Goal: Task Accomplishment & Management: Complete application form

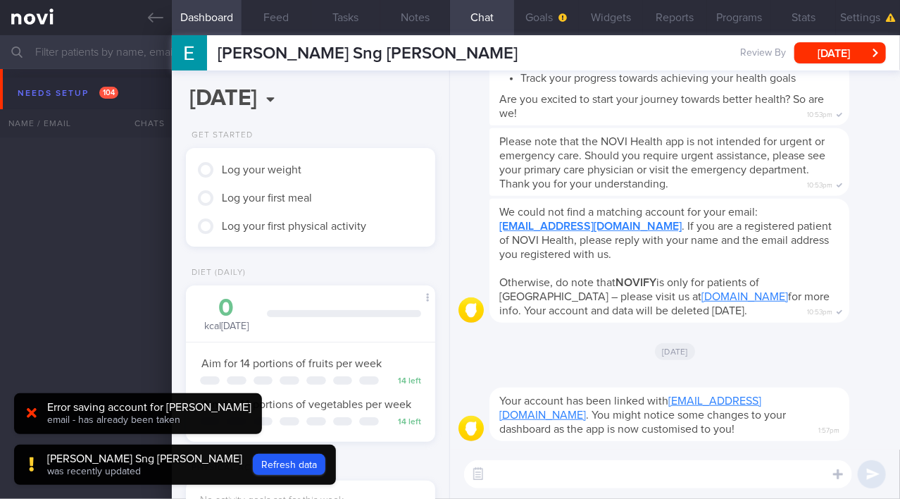
scroll to position [107, 215]
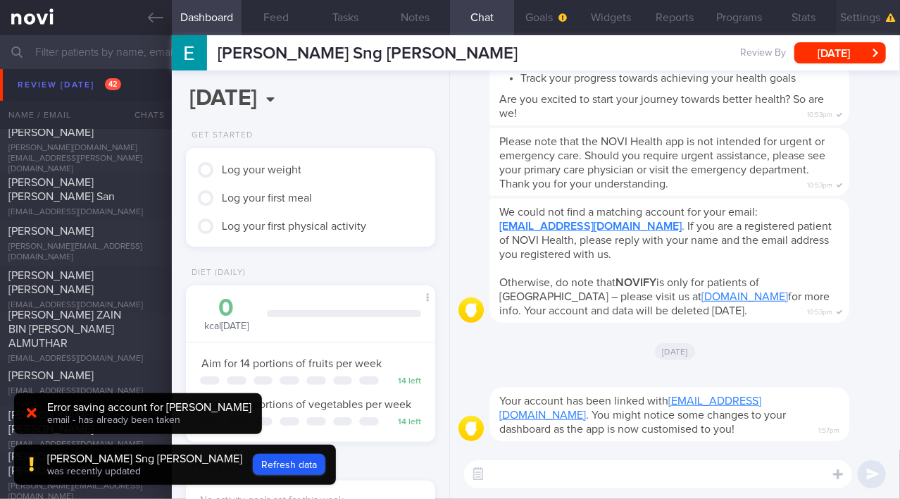
click at [856, 25] on button "Settings" at bounding box center [868, 17] width 64 height 35
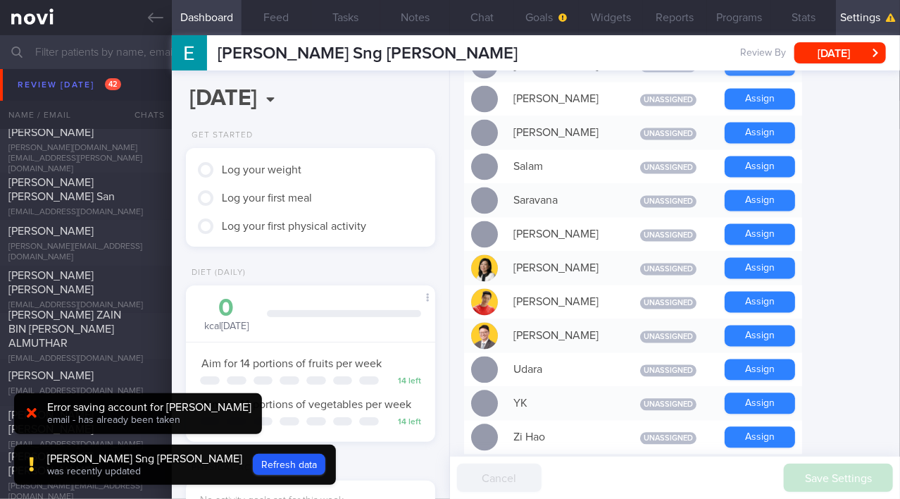
scroll to position [1138, 0]
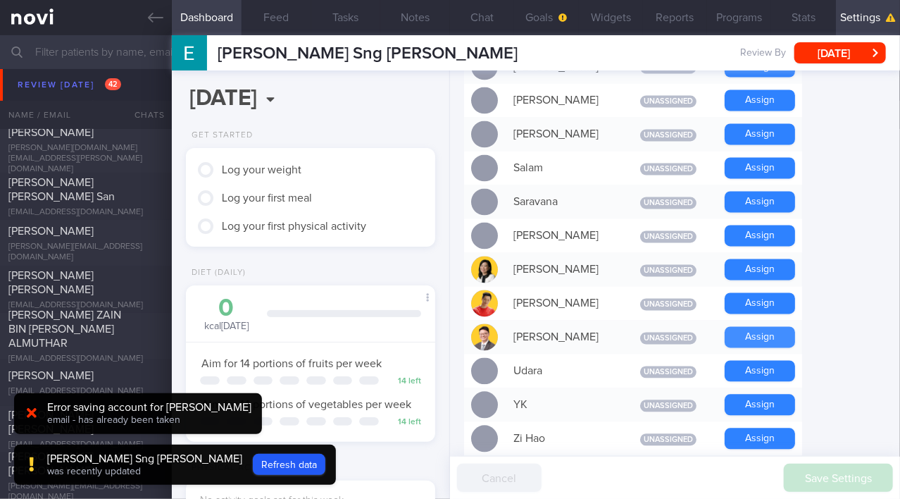
click at [774, 327] on button "Assign" at bounding box center [760, 337] width 70 height 21
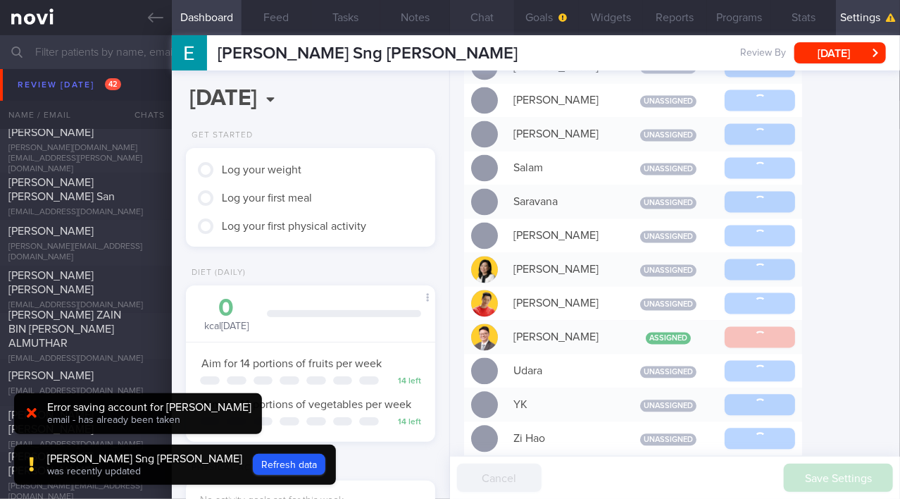
click at [475, 19] on button "Chat" at bounding box center [482, 17] width 64 height 35
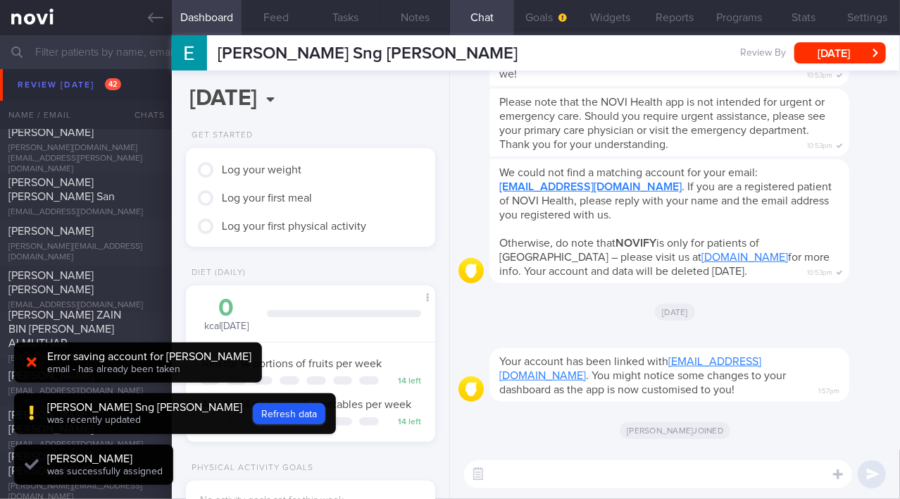
scroll to position [110, 220]
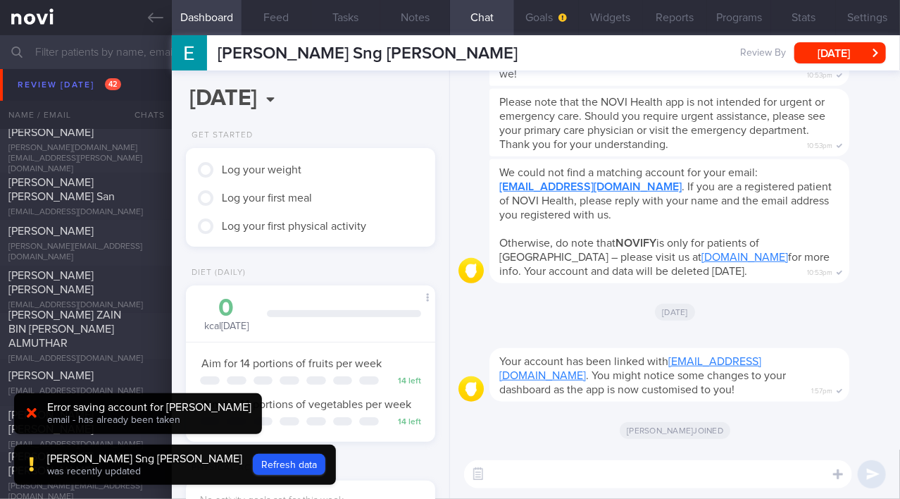
click at [552, 480] on textarea at bounding box center [658, 474] width 388 height 28
click at [546, 478] on textarea at bounding box center [658, 474] width 388 height 28
type textarea "Hi Eric!"
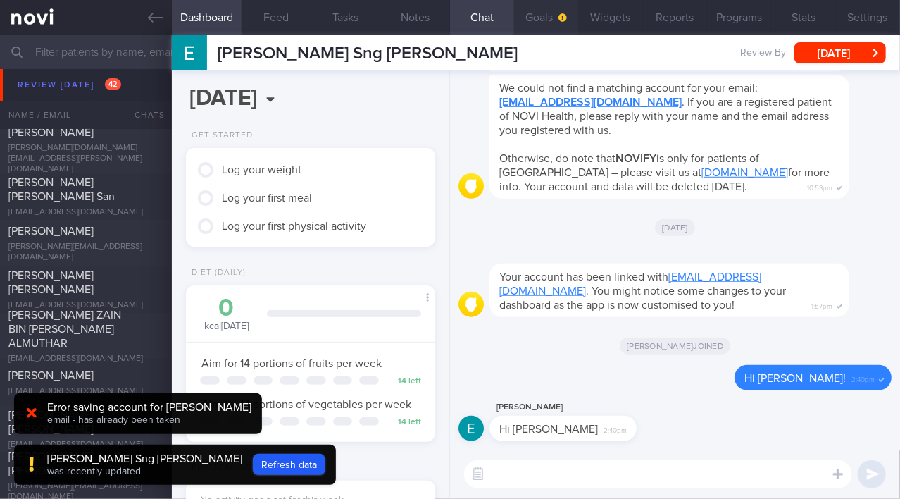
click at [549, 17] on button "Goals" at bounding box center [546, 17] width 64 height 35
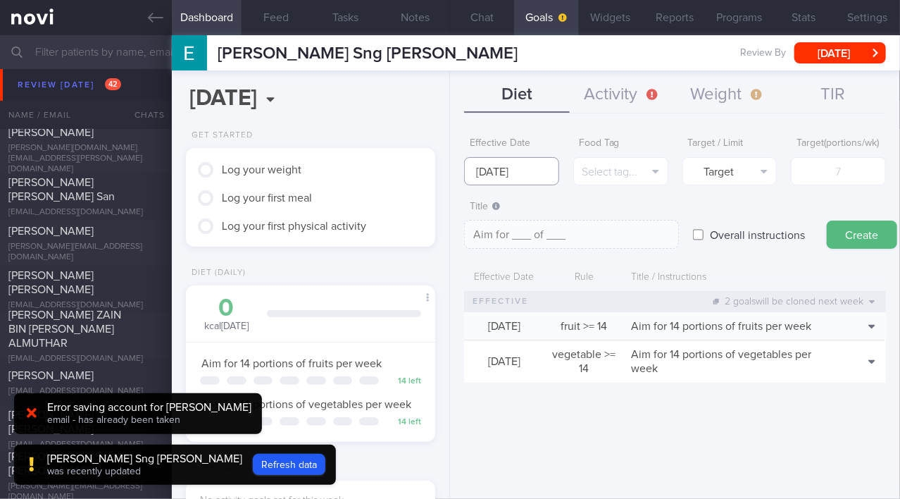
click at [512, 174] on input "6 Oct 2025" at bounding box center [511, 171] width 95 height 28
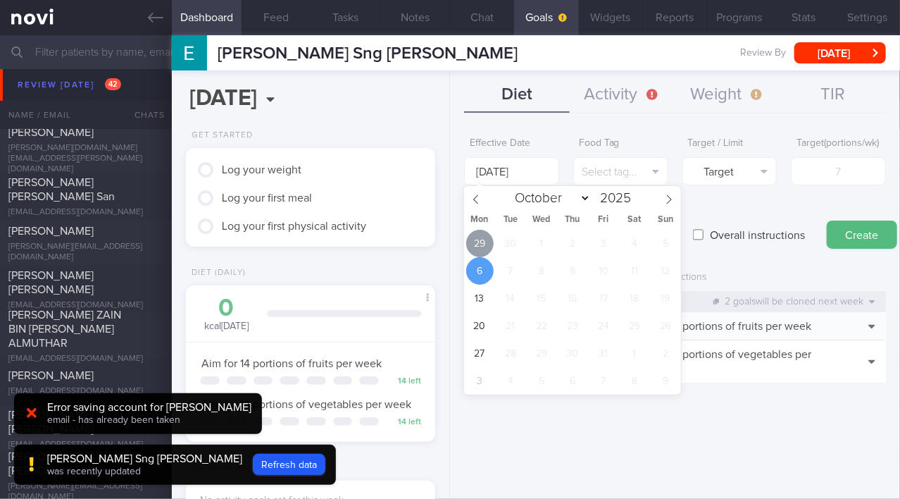
click at [486, 249] on span "29" at bounding box center [479, 243] width 27 height 27
type input "29 Sep 2025"
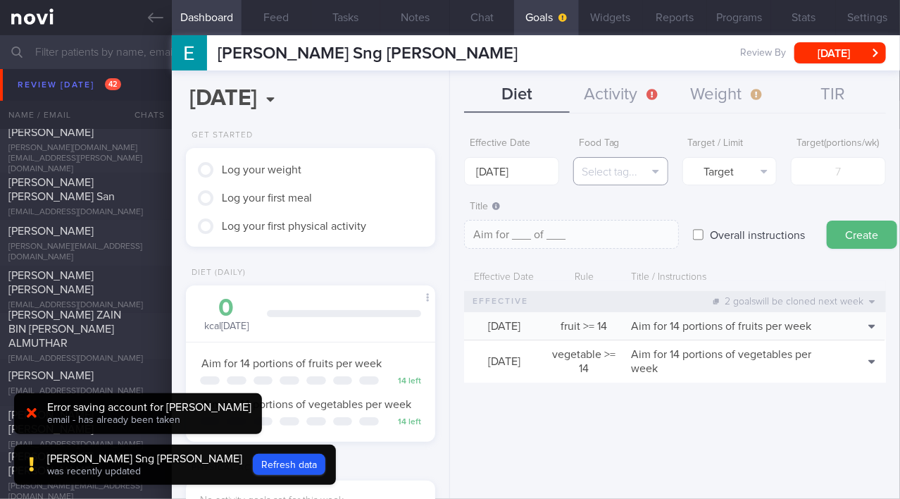
click at [598, 175] on button "Select tag..." at bounding box center [620, 171] width 95 height 28
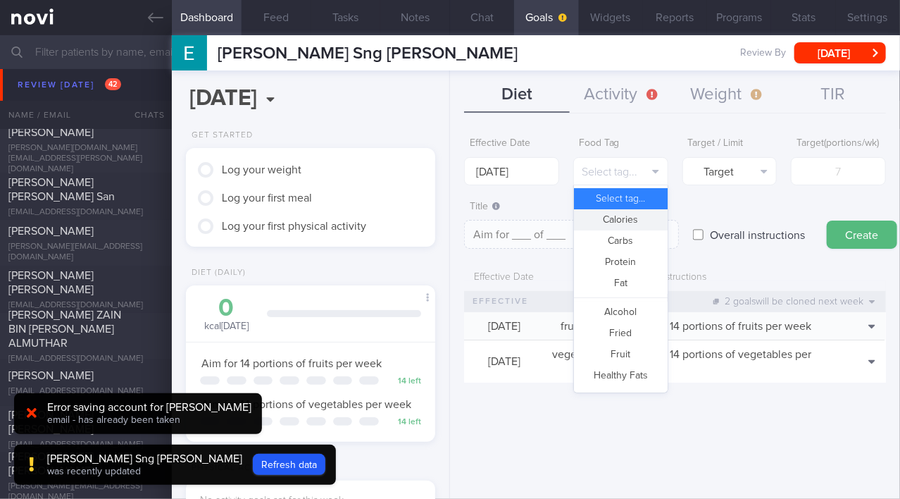
click at [596, 223] on button "Calories" at bounding box center [621, 219] width 94 height 21
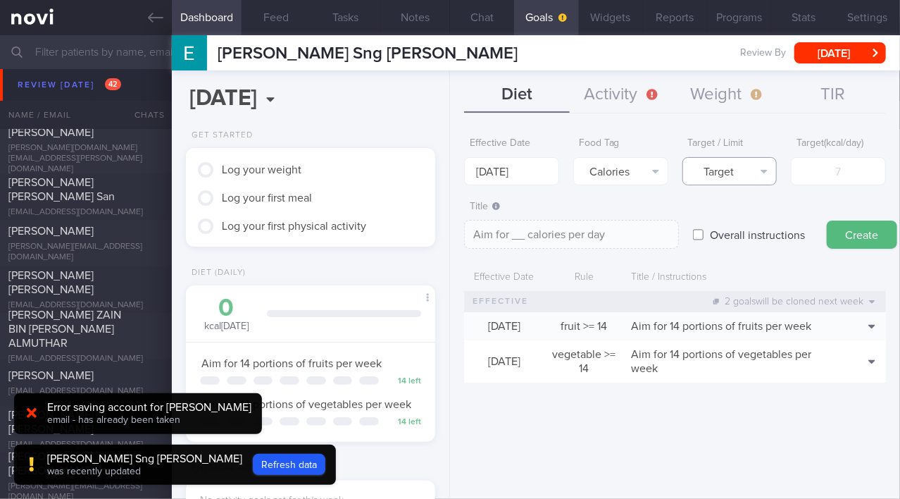
click at [737, 170] on button "Target" at bounding box center [730, 171] width 95 height 28
click at [738, 218] on button "Limit" at bounding box center [730, 219] width 94 height 21
type textarea "Keep to __ calories per day"
click at [814, 177] on input "number" at bounding box center [838, 171] width 95 height 28
type input "1"
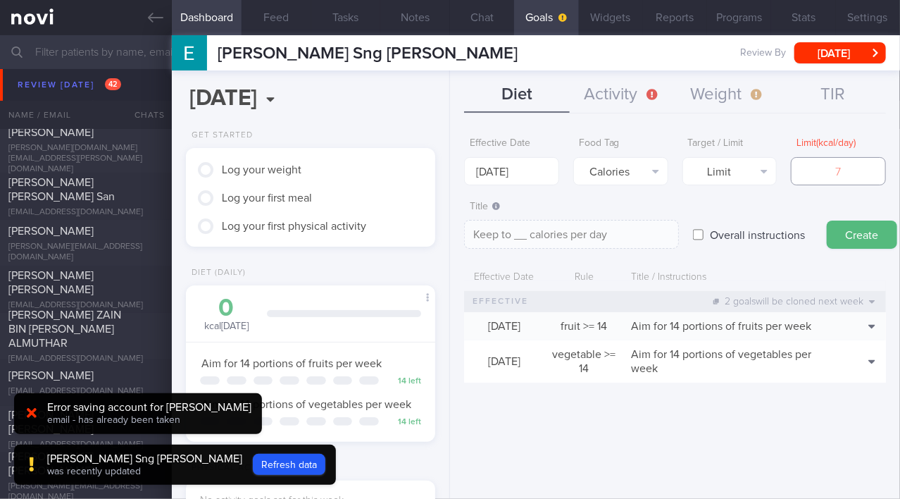
type textarea "Keep to 1 calories per day"
type input "16"
type textarea "Keep to 16 calories per day"
type input "160"
type textarea "Keep to 160 calories per day"
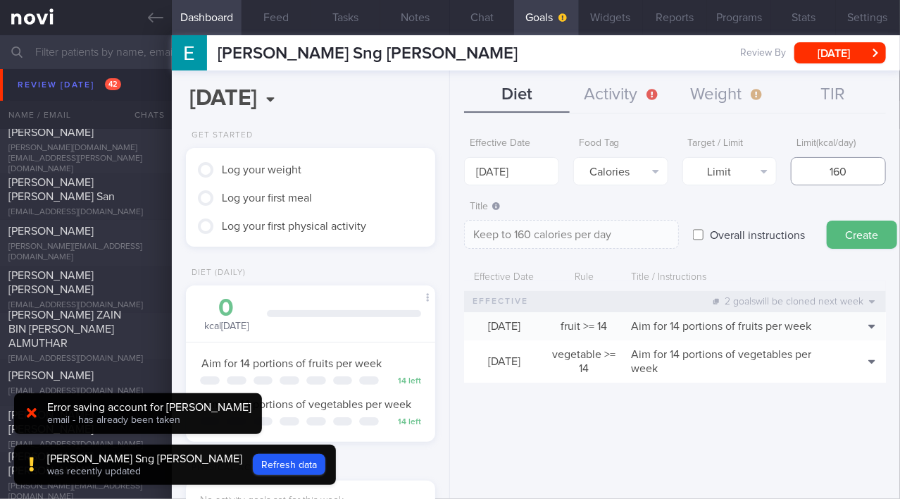
type input "1600"
type textarea "Keep to 1600 calories per day"
type input "1600"
click at [856, 232] on button "Create" at bounding box center [862, 234] width 70 height 28
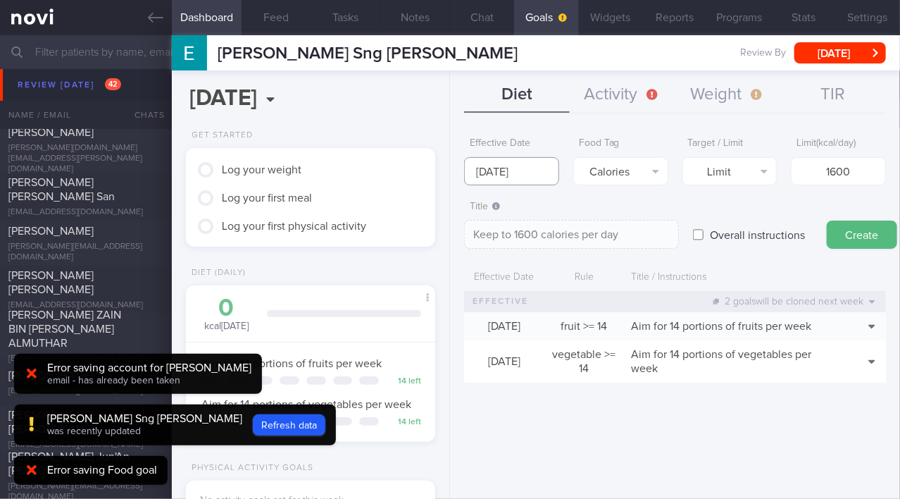
click at [529, 169] on input "29 Sep 2025" at bounding box center [511, 171] width 95 height 28
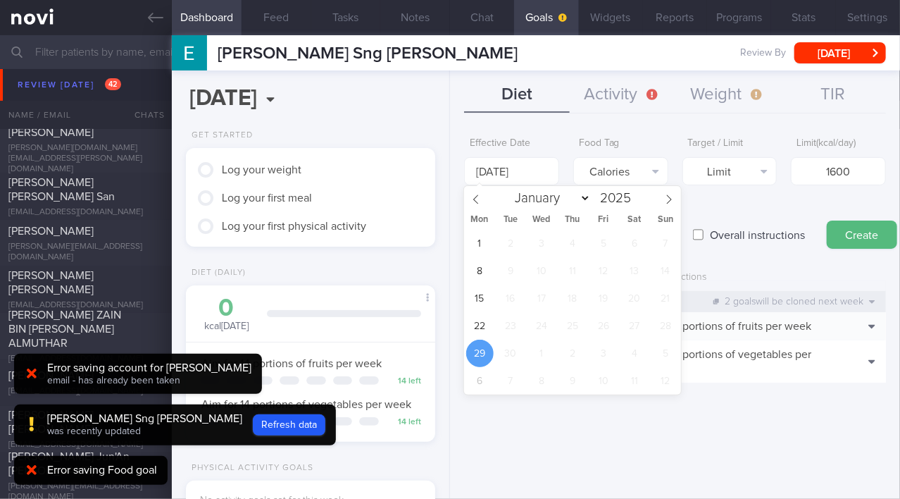
click at [557, 127] on div "Effective Date 29 Sep 2025 Food Tag Calories Select tag... Calories Carbs Prote…" at bounding box center [675, 309] width 450 height 379
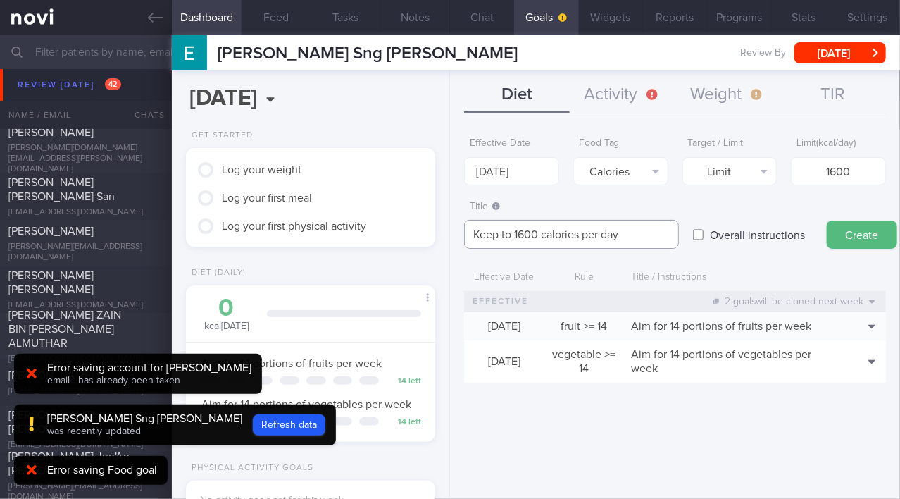
click at [640, 234] on textarea "Keep to 1600 calories per day" at bounding box center [571, 234] width 215 height 29
click at [869, 232] on button "Create" at bounding box center [862, 234] width 70 height 28
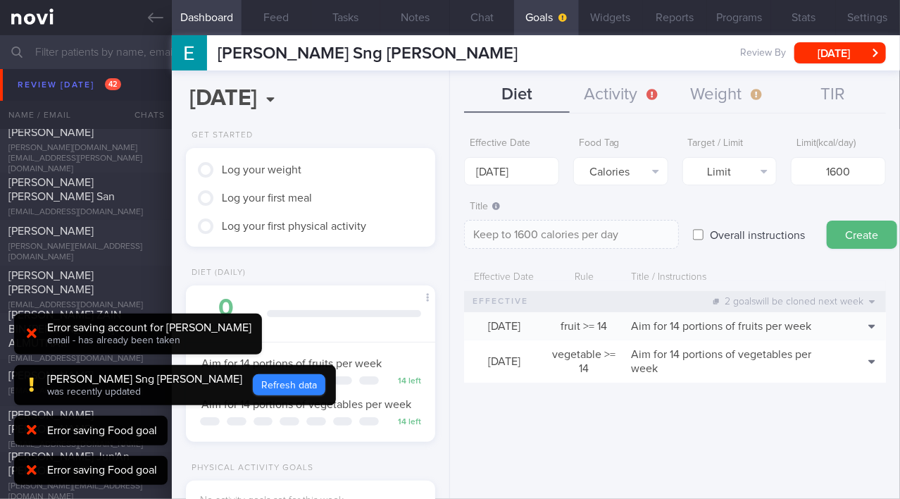
click at [253, 381] on button "Refresh data" at bounding box center [289, 384] width 73 height 21
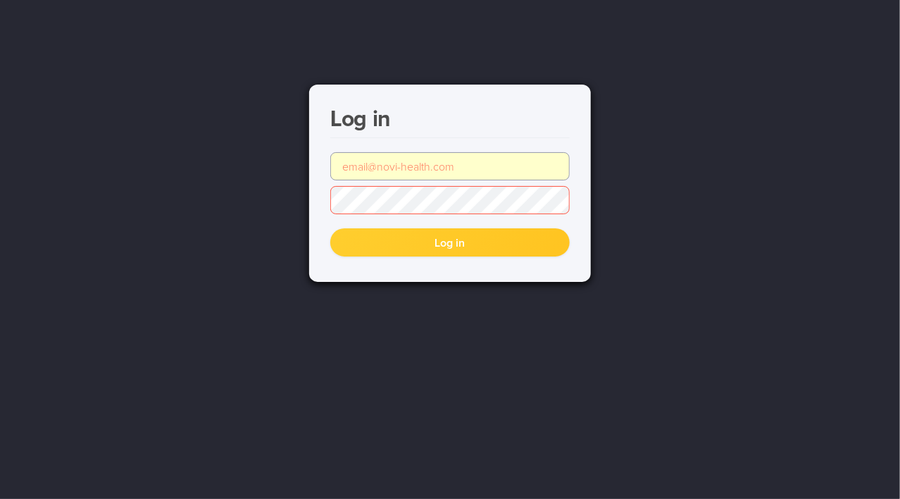
click at [423, 170] on input "email" at bounding box center [449, 166] width 239 height 28
type input "[DOMAIN_NAME][EMAIL_ADDRESS][DOMAIN_NAME]"
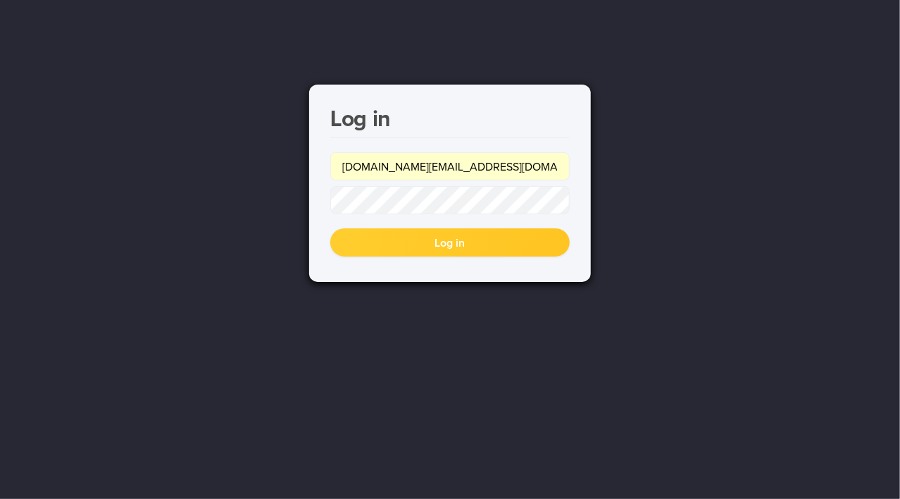
click at [412, 241] on button "Log in" at bounding box center [449, 242] width 239 height 28
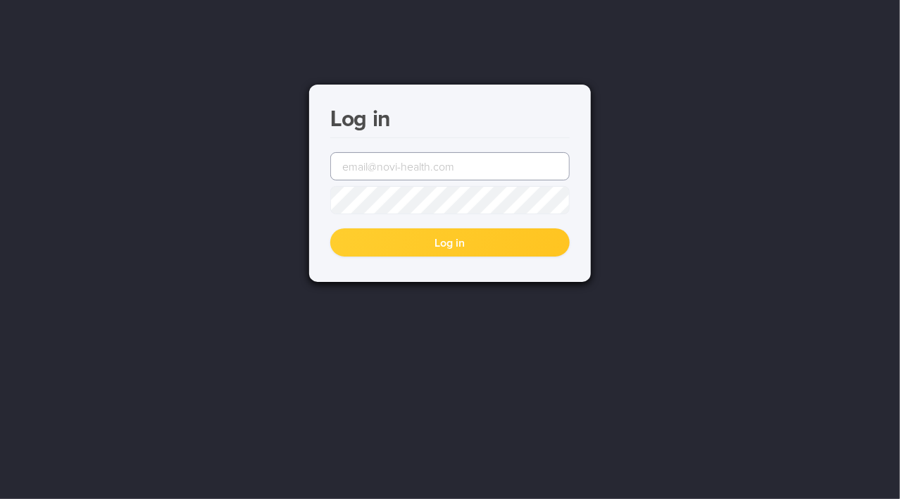
type input "mee.li@novi-health.com"
type input "[DOMAIN_NAME][EMAIL_ADDRESS][DOMAIN_NAME]"
click at [532, 44] on div "Log in Log in" at bounding box center [450, 249] width 900 height 499
click at [405, 163] on input "email" at bounding box center [449, 166] width 239 height 28
type input "[DOMAIN_NAME][EMAIL_ADDRESS][DOMAIN_NAME]"
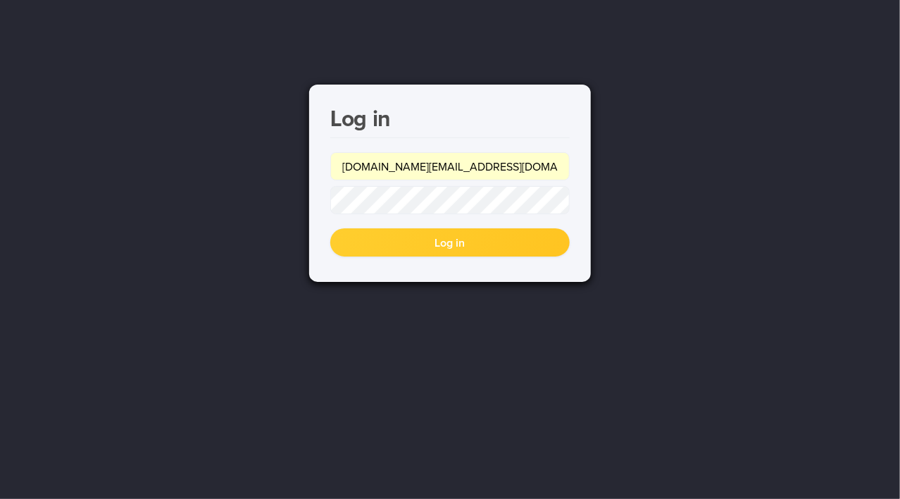
click at [420, 244] on button "Log in" at bounding box center [449, 242] width 239 height 28
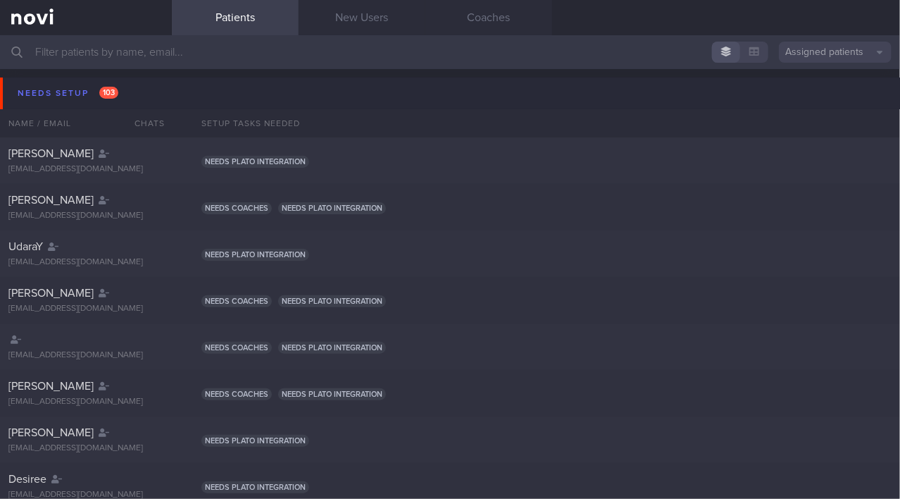
click at [139, 56] on input "text" at bounding box center [450, 52] width 900 height 34
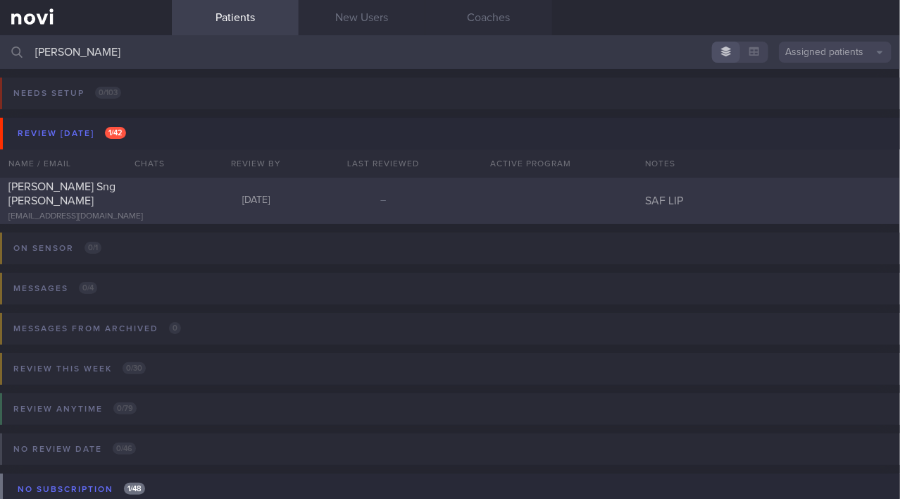
type input "eric"
click at [116, 211] on div "ericsng21@gmail.com" at bounding box center [85, 216] width 155 height 11
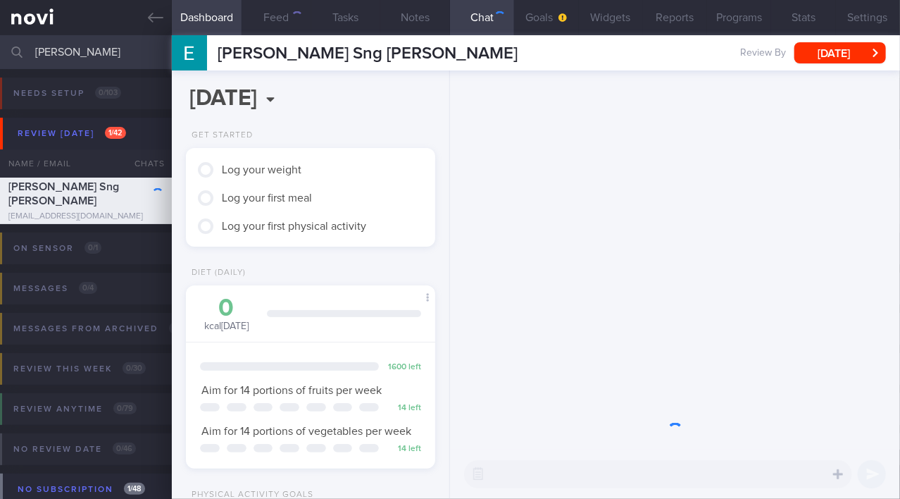
scroll to position [107, 215]
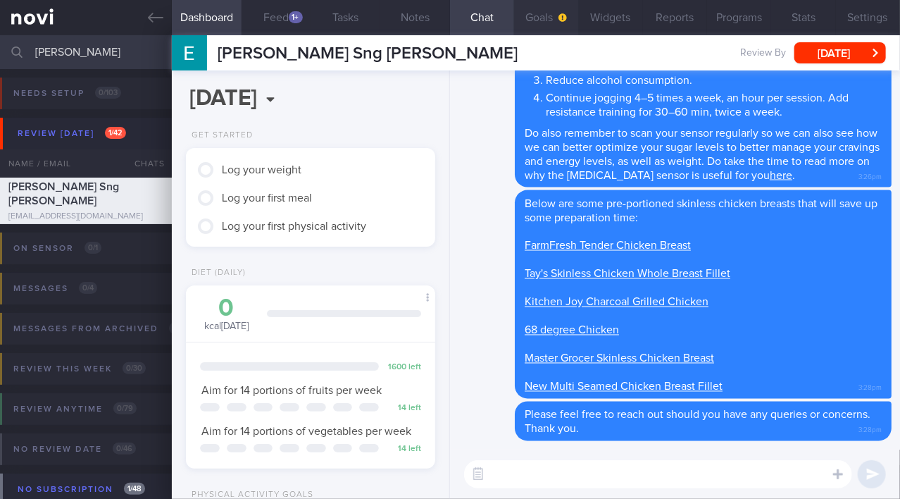
click at [544, 15] on button "Goals" at bounding box center [546, 17] width 64 height 35
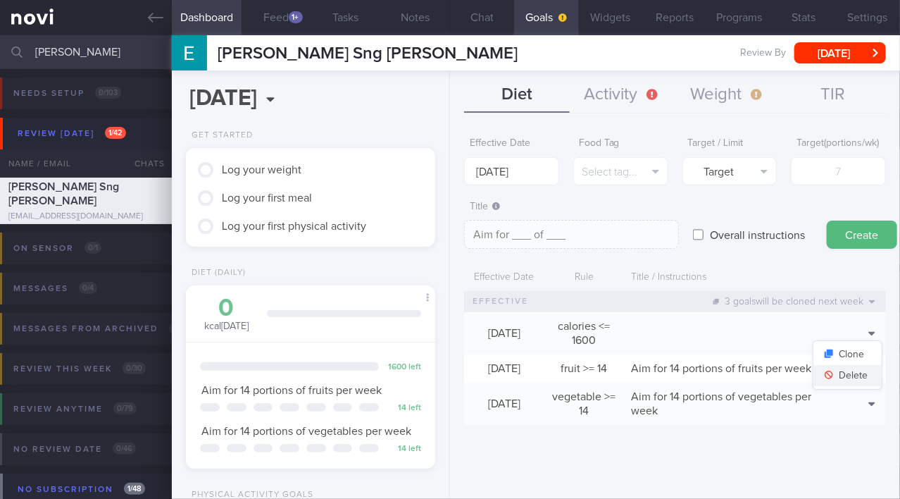
click at [863, 386] on button "Delete" at bounding box center [848, 375] width 68 height 21
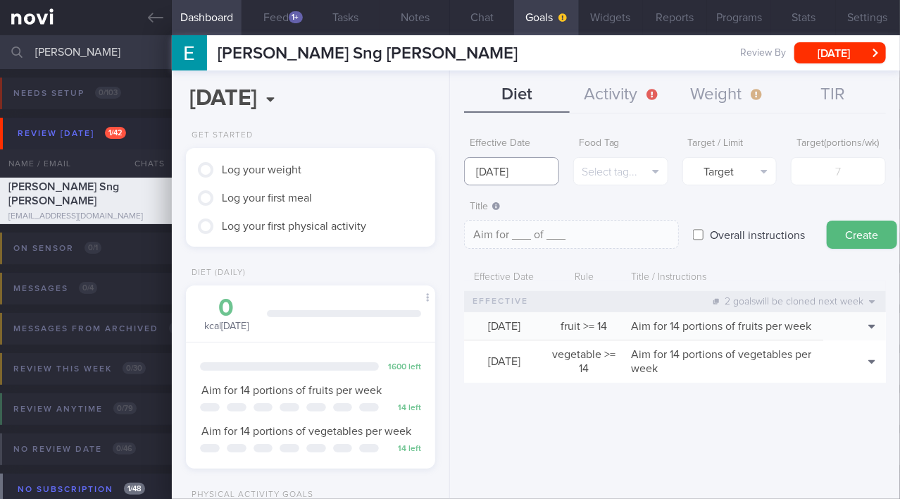
click at [511, 166] on input "6 Oct 2025" at bounding box center [511, 171] width 95 height 28
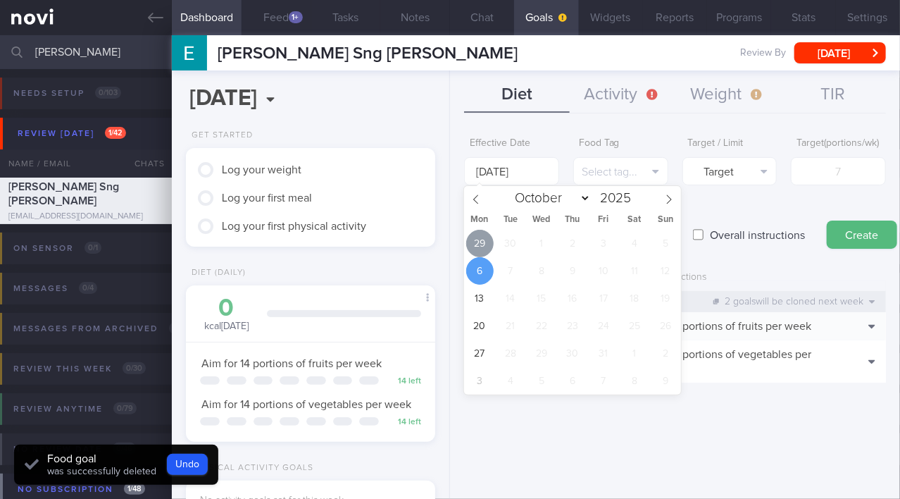
click at [483, 237] on span "29" at bounding box center [479, 243] width 27 height 27
type input "29 Sep 2025"
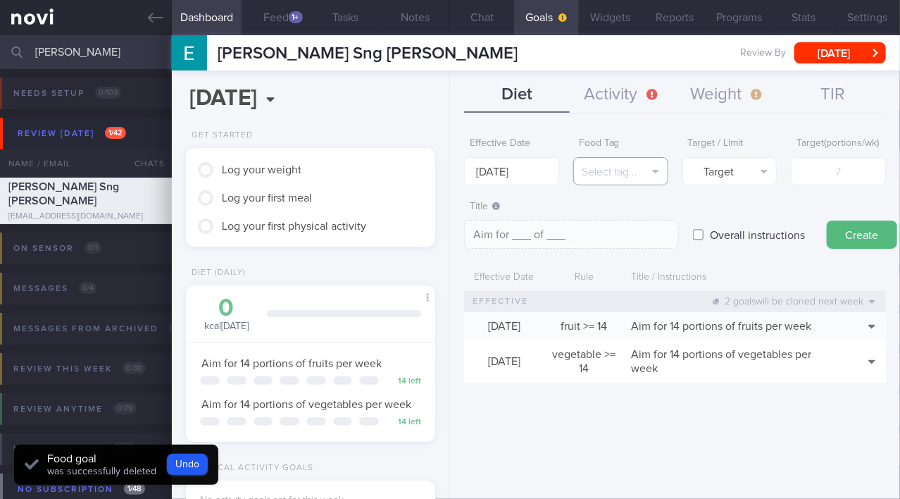
click at [620, 171] on button "Select tag..." at bounding box center [620, 171] width 95 height 28
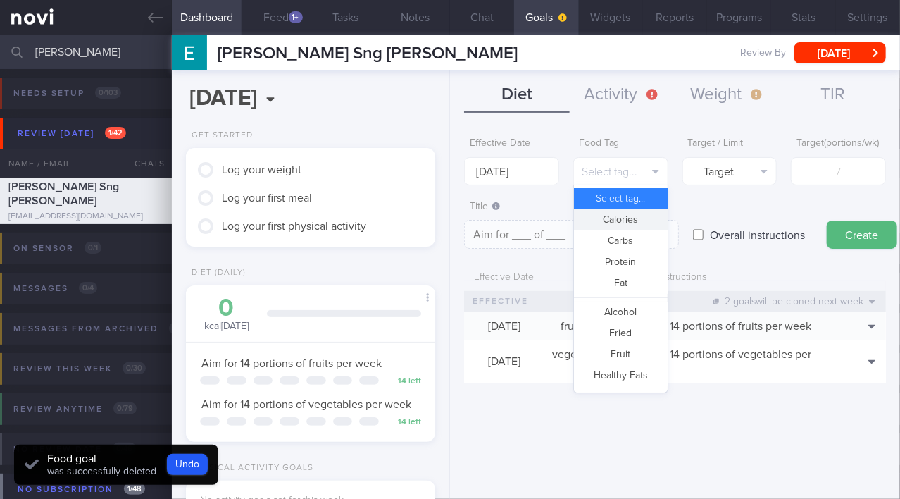
click at [627, 218] on button "Calories" at bounding box center [621, 219] width 94 height 21
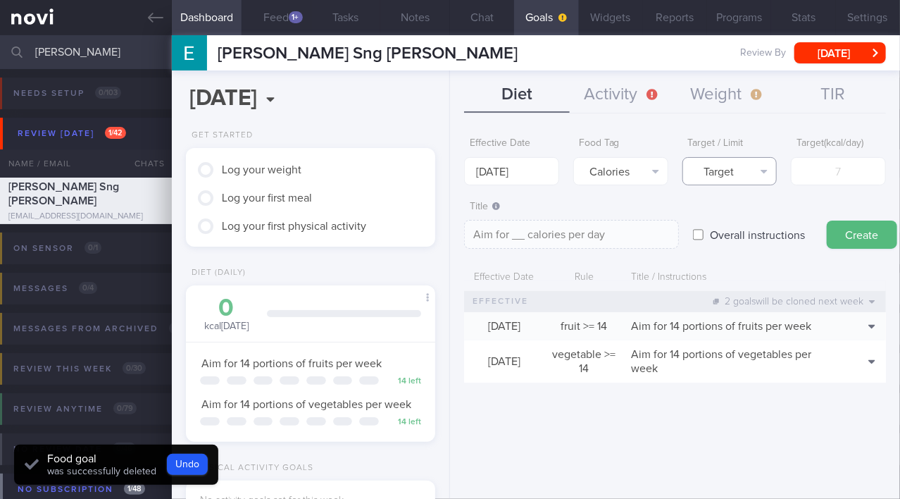
click at [709, 173] on button "Target" at bounding box center [730, 171] width 95 height 28
click at [713, 214] on button "Limit" at bounding box center [730, 219] width 94 height 21
type textarea "Keep to __ calories per day"
click at [830, 180] on input "number" at bounding box center [838, 171] width 95 height 28
type input "1"
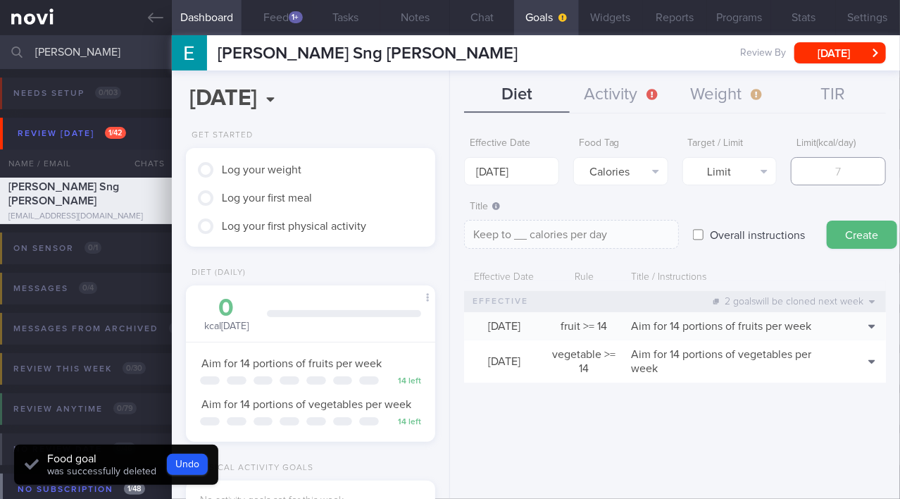
type textarea "Keep to 1 calories per day"
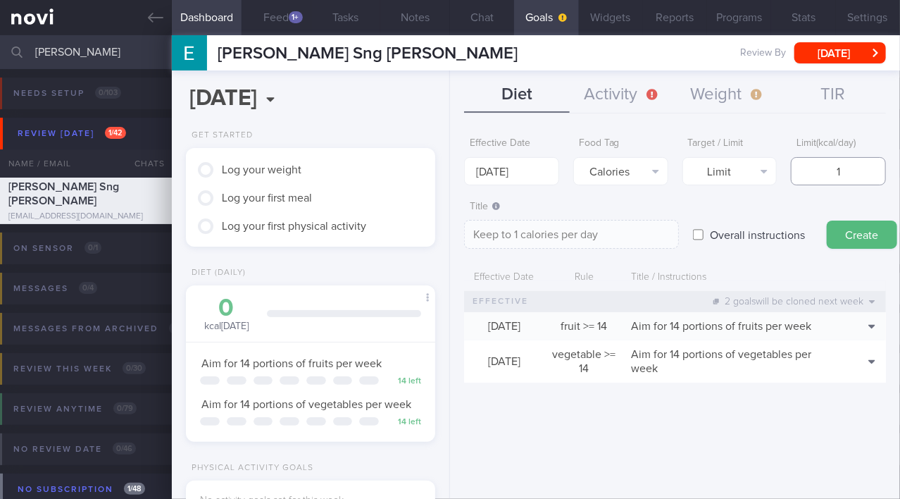
type input "16"
type textarea "Keep to 16 calories per day"
type input "160"
type textarea "Keep to 160 calories per day"
type input "1600"
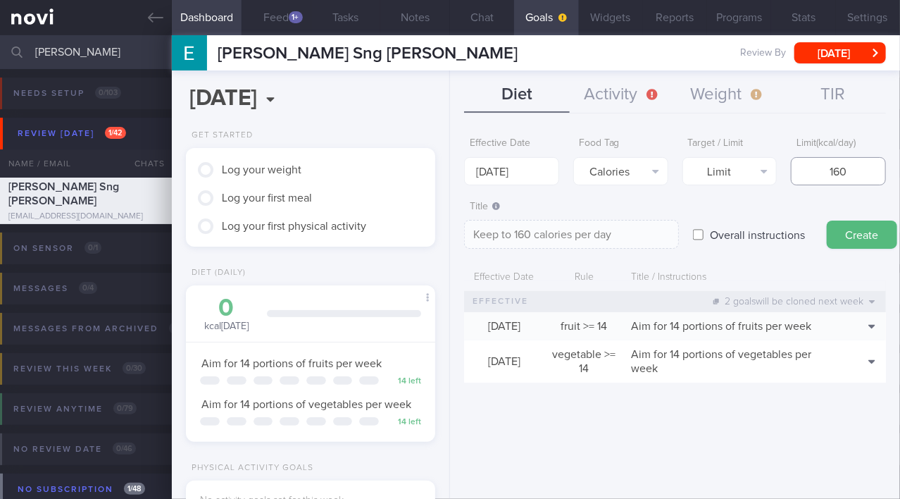
type textarea "Keep to 1600 calories per day"
type input "1600"
click at [845, 228] on button "Create" at bounding box center [862, 234] width 70 height 28
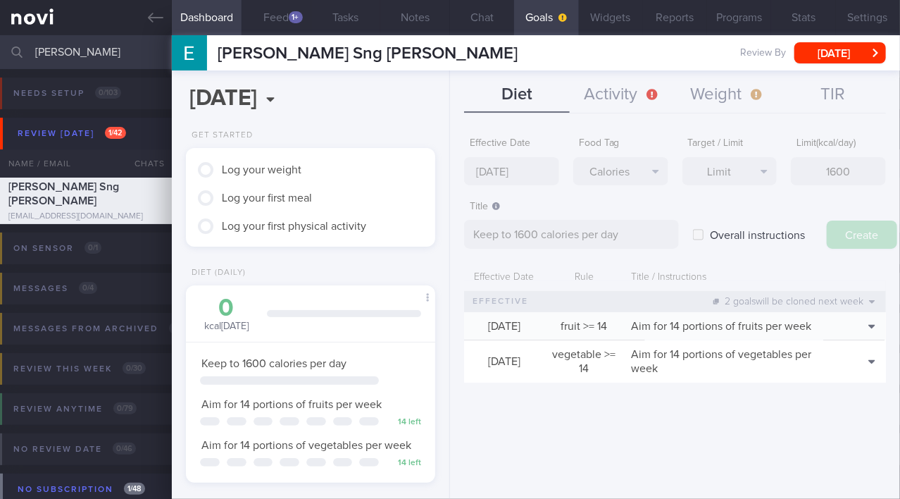
type input "6 Oct 2025"
type textarea "Aim for ___ of ___"
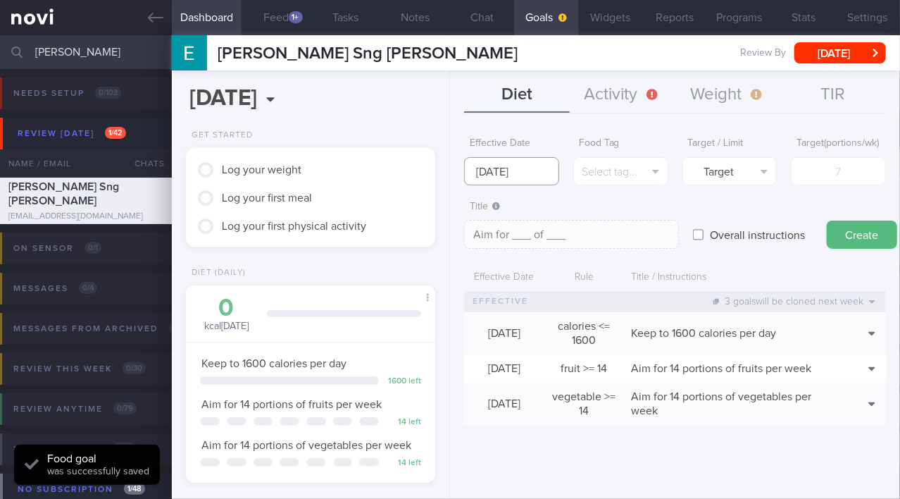
click at [510, 173] on input "6 Oct 2025" at bounding box center [511, 171] width 95 height 28
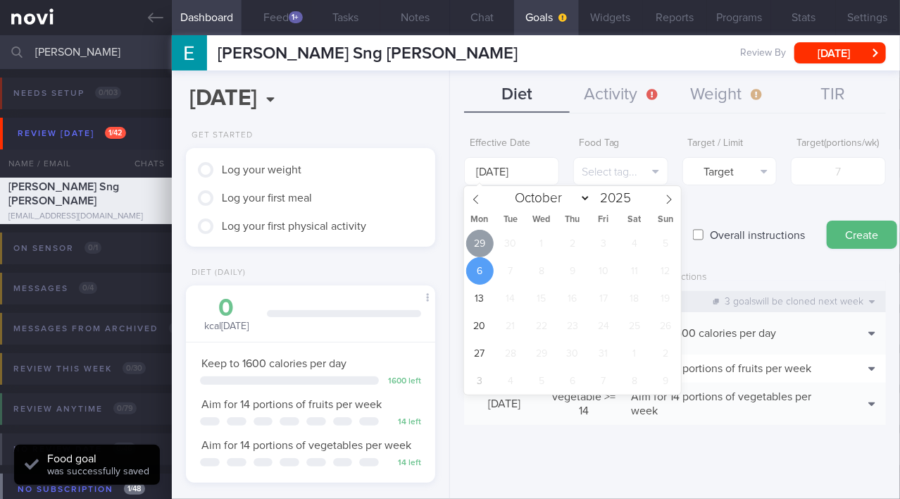
click at [476, 239] on span "29" at bounding box center [479, 243] width 27 height 27
type input "29 Sep 2025"
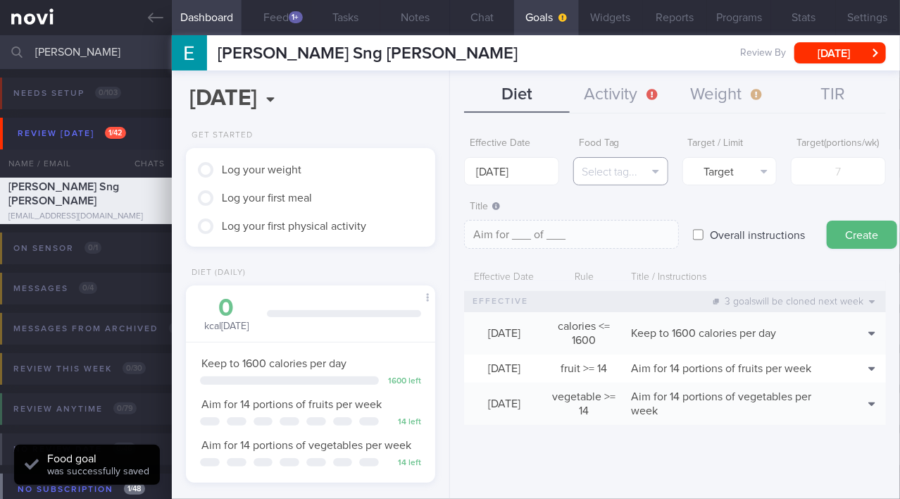
click at [630, 172] on button "Select tag..." at bounding box center [620, 171] width 95 height 28
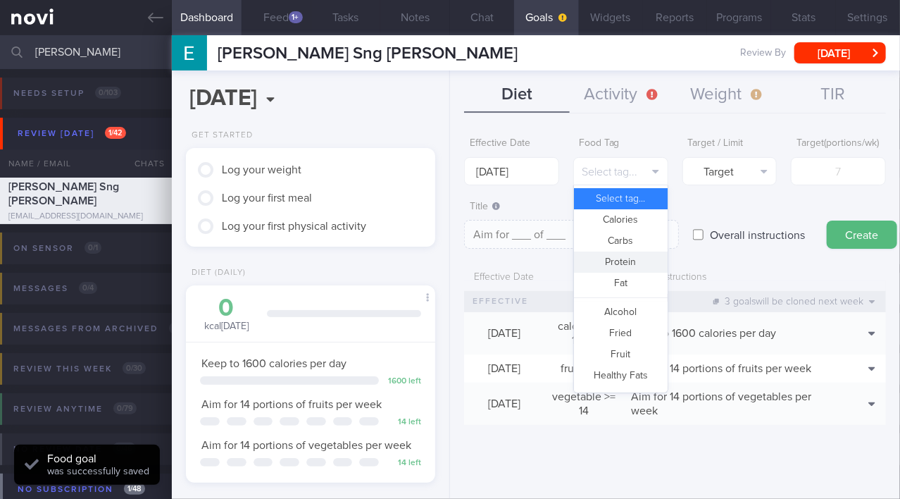
click at [619, 263] on button "Protein" at bounding box center [621, 261] width 94 height 21
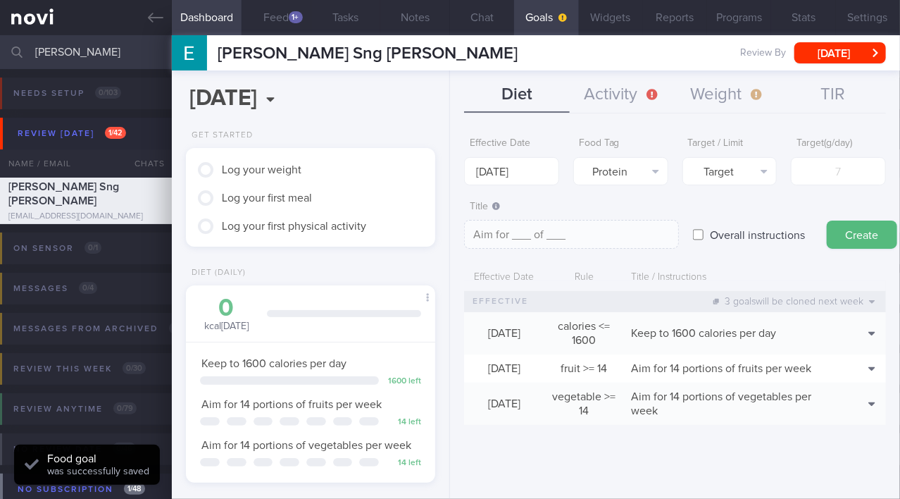
type textarea "Aim for __g of protein per day"
click at [824, 169] on input "number" at bounding box center [838, 171] width 95 height 28
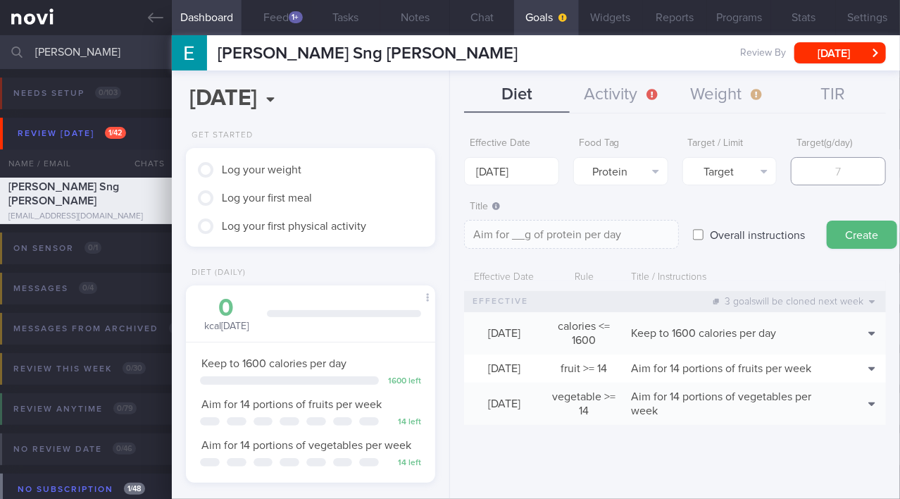
type input "8"
type textarea "Aim for 8g of protein per day"
type input "85"
type textarea "Aim for 85g of protein per day"
type input "85"
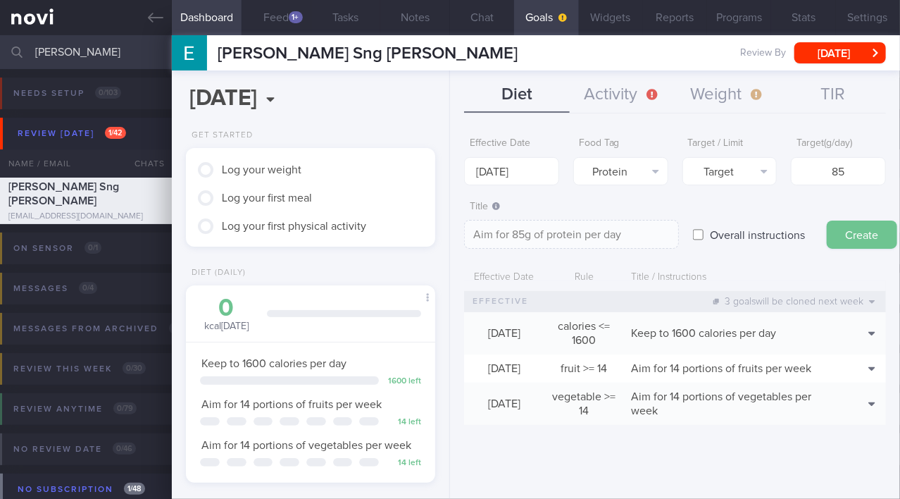
click at [854, 232] on button "Create" at bounding box center [862, 234] width 70 height 28
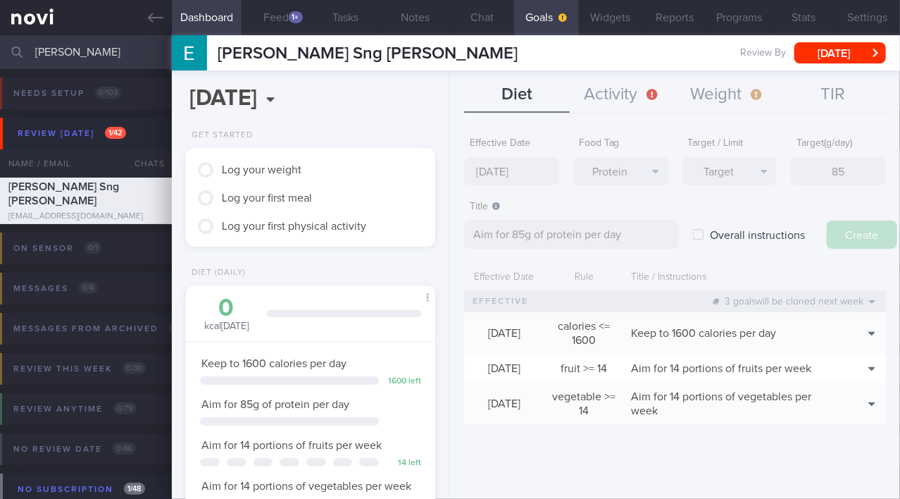
type input "6 Oct 2025"
type textarea "Aim for ___ of ___"
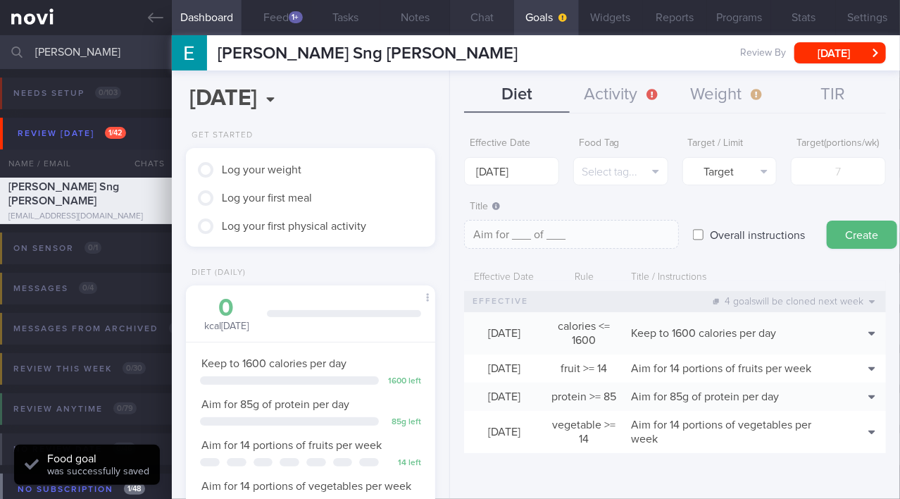
click at [487, 15] on button "Chat" at bounding box center [482, 17] width 64 height 35
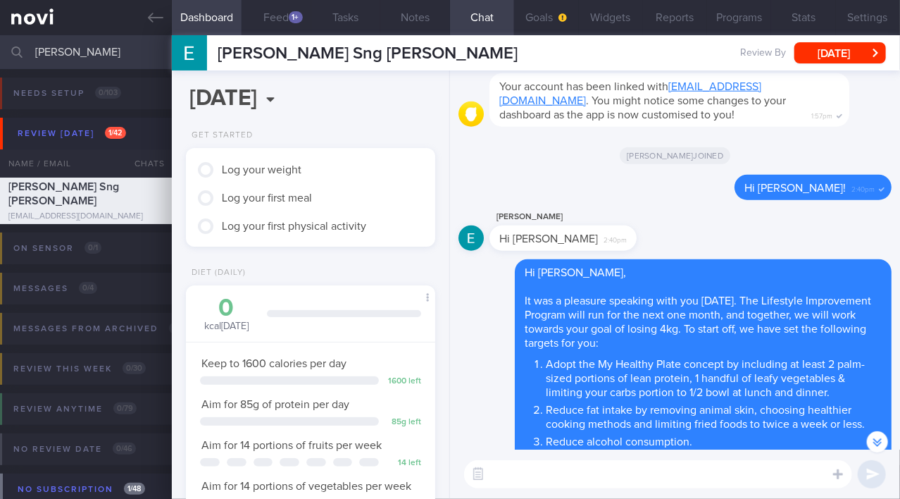
scroll to position [-384, 0]
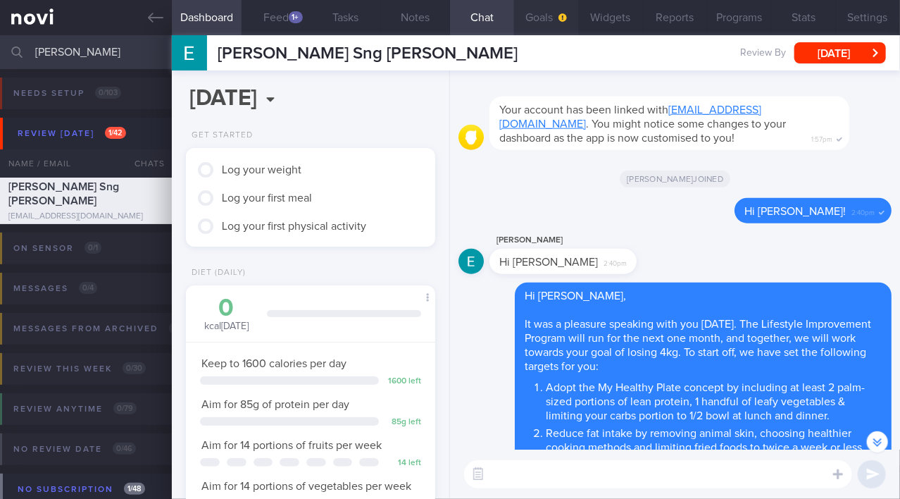
click at [554, 15] on button "Goals" at bounding box center [546, 17] width 64 height 35
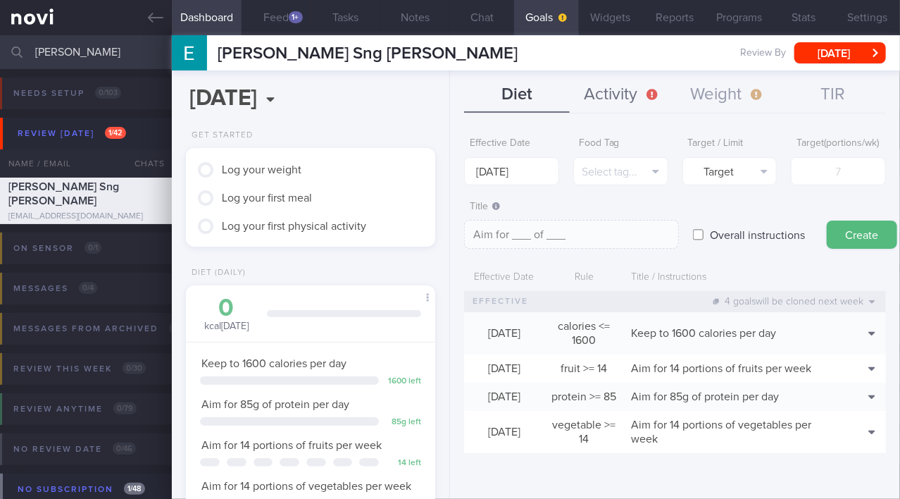
click at [608, 101] on button "Activity" at bounding box center [623, 94] width 106 height 35
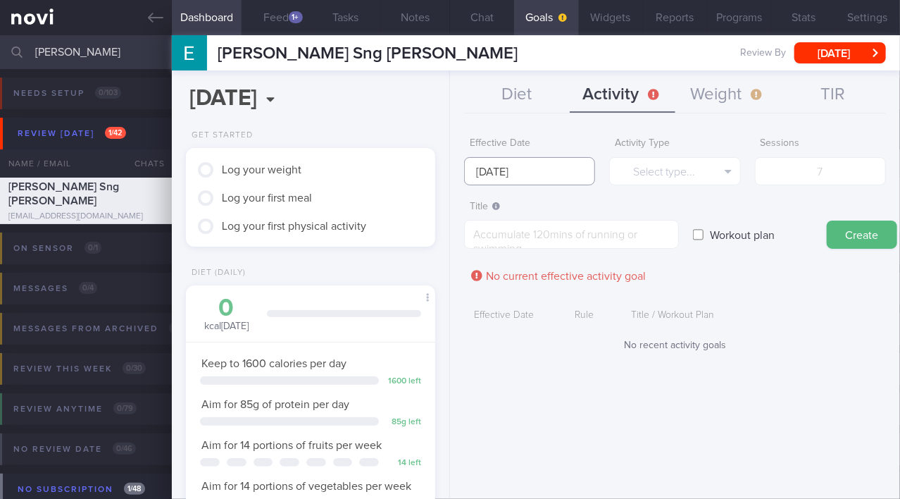
click at [540, 171] on input "6 Oct 2025" at bounding box center [529, 171] width 131 height 28
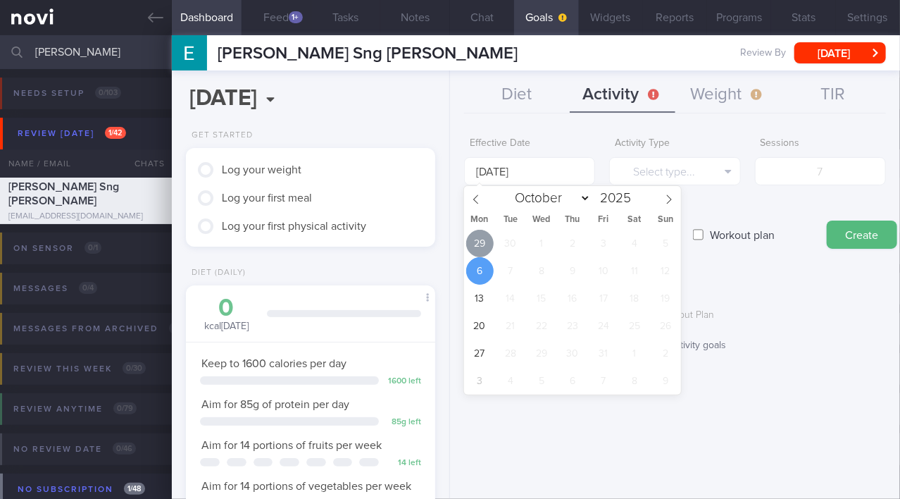
click at [484, 248] on span "29" at bounding box center [479, 243] width 27 height 27
type input "29 Sep 2025"
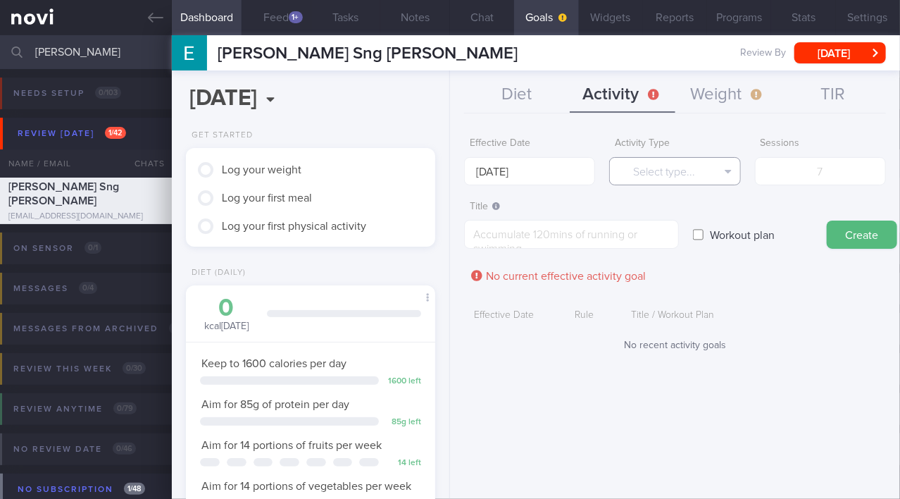
click at [667, 168] on button "Select type..." at bounding box center [674, 171] width 131 height 28
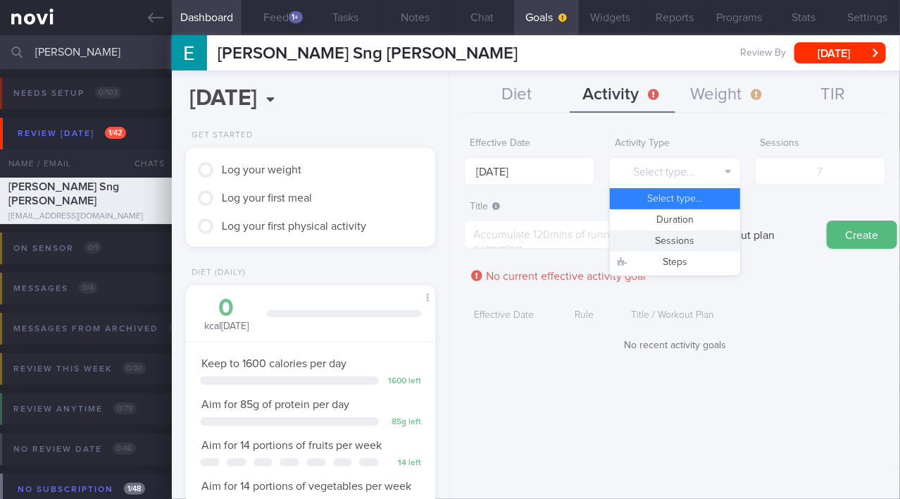
drag, startPoint x: 659, startPoint y: 237, endPoint x: 769, endPoint y: 208, distance: 113.6
click at [659, 238] on button "Sessions" at bounding box center [675, 240] width 130 height 21
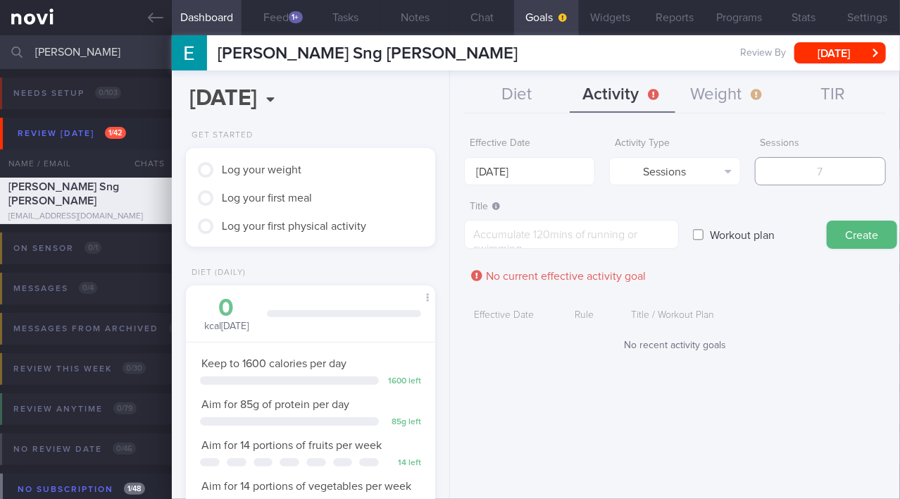
click at [806, 173] on input "number" at bounding box center [820, 171] width 131 height 28
type input "5"
click at [619, 236] on textarea at bounding box center [571, 234] width 215 height 29
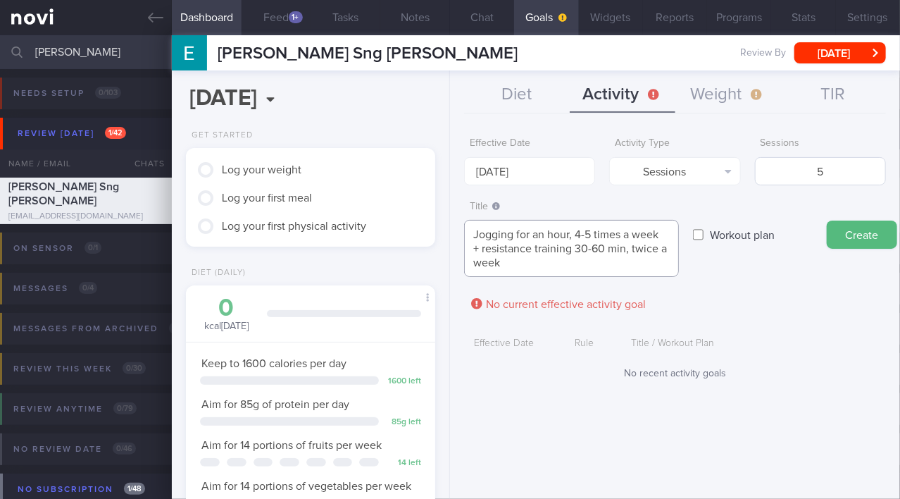
type textarea "Jogging for an hour, 4-5 times a week + resistance training 30-60 min, twice a …"
drag, startPoint x: 828, startPoint y: 164, endPoint x: 787, endPoint y: 165, distance: 40.2
click at [787, 165] on input "5" at bounding box center [820, 171] width 131 height 28
type input "6"
click at [861, 234] on button "Create" at bounding box center [862, 234] width 70 height 28
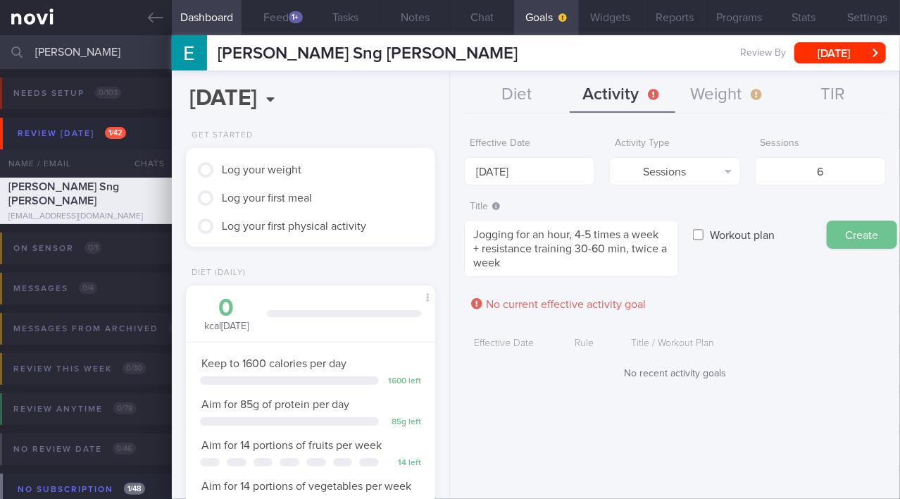
type input "6 Oct 2025"
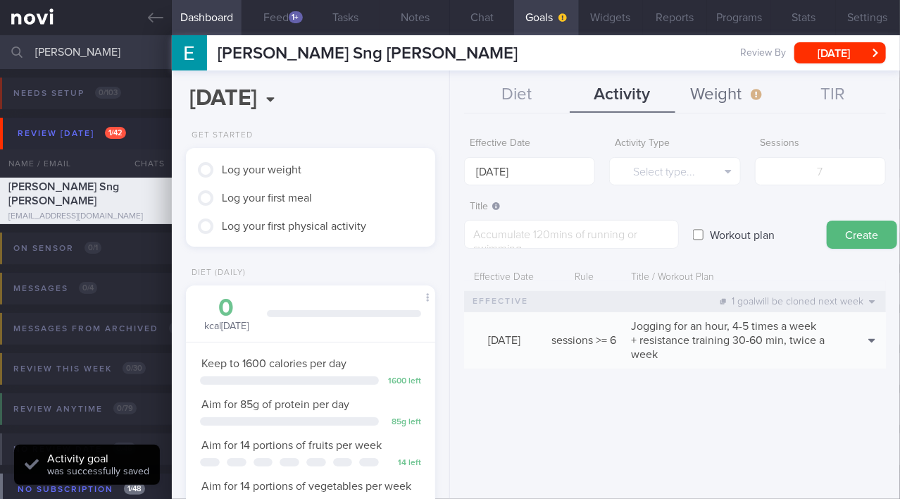
click at [747, 96] on button "Weight" at bounding box center [728, 94] width 106 height 35
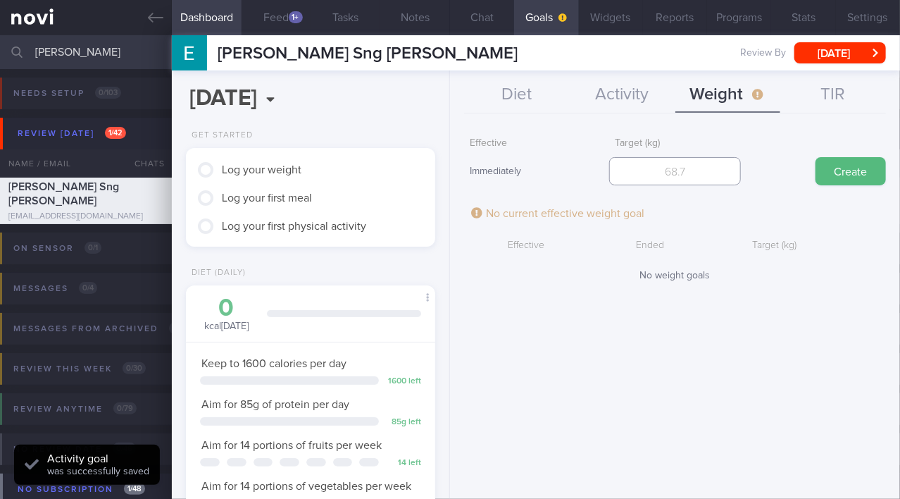
click at [708, 168] on input "number" at bounding box center [674, 171] width 131 height 28
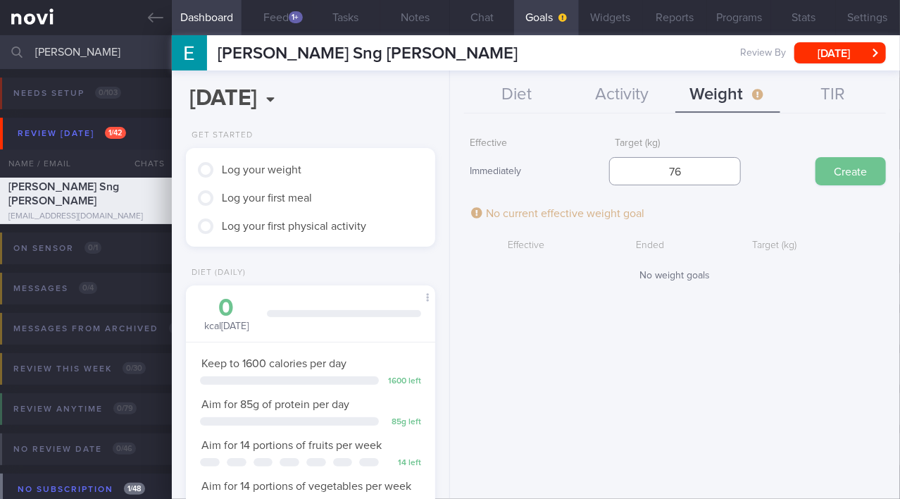
type input "76"
click at [858, 176] on button "Create" at bounding box center [851, 171] width 70 height 28
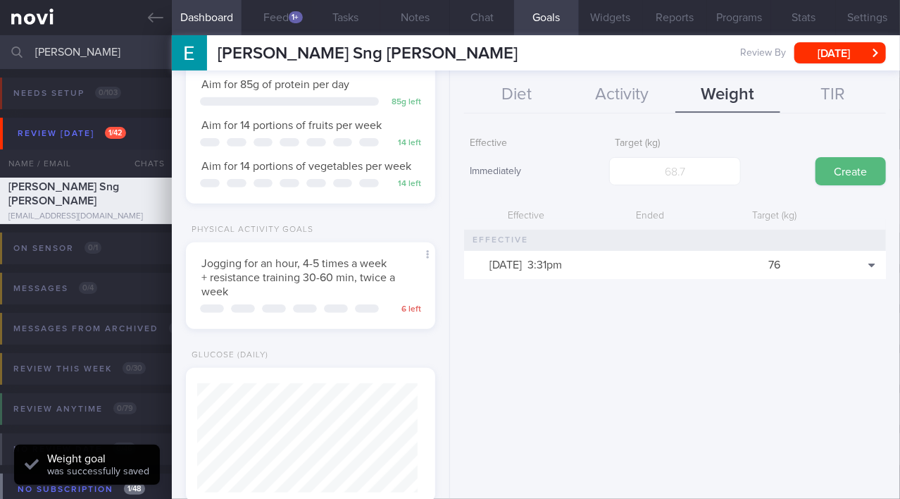
scroll to position [512, 0]
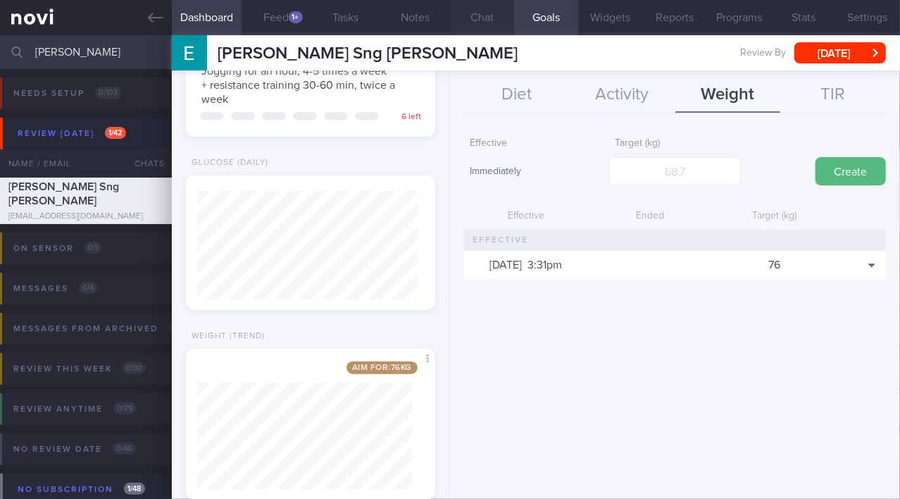
click at [487, 20] on button "Chat" at bounding box center [482, 17] width 64 height 35
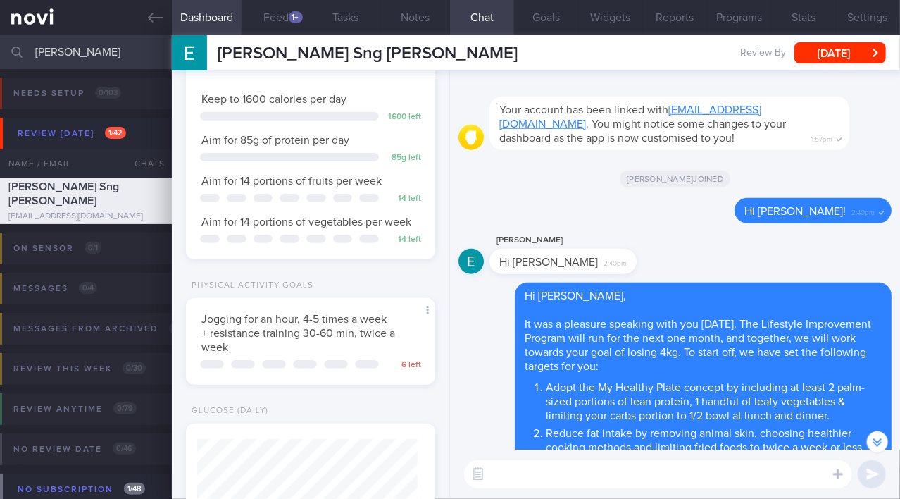
scroll to position [256, 0]
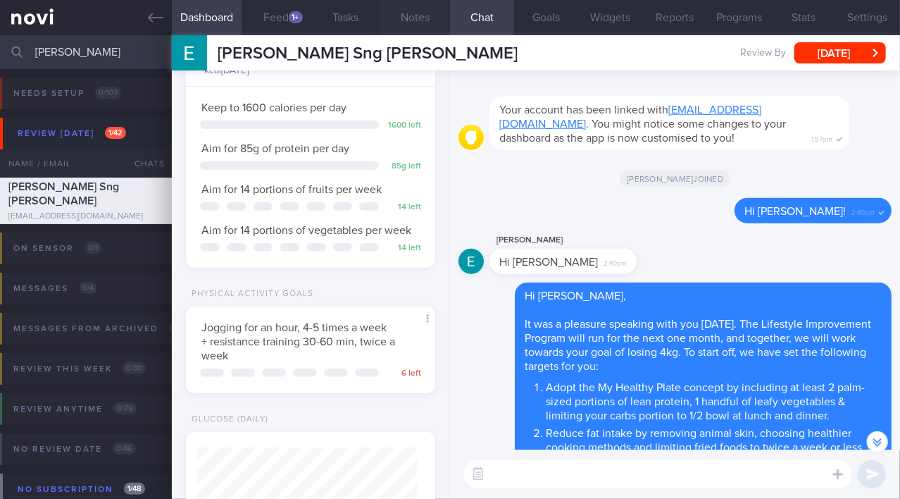
click at [416, 16] on button "Notes" at bounding box center [415, 17] width 70 height 35
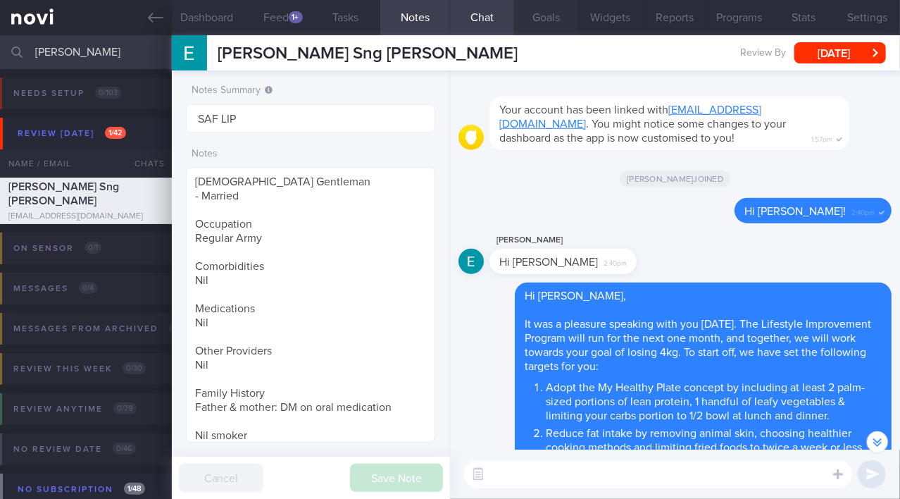
click at [535, 22] on button "Goals" at bounding box center [546, 17] width 64 height 35
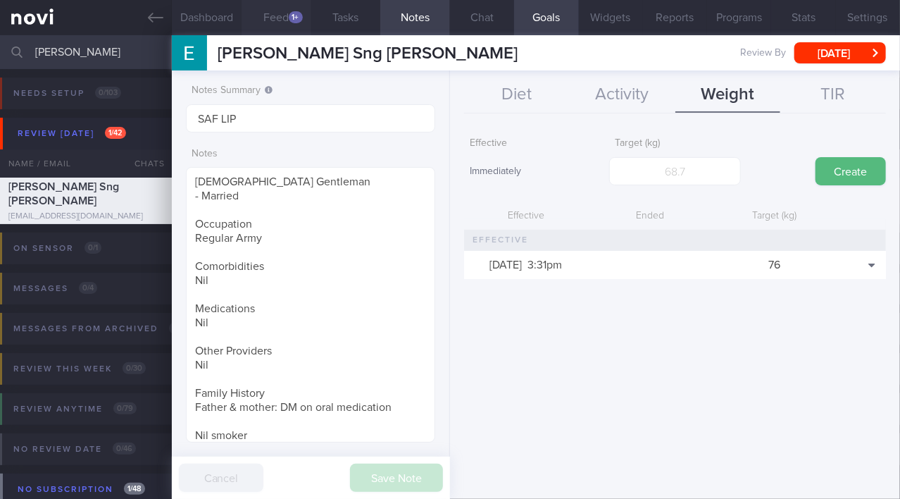
click at [284, 13] on button "Feed 1+" at bounding box center [277, 17] width 70 height 35
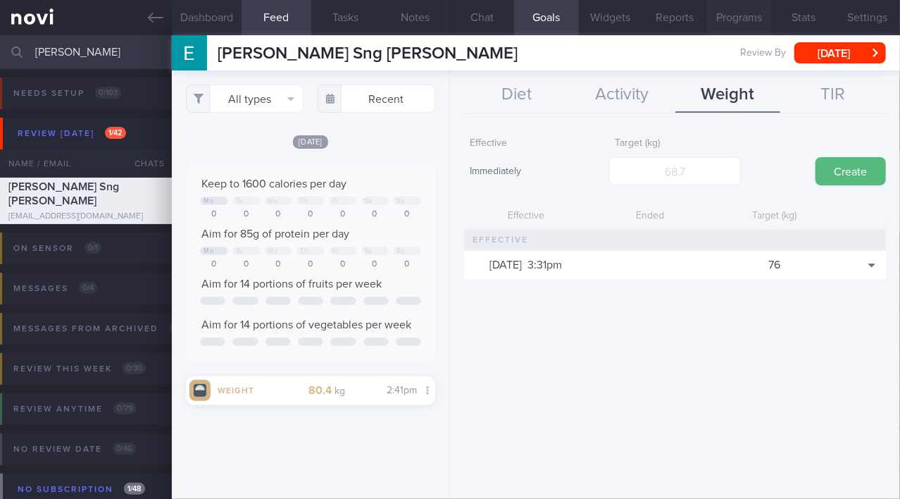
click at [735, 16] on button "Programs" at bounding box center [739, 17] width 64 height 35
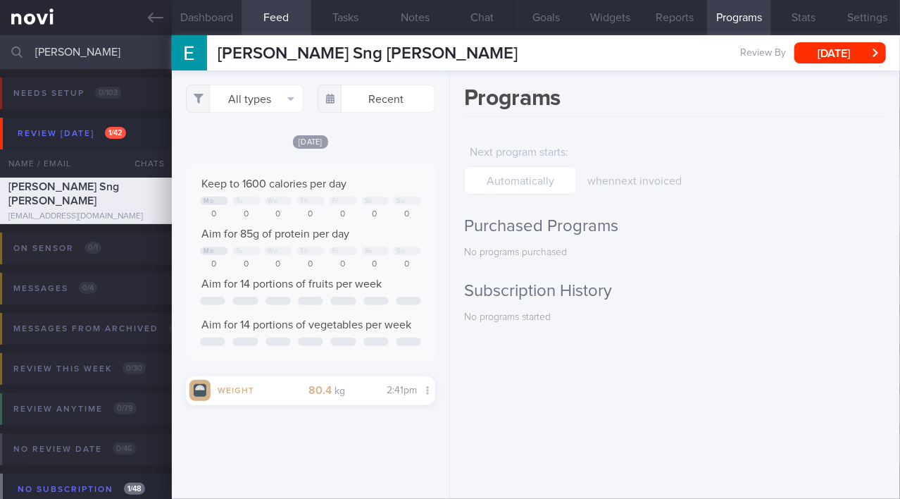
drag, startPoint x: 101, startPoint y: 53, endPoint x: 0, endPoint y: 53, distance: 100.7
click at [0, 53] on input "eric" at bounding box center [450, 52] width 900 height 34
click at [629, 326] on div "Programs Next program starts : when next invoiced Purchased Programs No program…" at bounding box center [675, 284] width 450 height 428
drag, startPoint x: 62, startPoint y: 56, endPoint x: 0, endPoint y: 51, distance: 62.2
click at [0, 51] on input "eric" at bounding box center [450, 52] width 900 height 34
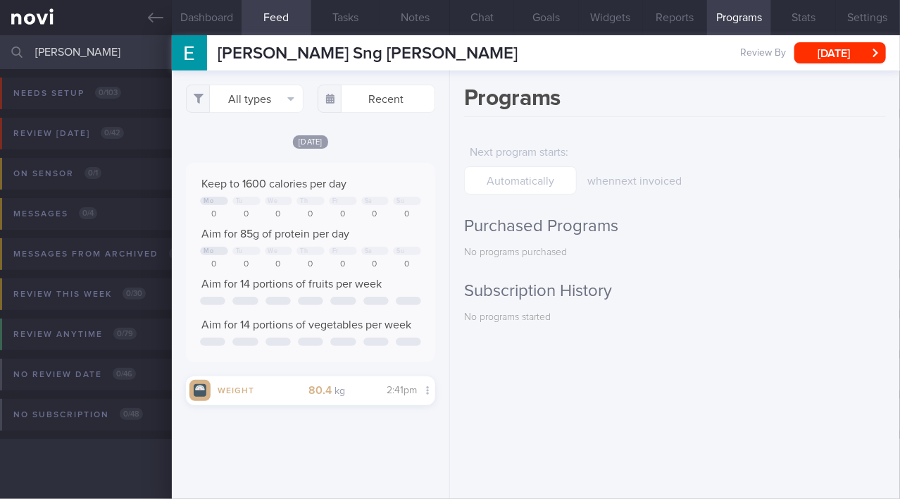
drag, startPoint x: 40, startPoint y: 50, endPoint x: 0, endPoint y: 49, distance: 40.2
click at [0, 49] on input "chelsea" at bounding box center [450, 52] width 900 height 34
click at [149, 15] on icon at bounding box center [155, 17] width 15 height 15
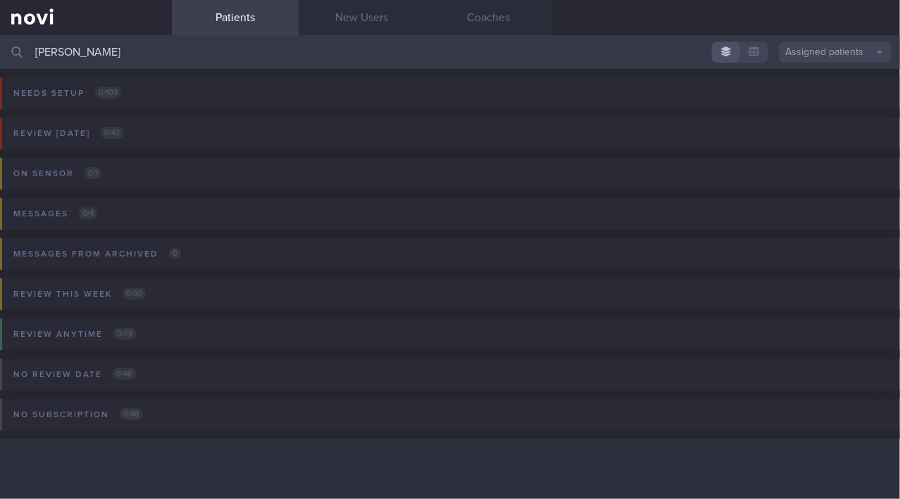
click at [89, 51] on input "chelsea" at bounding box center [450, 52] width 900 height 34
drag, startPoint x: 89, startPoint y: 51, endPoint x: 0, endPoint y: 38, distance: 89.7
click at [0, 38] on input "chelsea" at bounding box center [450, 52] width 900 height 34
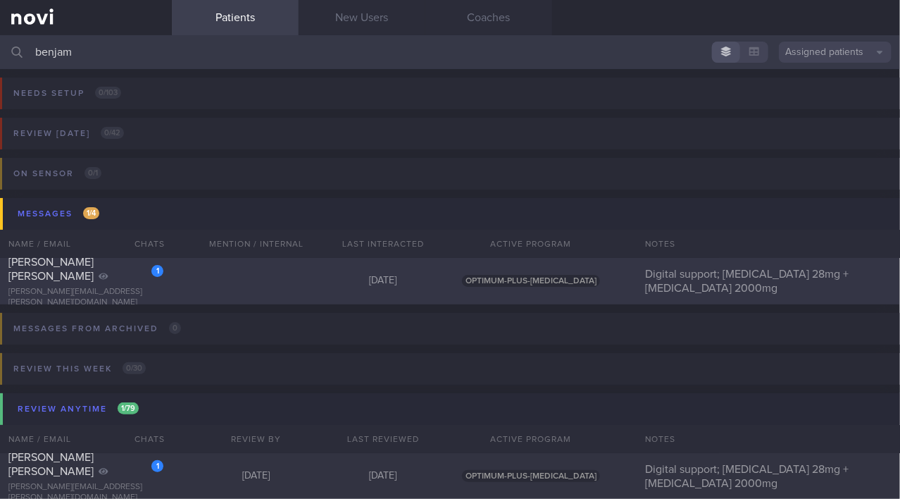
type input "benjam"
click at [70, 273] on div "Elberger Benjamin David" at bounding box center [83, 269] width 151 height 28
select select "9"
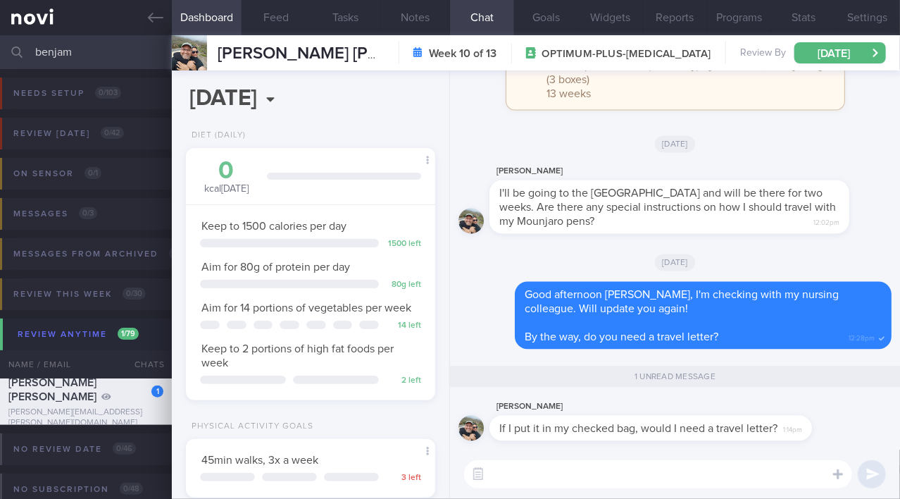
click at [590, 494] on div "​ ​" at bounding box center [675, 473] width 450 height 49
click at [585, 483] on textarea at bounding box center [658, 474] width 388 height 28
click at [823, 437] on label at bounding box center [819, 432] width 28 height 28
click at [0, 0] on input "file" at bounding box center [0, 0] width 0 height 0
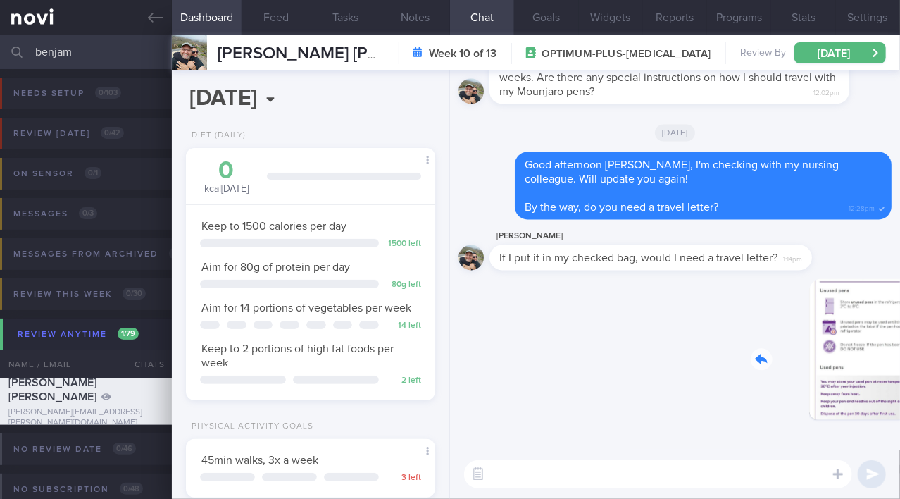
drag, startPoint x: 775, startPoint y: 352, endPoint x: 899, endPoint y: 360, distance: 124.2
click at [899, 360] on div "Delete 3:38pm Ben Elberger If I put it in my checked bag, would I need a travel…" at bounding box center [675, 259] width 450 height 379
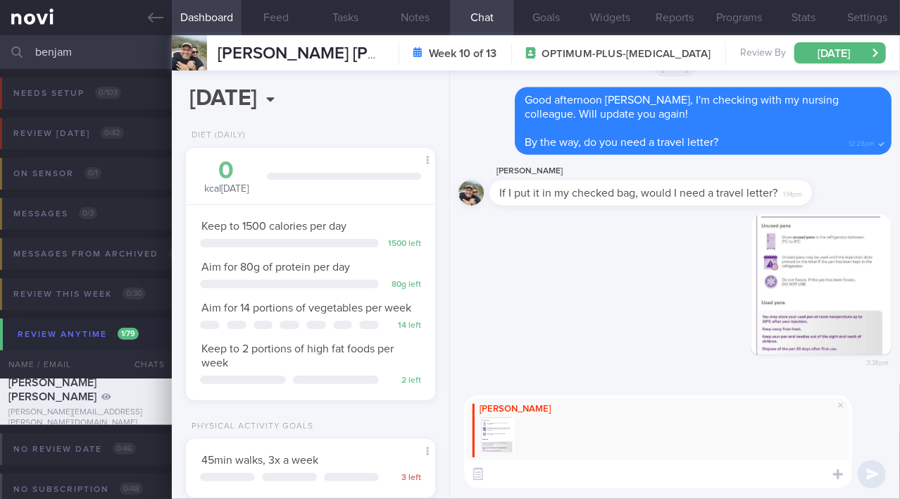
click at [577, 477] on textarea at bounding box center [658, 474] width 388 height 28
paste textarea "Chelsea Cheong Shi Min"
type textarea "Chelsea Cheong Shi Min"
drag, startPoint x: 644, startPoint y: 470, endPoint x: 421, endPoint y: 468, distance: 222.6
click at [421, 468] on div "Dashboard Feed Tasks Notes Chat Goals Widgets Reports Programs Stats Settings E…" at bounding box center [536, 266] width 728 height 463
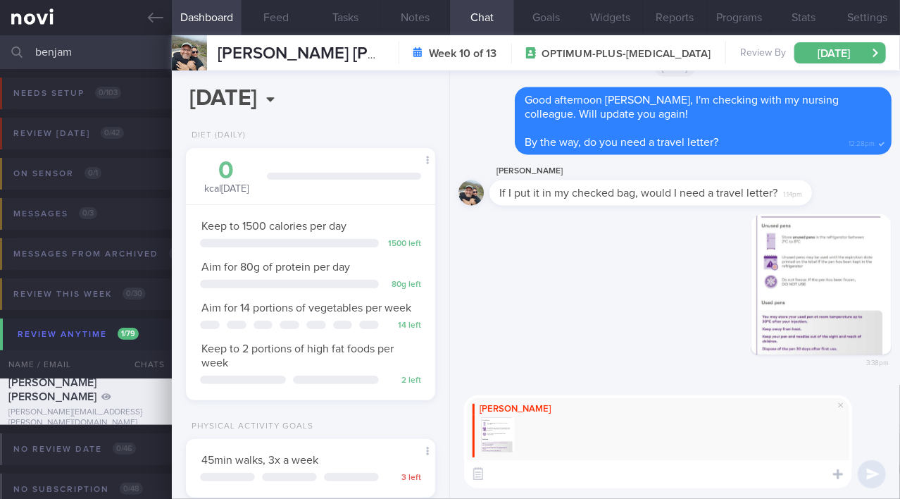
paste textarea "You can keep the kwikpen in your hand-carry luggage, if it is a used pen, it is…"
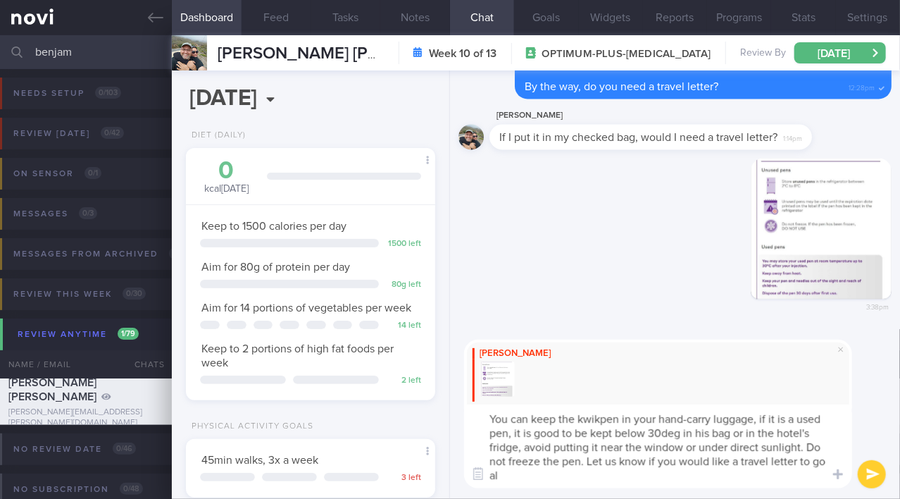
click at [493, 425] on textarea "You can keep the kwikpen in your hand-carry luggage, if it is a used pen, it is…" at bounding box center [658, 446] width 388 height 84
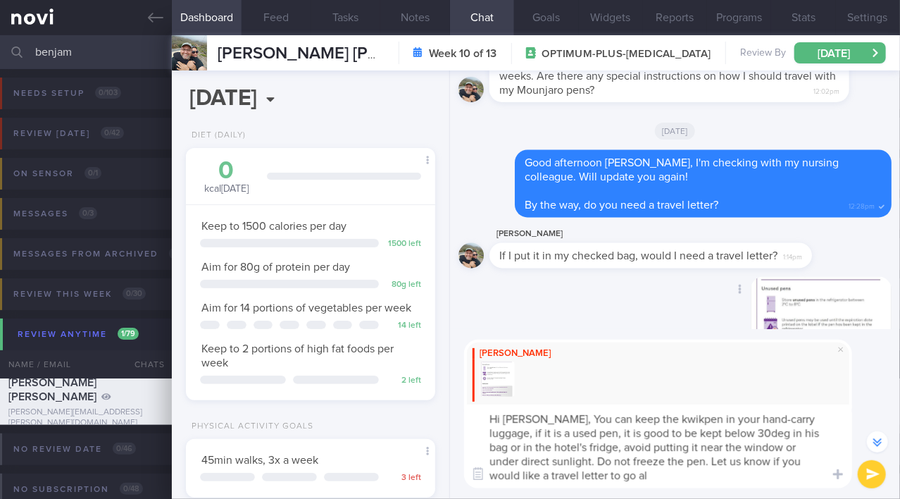
scroll to position [-128, 0]
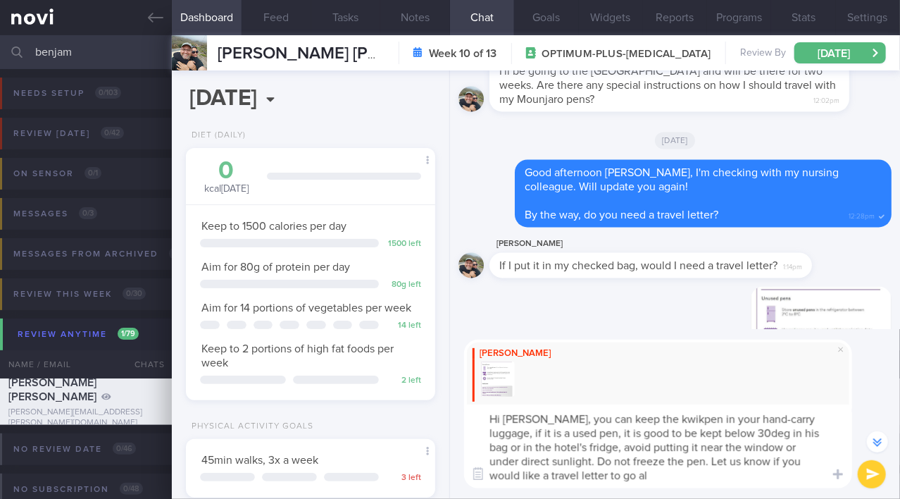
click at [530, 421] on textarea "Hi Ben, you can keep the kwikpen in your hand-carry luggage, if it is a used pe…" at bounding box center [658, 446] width 388 height 84
click at [764, 302] on button "button" at bounding box center [821, 357] width 141 height 141
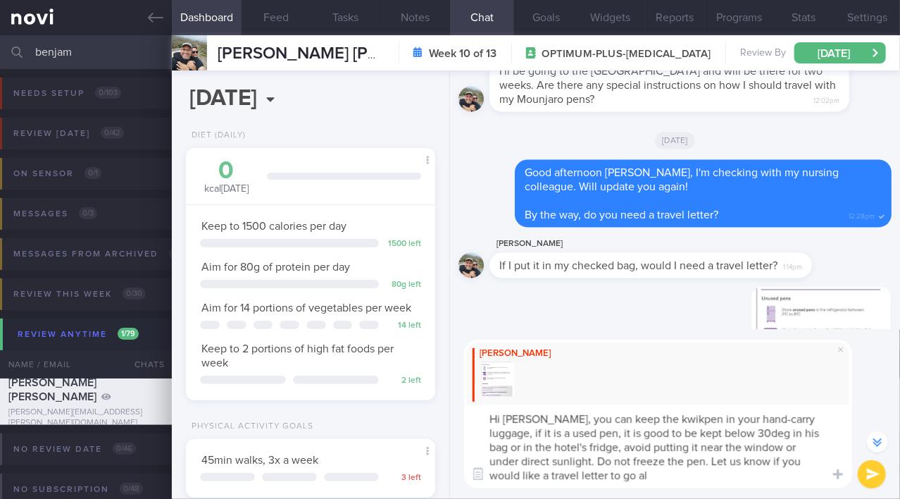
click at [794, 418] on textarea "Hi Ben, you can keep the kwikpen in your hand-carry luggage, if it is a used pe…" at bounding box center [658, 446] width 388 height 84
click at [709, 430] on textarea "Hi Ben, you can keep the kwikpen in your hand-carry luggage. If it is a used pe…" at bounding box center [658, 446] width 388 height 84
click at [758, 430] on textarea "Hi Ben, you can keep the kwikpen in your hand-carry luggage. If it is a used pe…" at bounding box center [658, 446] width 388 height 84
drag, startPoint x: 647, startPoint y: 459, endPoint x: 708, endPoint y: 485, distance: 66.2
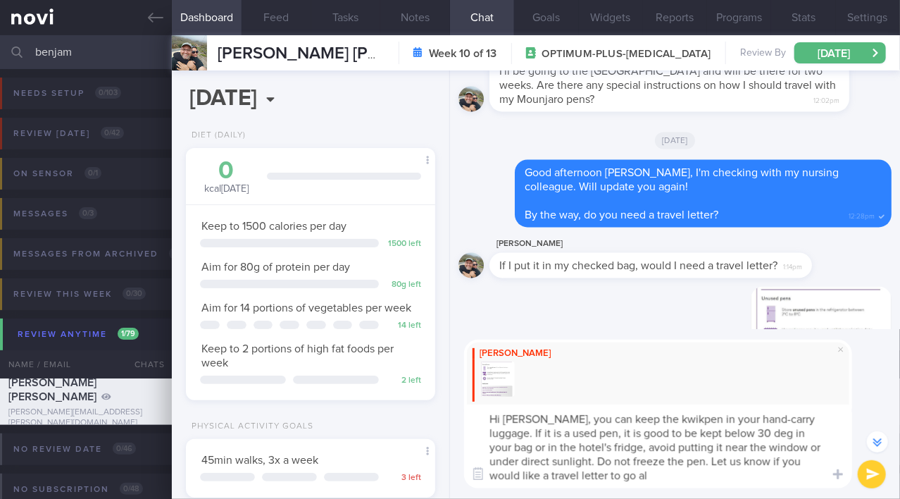
click at [708, 485] on textarea "Hi Ben, you can keep the kwikpen in your hand-carry luggage. If it is a used pe…" at bounding box center [658, 446] width 388 height 84
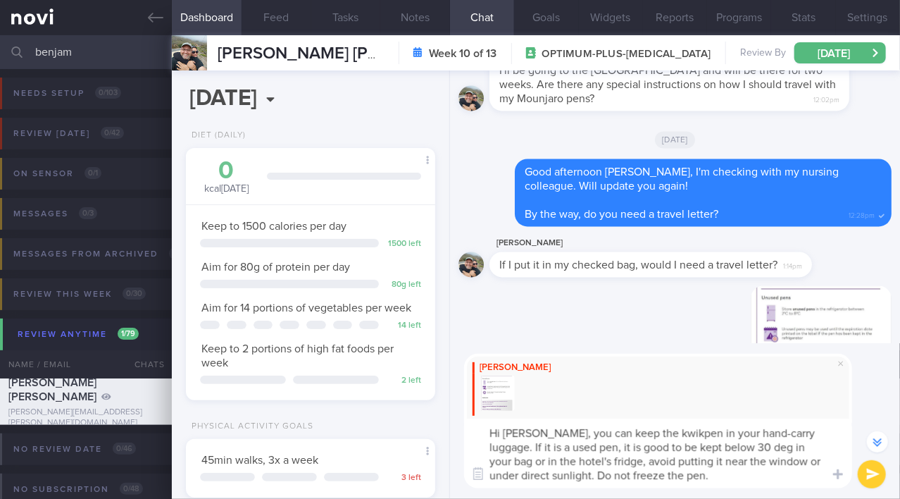
type textarea "Hi Ben, you can keep the kwikpen in your hand-carry luggage. If it is a used pe…"
click at [874, 474] on button "submit" at bounding box center [872, 474] width 28 height 28
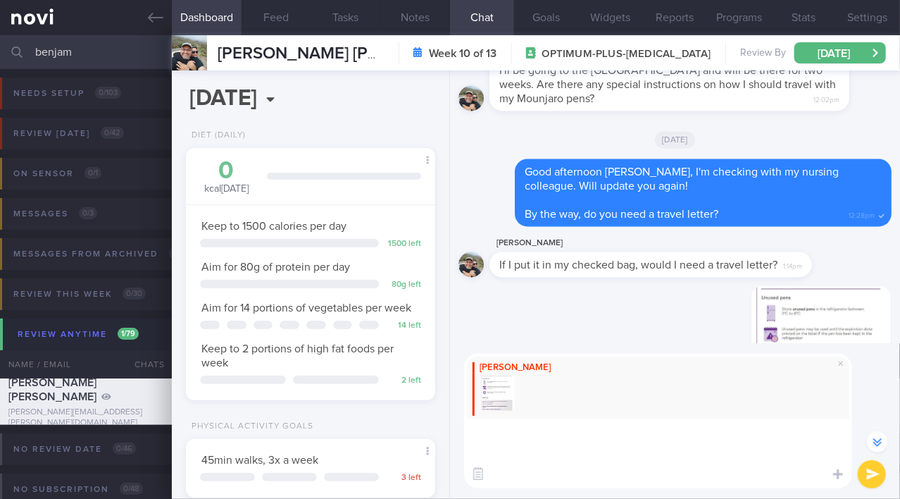
scroll to position [0, 0]
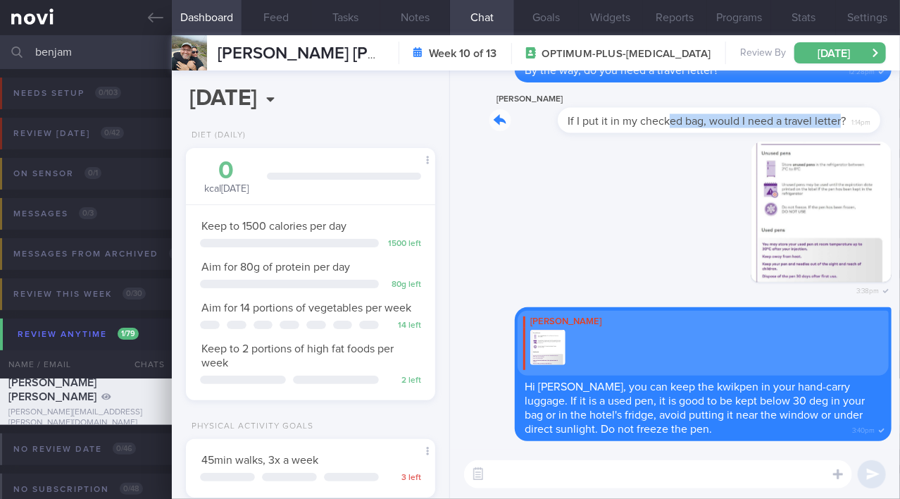
drag, startPoint x: 599, startPoint y: 113, endPoint x: 771, endPoint y: 117, distance: 172.6
click at [771, 117] on div "Ben Elberger If I put it in my checked bag, would I need a travel letter? 1:14pm" at bounding box center [672, 112] width 365 height 42
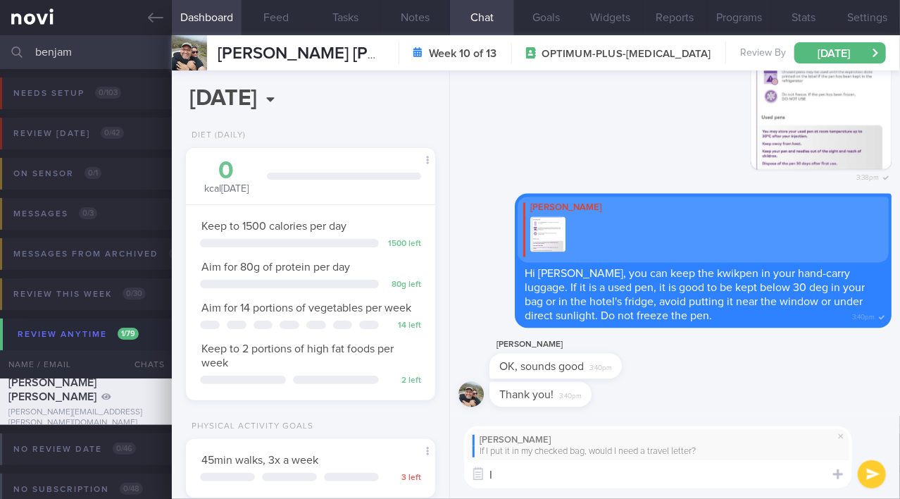
type textarea "I"
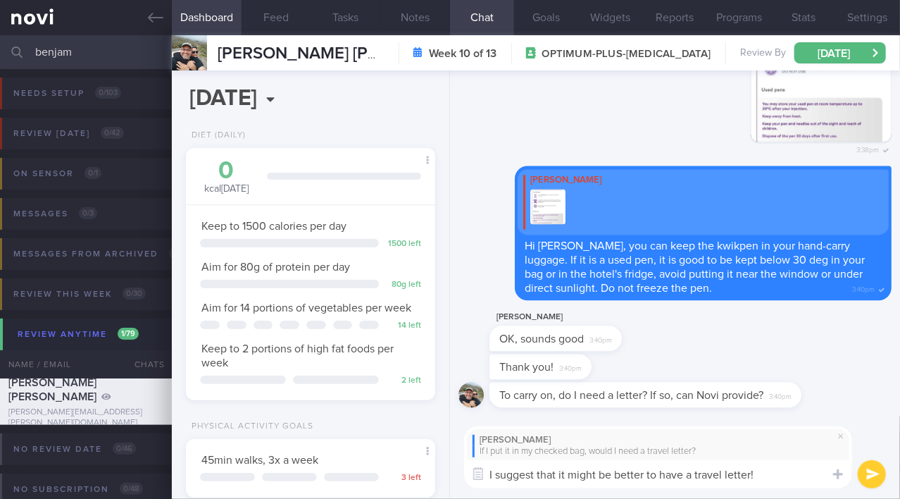
drag, startPoint x: 717, startPoint y: 480, endPoint x: 423, endPoint y: 484, distance: 294.4
click at [423, 484] on div "Dashboard Feed Tasks Notes Chat Goals Widgets Reports Programs Stats Settings E…" at bounding box center [536, 266] width 728 height 463
drag, startPoint x: 680, startPoint y: 477, endPoint x: 706, endPoint y: 476, distance: 26.8
click at [680, 477] on textarea "I suggest that it might be better to have a travel letter!" at bounding box center [658, 474] width 388 height 28
click at [776, 476] on textarea "I suggest that it might be better to have a travel letter!" at bounding box center [658, 474] width 388 height 28
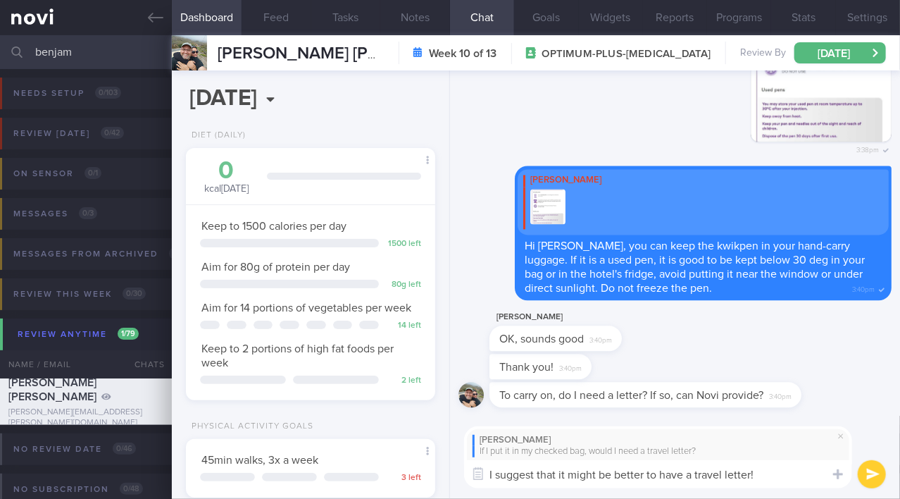
drag, startPoint x: 776, startPoint y: 476, endPoint x: 366, endPoint y: 452, distance: 410.6
click at [366, 452] on div "Dashboard Feed Tasks Notes Chat Goals Widgets Reports Programs Stats Settings E…" at bounding box center [536, 266] width 728 height 463
paste textarea "ay be better to have a travel letter for the Mounjaro pen to ensure a smooth jo…"
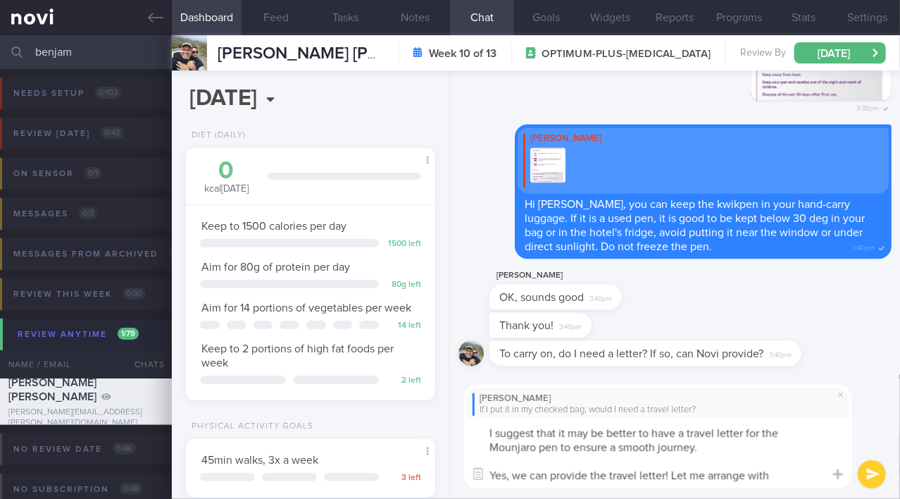
type textarea "I suggest that it may be better to have a travel letter for the Mounjaro pen to…"
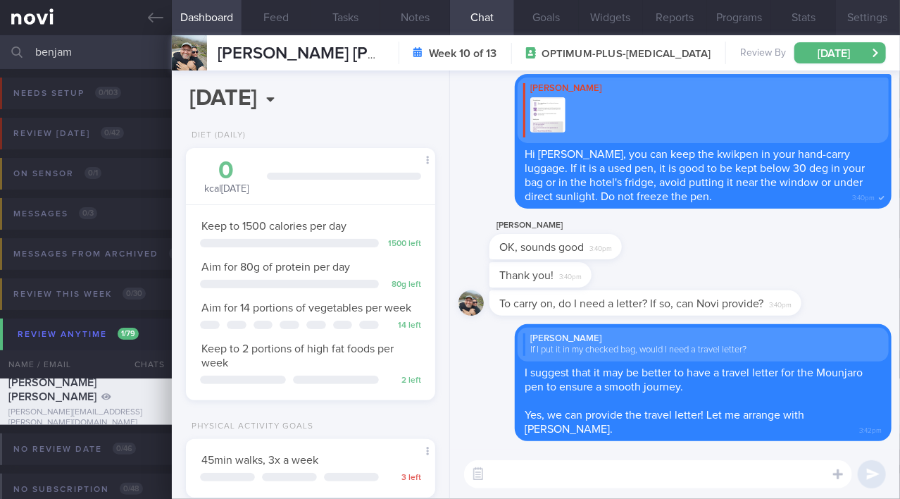
click at [875, 25] on button "Settings" at bounding box center [868, 17] width 64 height 35
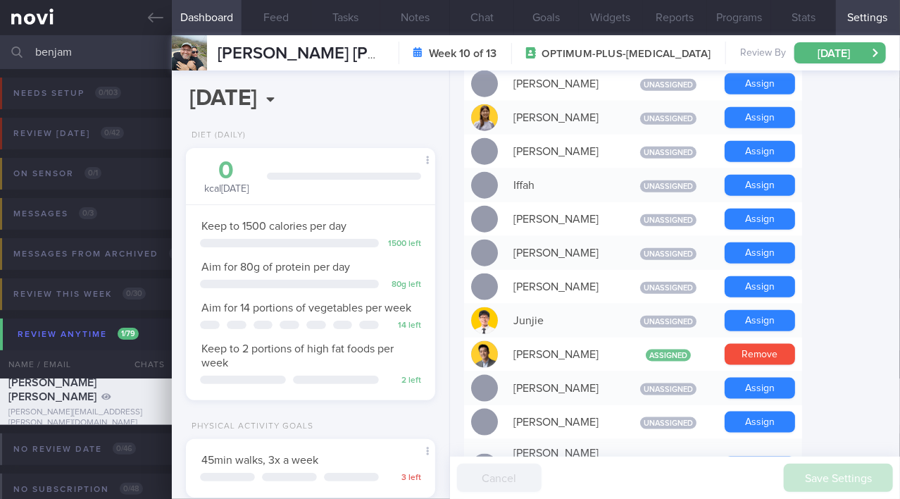
scroll to position [704, 0]
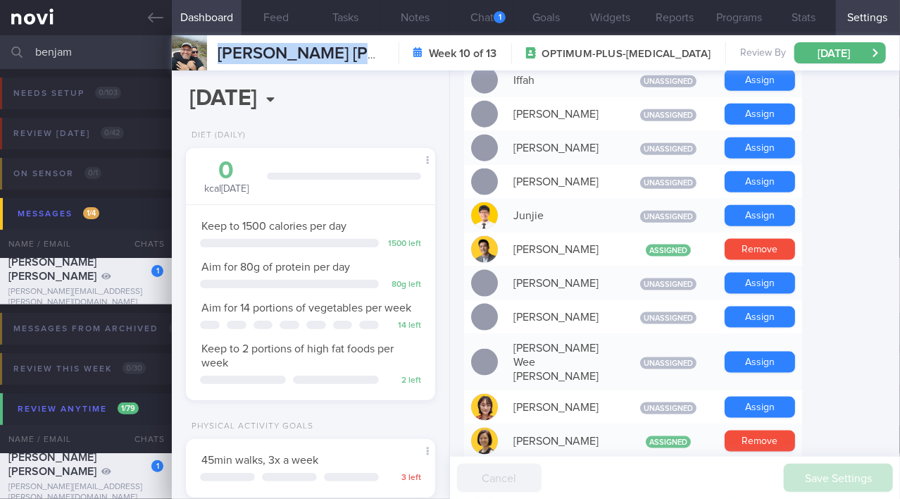
drag, startPoint x: 254, startPoint y: 54, endPoint x: 405, endPoint y: 56, distance: 151.4
click at [405, 56] on div "Elberger Benjamin David Elberger Benjamin David benjamin.elberger@gmail.com Wee…" at bounding box center [536, 52] width 728 height 35
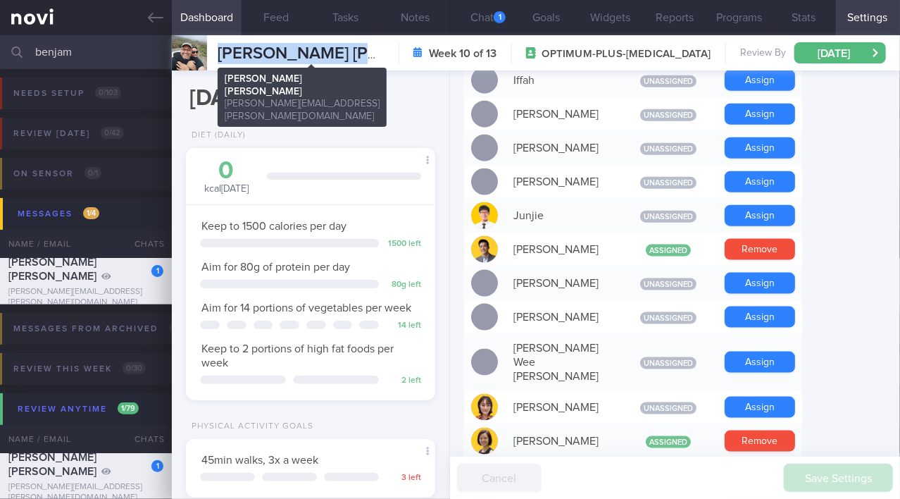
copy span "Elberger Benjamin David"
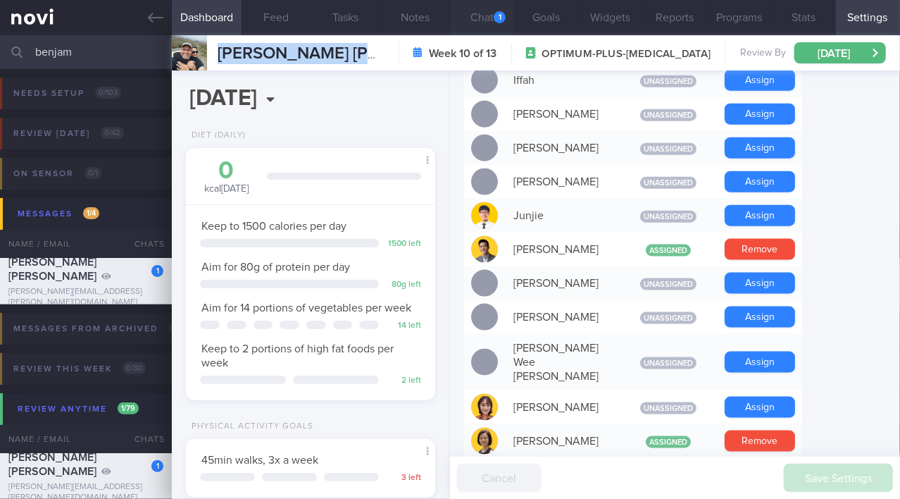
click at [483, 13] on button "Chat 1" at bounding box center [482, 17] width 64 height 35
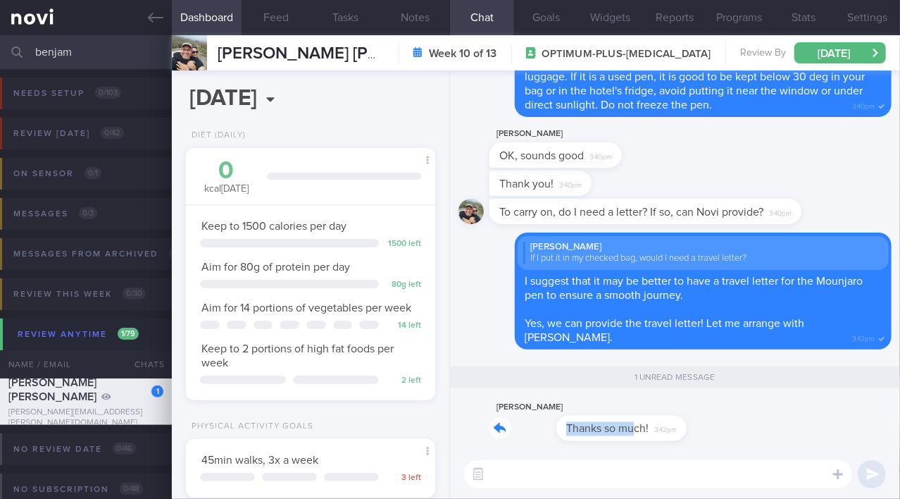
drag, startPoint x: 565, startPoint y: 420, endPoint x: 730, endPoint y: 409, distance: 165.9
click at [730, 409] on div "Ben Elberger Thanks so much! 3:42pm" at bounding box center [675, 424] width 433 height 51
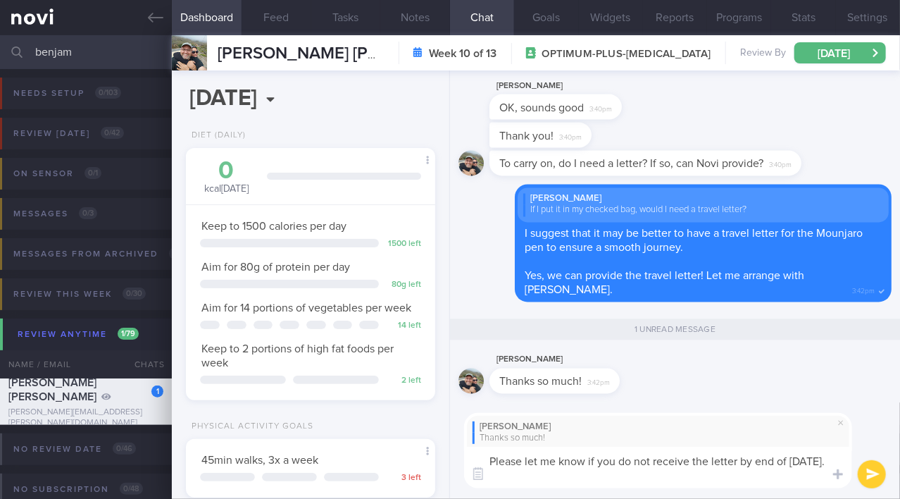
drag, startPoint x: 574, startPoint y: 480, endPoint x: 437, endPoint y: 459, distance: 138.4
click at [437, 459] on div "Dashboard Feed Tasks Notes Chat 1 Goals Widgets Reports Programs Stats Settings…" at bounding box center [536, 266] width 728 height 463
click at [554, 461] on textarea "Please let me know if you do not receive the letter by end of tomorrow." at bounding box center [658, 468] width 388 height 42
drag, startPoint x: 511, startPoint y: 473, endPoint x: 424, endPoint y: 447, distance: 90.5
click at [424, 447] on div "Dashboard Feed Tasks Notes Chat 1 Goals Widgets Reports Programs Stats Settings…" at bounding box center [536, 266] width 728 height 463
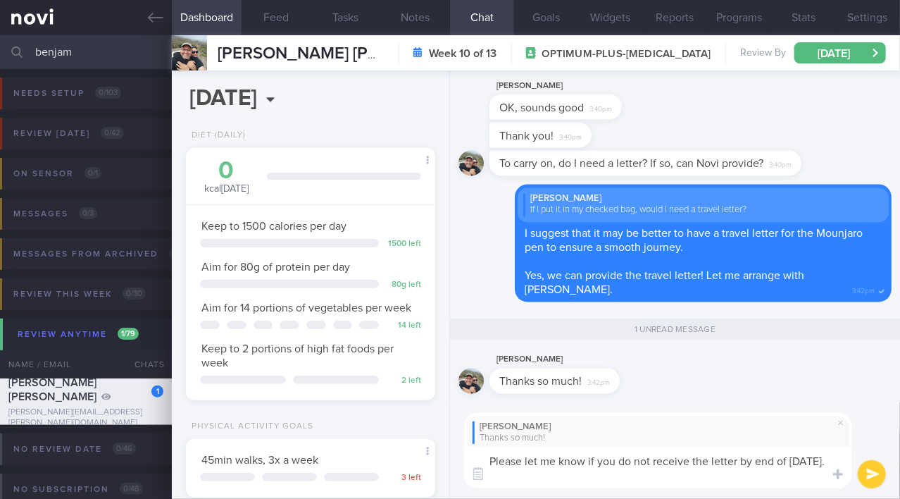
paste textarea "the"
type textarea "Please let me know if you do not receive the letter by the end of tomorrow."
click at [868, 473] on button "submit" at bounding box center [872, 474] width 28 height 28
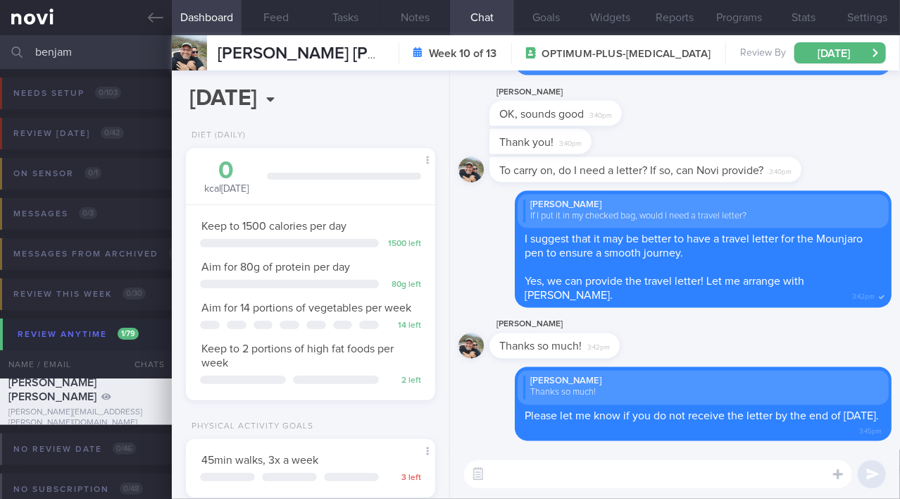
drag, startPoint x: 88, startPoint y: 50, endPoint x: 0, endPoint y: 49, distance: 88.0
click at [0, 49] on input "benjam" at bounding box center [450, 52] width 900 height 34
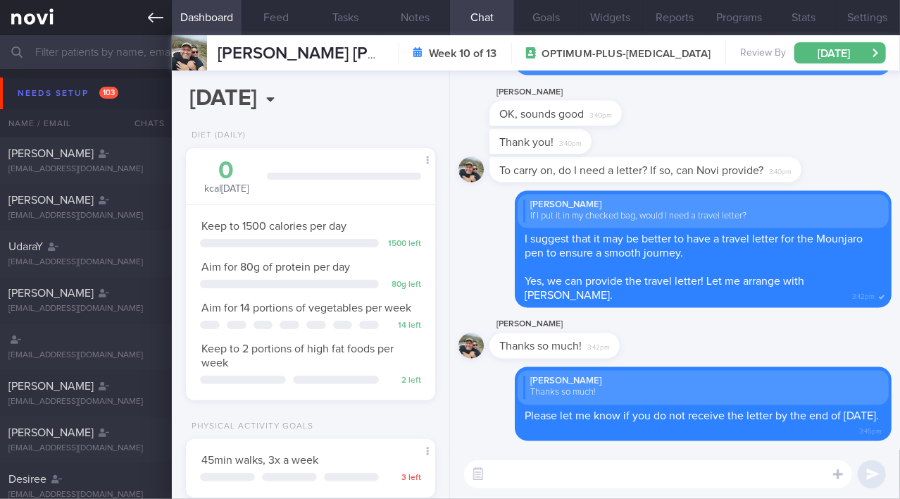
click at [156, 16] on icon at bounding box center [155, 17] width 15 height 15
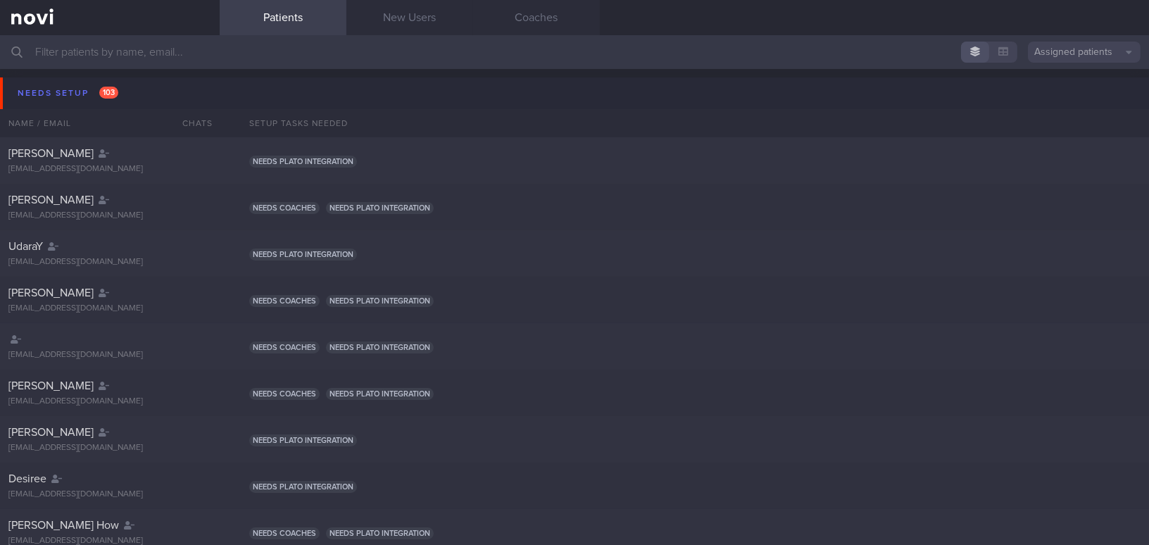
click at [246, 61] on input "text" at bounding box center [574, 52] width 1149 height 34
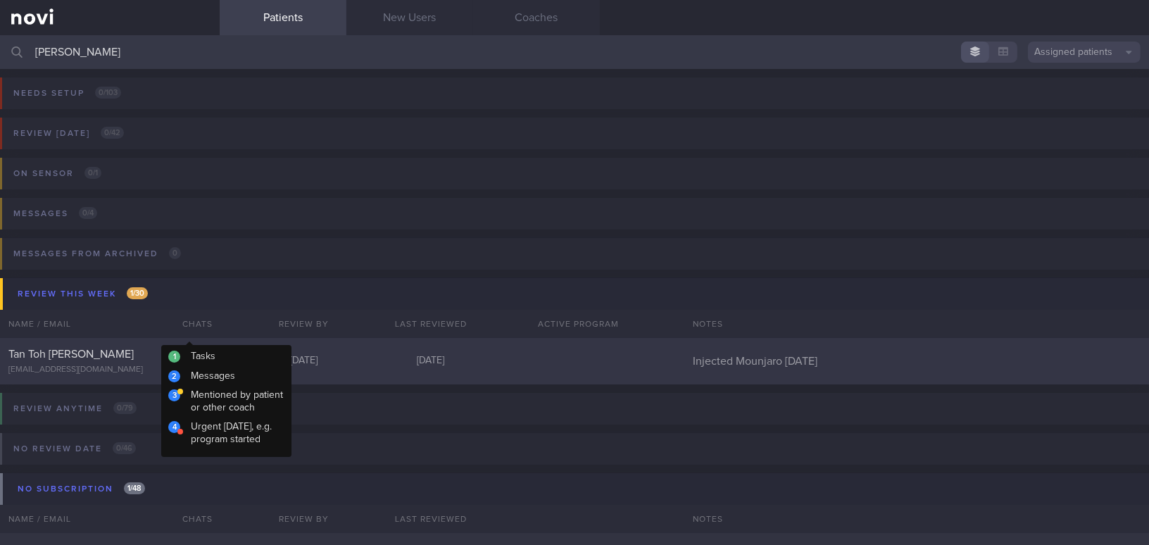
type input "[PERSON_NAME]"
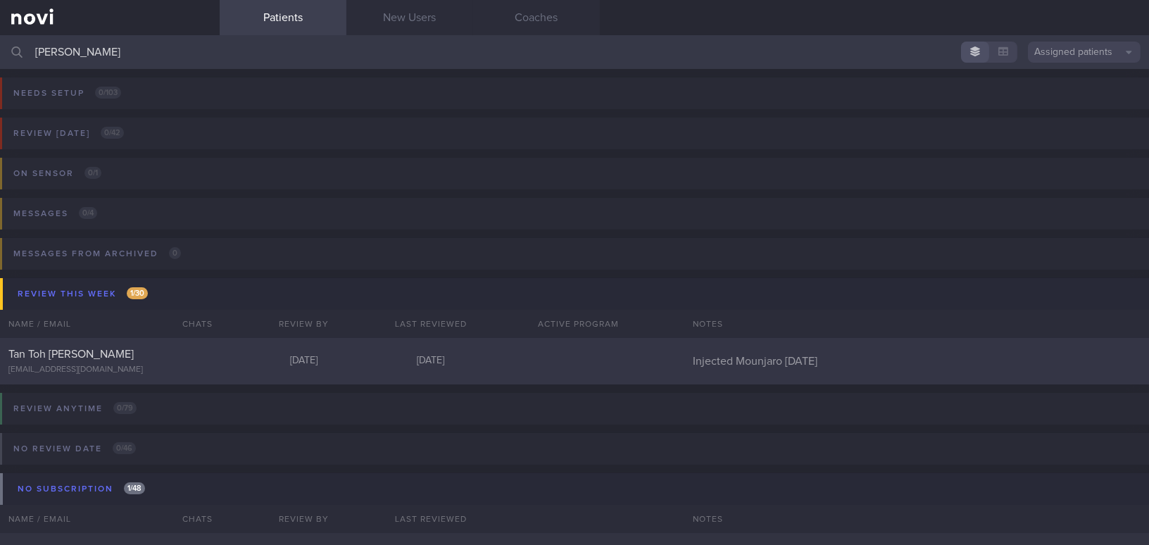
click at [165, 349] on div "Tan Toh [PERSON_NAME]" at bounding box center [107, 354] width 199 height 14
select select "8"
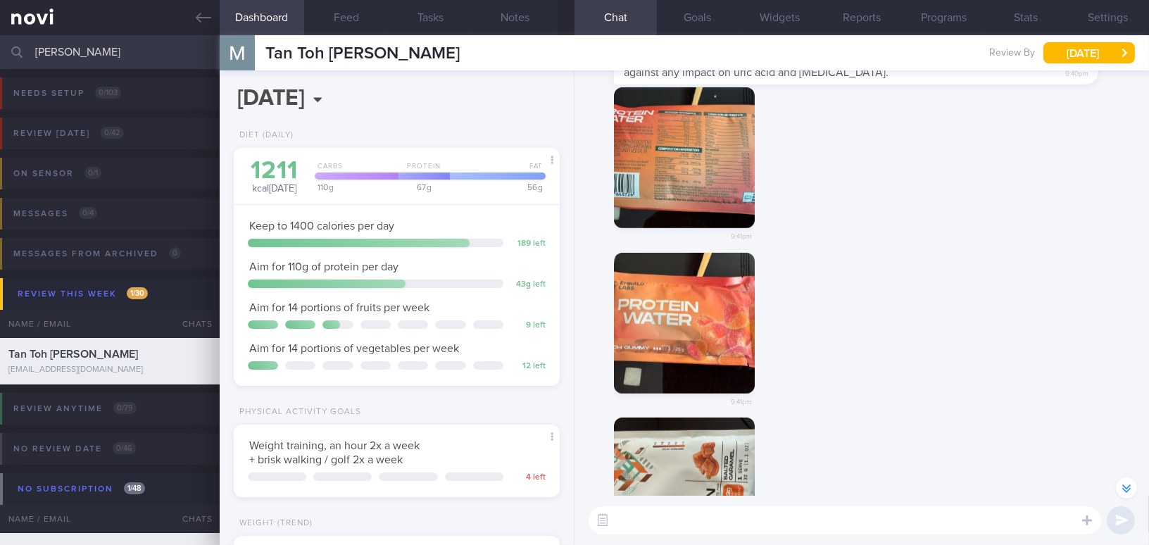
scroll to position [-448, 0]
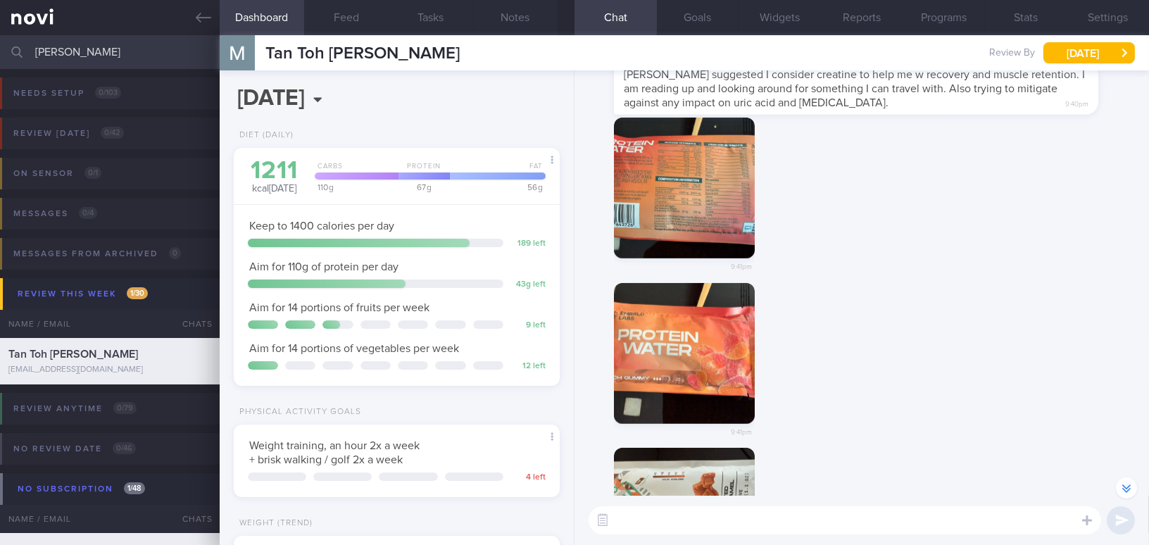
click at [710, 347] on button "button" at bounding box center [684, 353] width 141 height 141
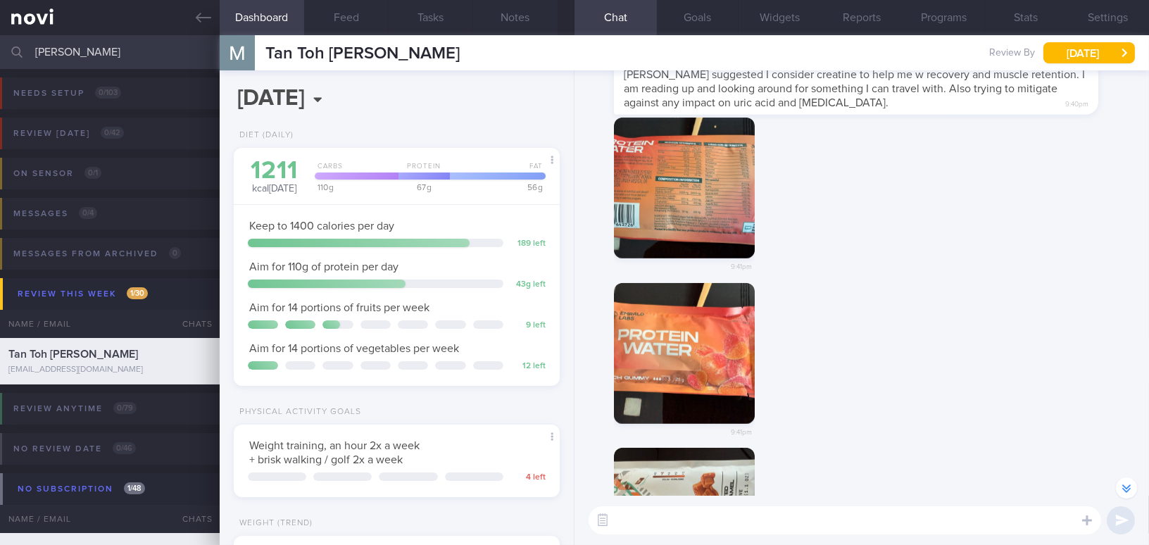
drag, startPoint x: 110, startPoint y: 54, endPoint x: -70, endPoint y: 44, distance: 179.9
click at [0, 44] on html "You are offline! Some functionality will be unavailable Patients New Users Coac…" at bounding box center [574, 272] width 1149 height 545
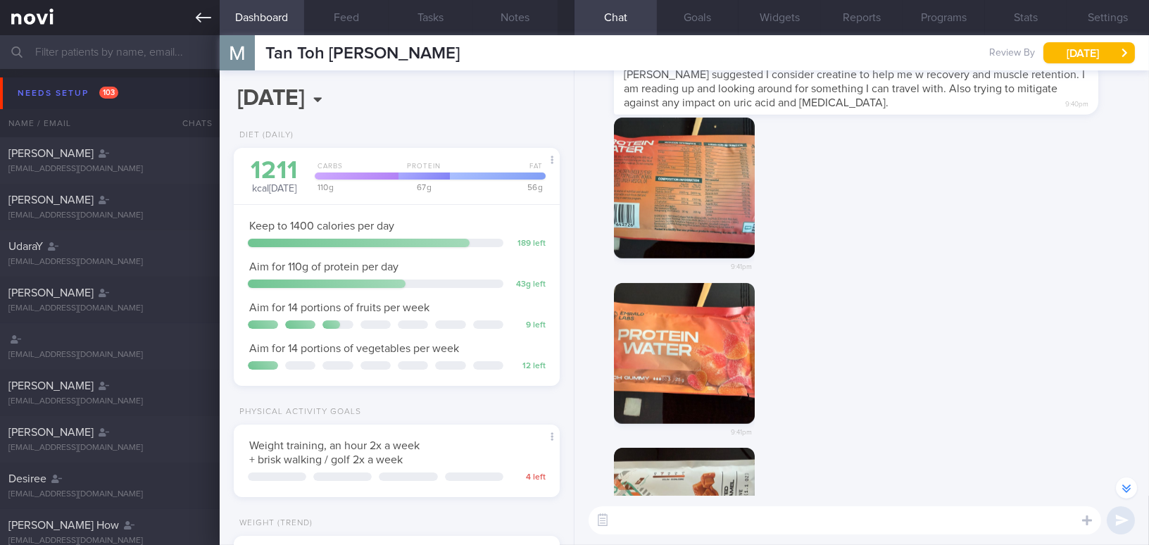
click at [200, 13] on icon at bounding box center [203, 18] width 15 height 10
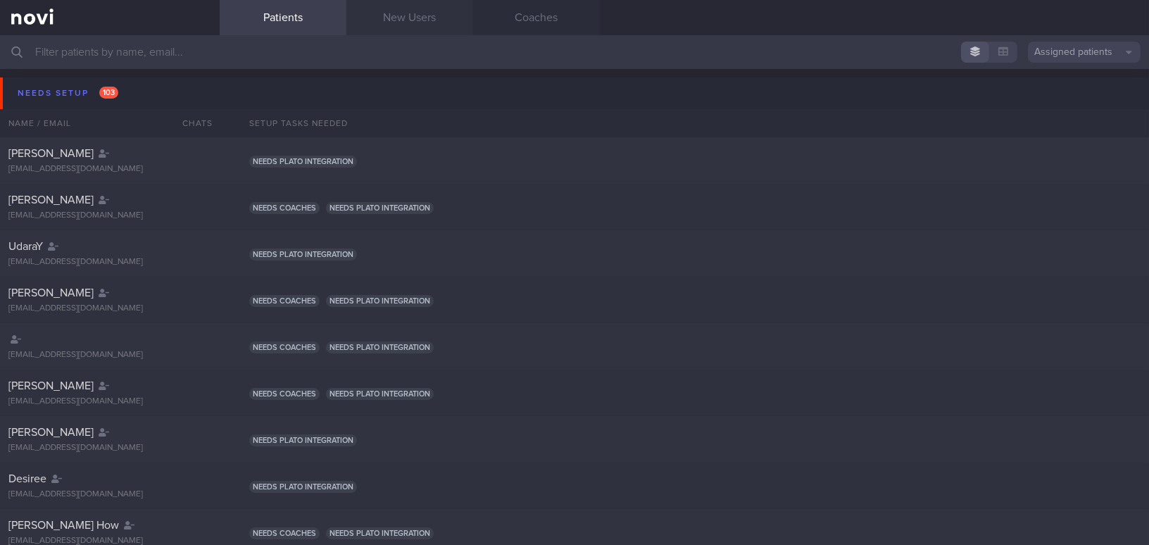
click at [396, 14] on link "New Users" at bounding box center [410, 17] width 127 height 35
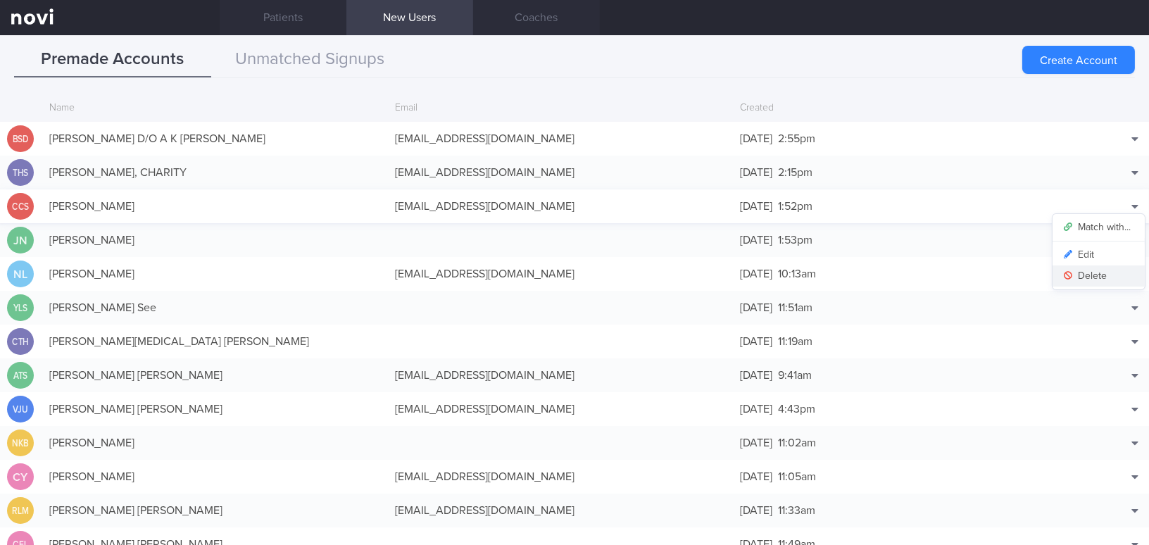
click at [899, 273] on button "Delete" at bounding box center [1099, 276] width 92 height 21
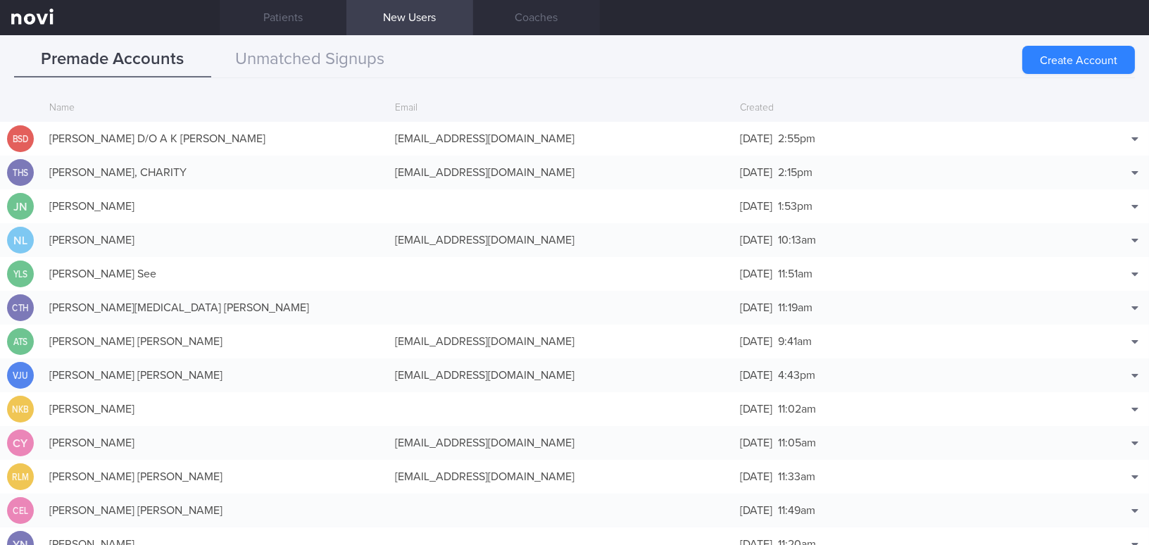
click at [899, 58] on button "Create Account" at bounding box center [1079, 60] width 113 height 28
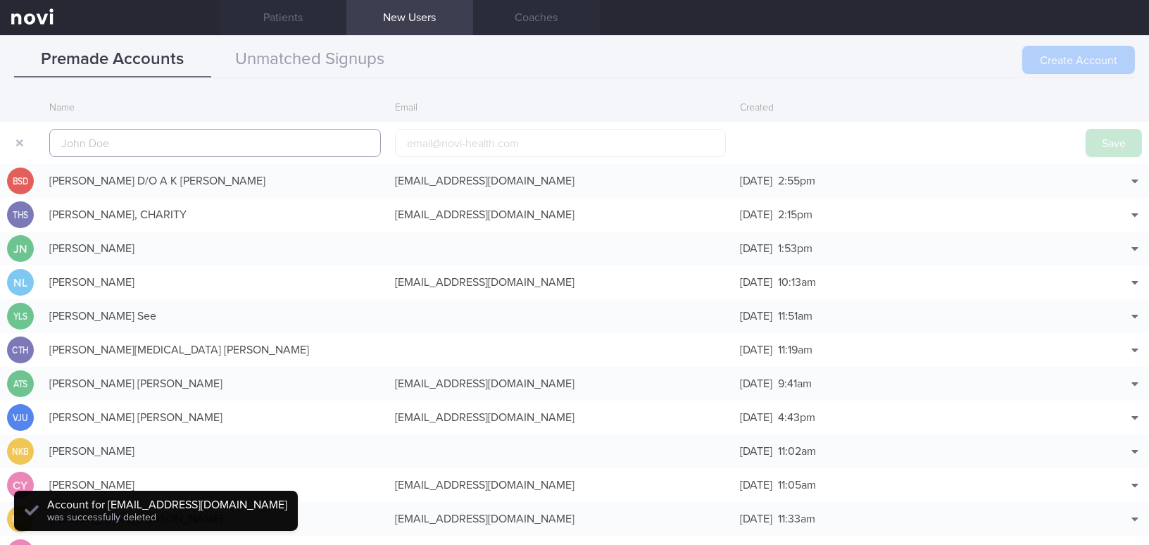
scroll to position [33, 0]
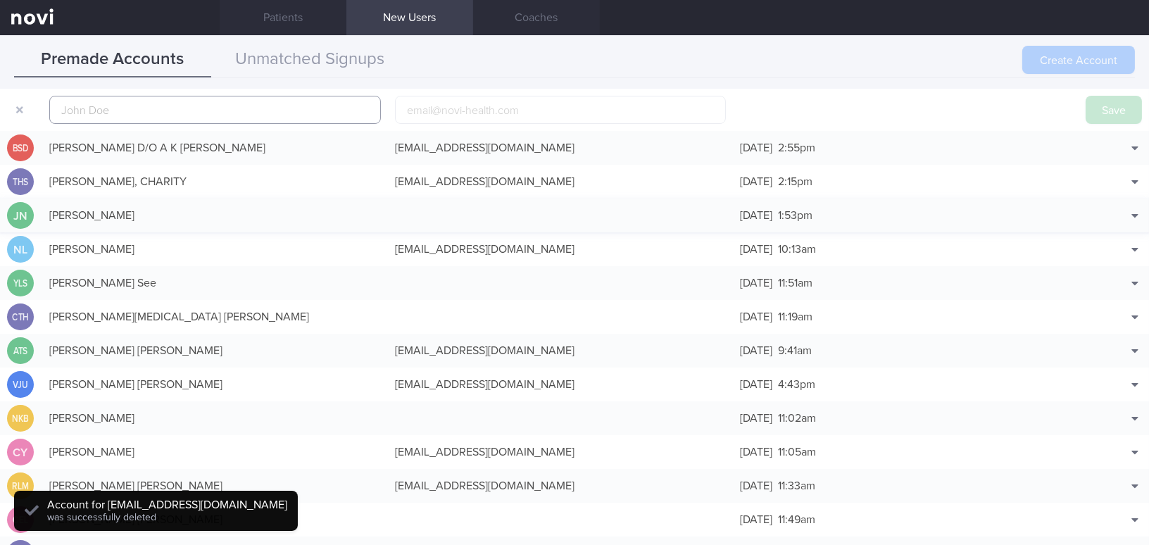
paste input "Bryan Chong'En Hu"
type input "Bryan Chong'En Hu"
click at [459, 109] on input "email" at bounding box center [561, 110] width 332 height 28
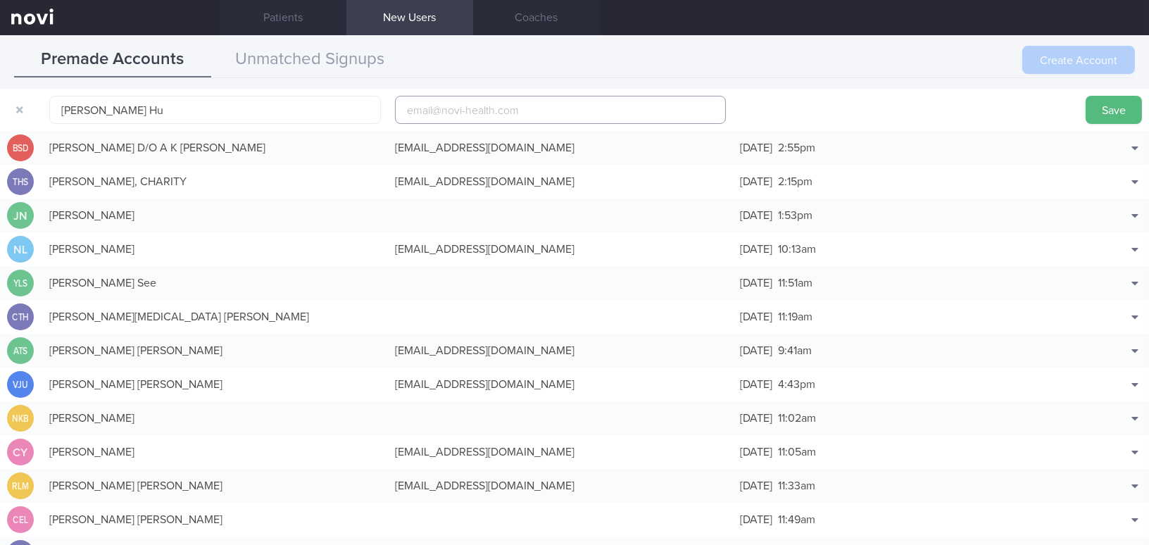
paste input "hu.chong.en@gmail.com"
type input "hu.chong.en@gmail.com"
click at [899, 109] on button "Save" at bounding box center [1114, 110] width 56 height 28
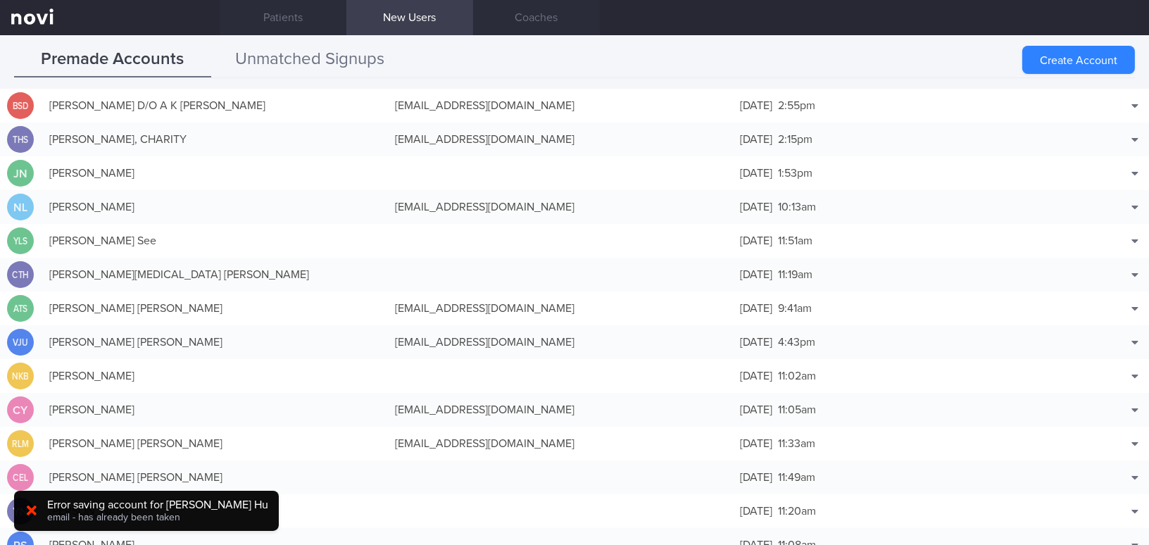
click at [353, 68] on button "Unmatched Signups" at bounding box center [309, 59] width 197 height 35
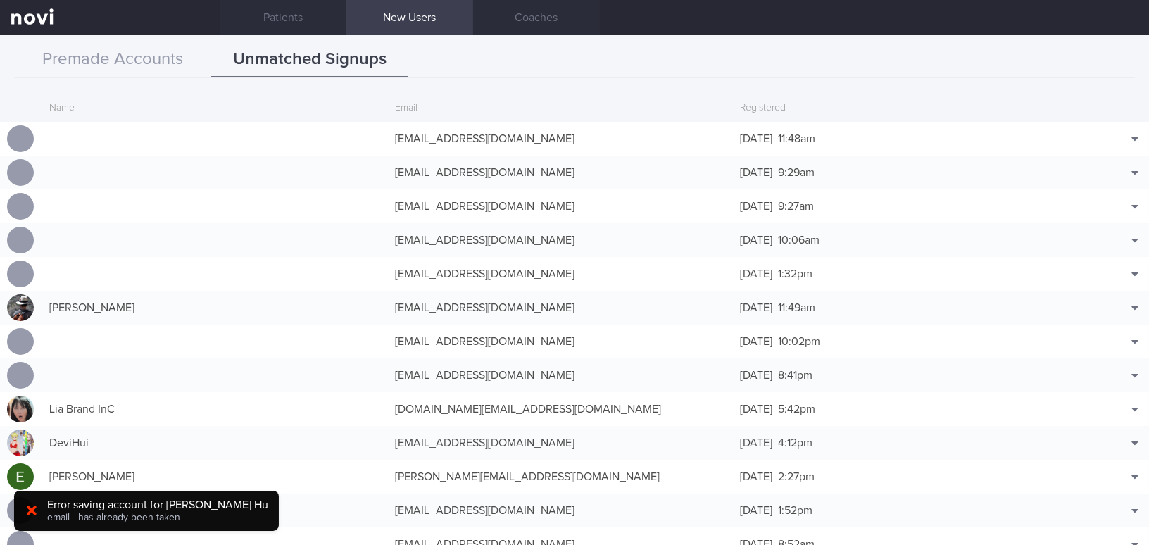
click at [668, 19] on div "Patients New Users Coaches" at bounding box center [685, 17] width 930 height 35
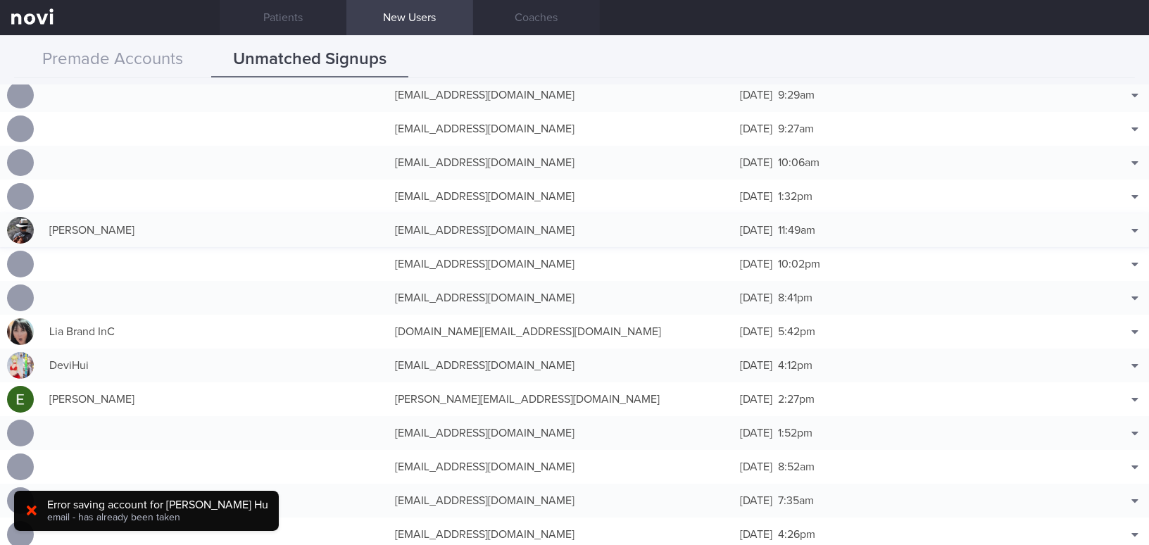
scroll to position [0, 0]
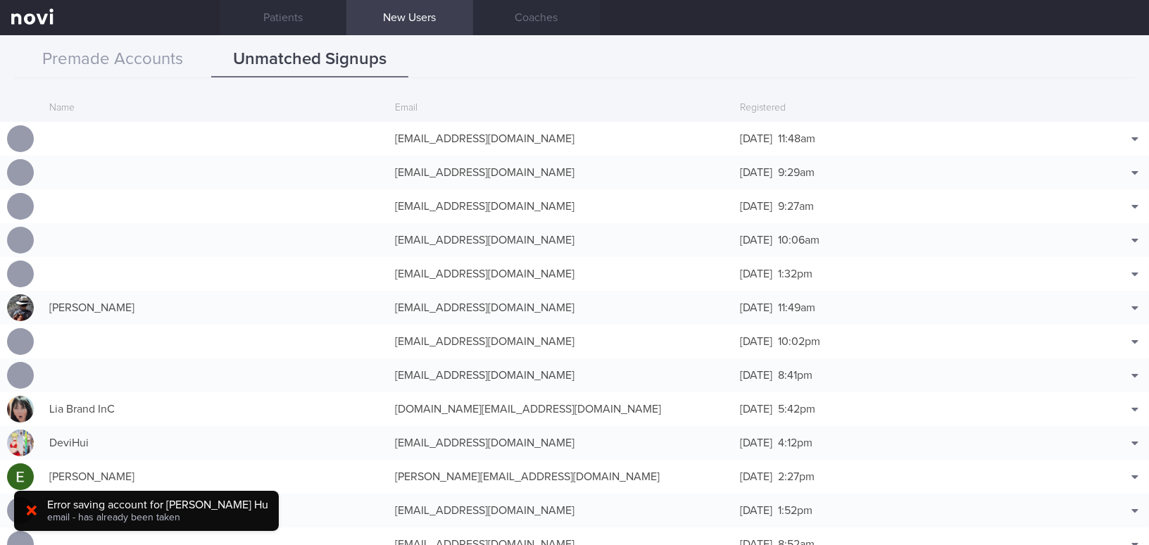
click at [25, 498] on div at bounding box center [31, 511] width 23 height 15
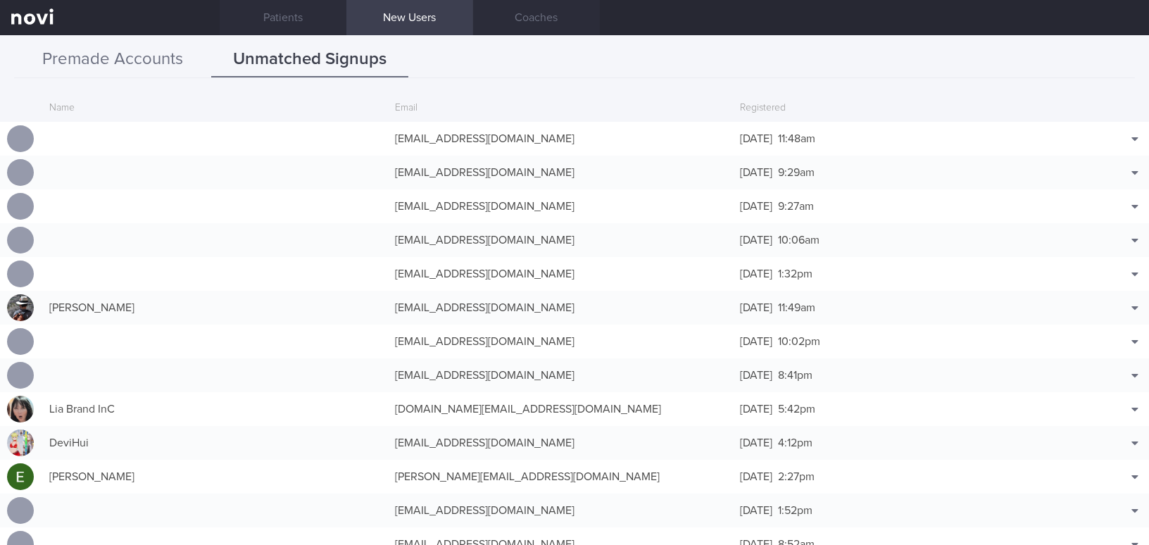
click at [157, 59] on button "Premade Accounts" at bounding box center [112, 59] width 197 height 35
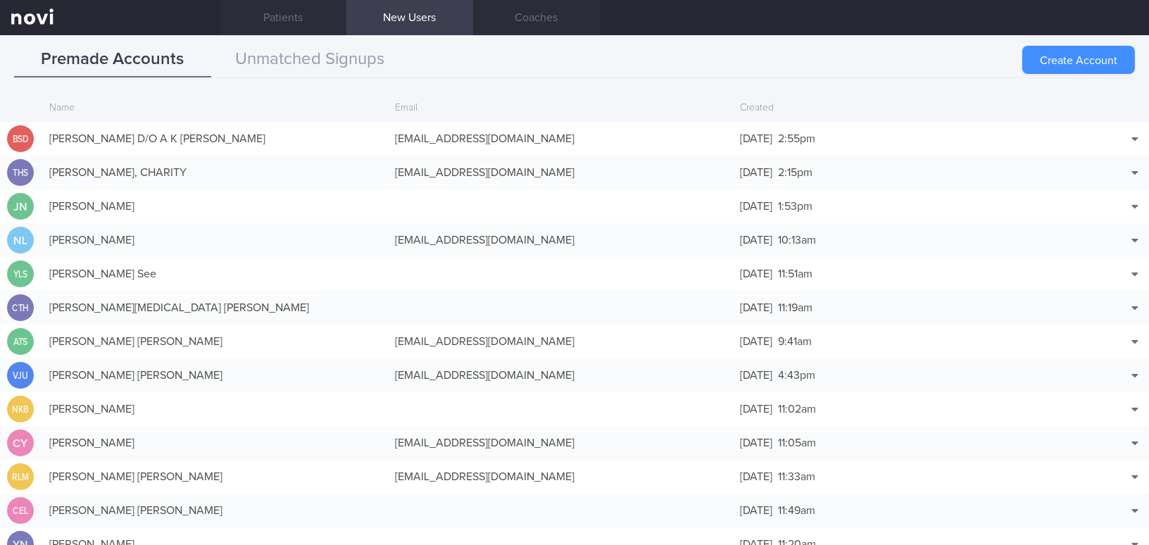
click at [899, 56] on button "Create Account" at bounding box center [1079, 60] width 113 height 28
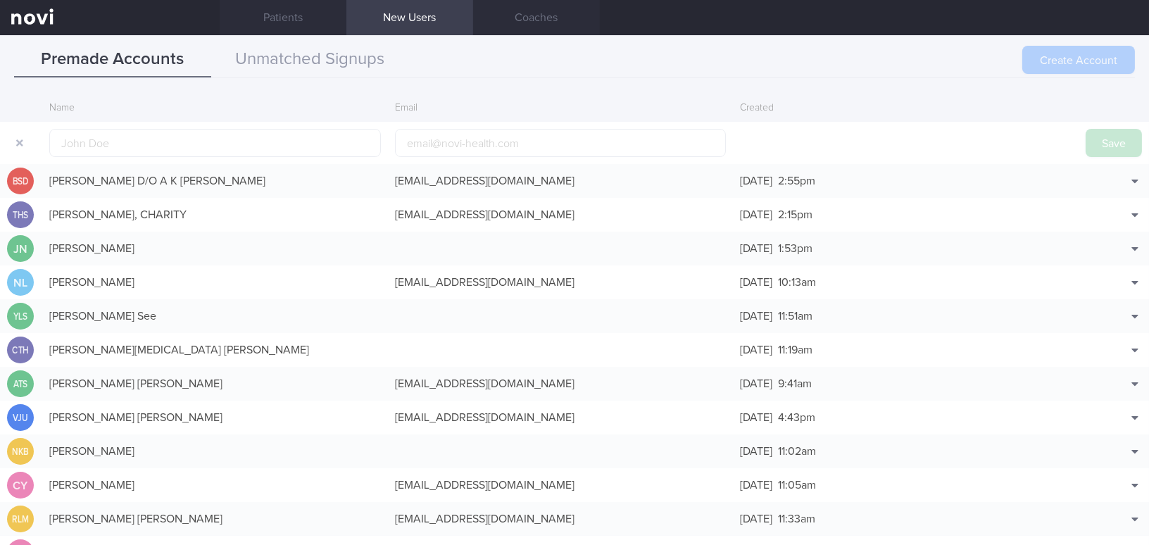
scroll to position [33, 0]
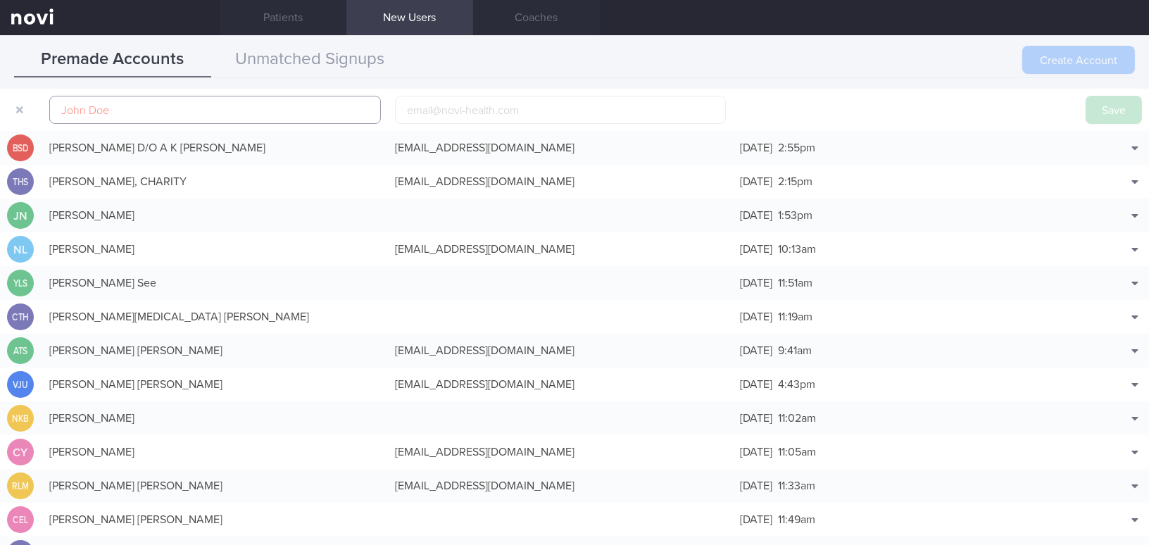
click at [129, 107] on input "text" at bounding box center [215, 110] width 332 height 28
paste input "Bryan Chong'En Hu"
type input "Bryan Chong'En Hu"
click at [455, 106] on input "email" at bounding box center [561, 110] width 332 height 28
paste input "hu.chong.en@gmail.com"
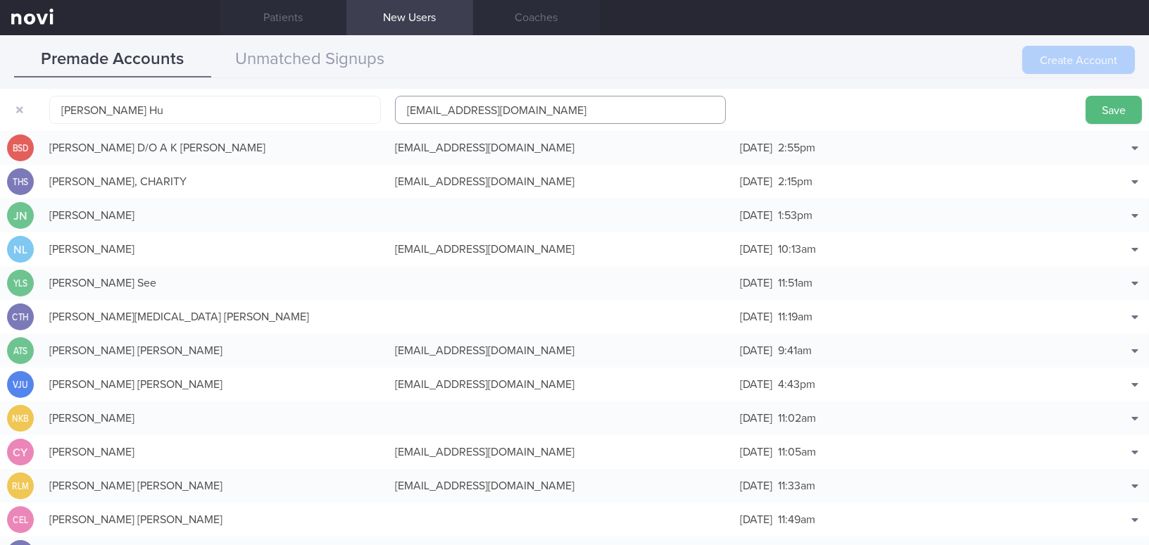
click at [465, 109] on input "hu.chong.en@gmail.com" at bounding box center [561, 110] width 332 height 28
type input "hu.chong.en1@gmail.com"
click at [899, 110] on button "Save" at bounding box center [1114, 110] width 56 height 28
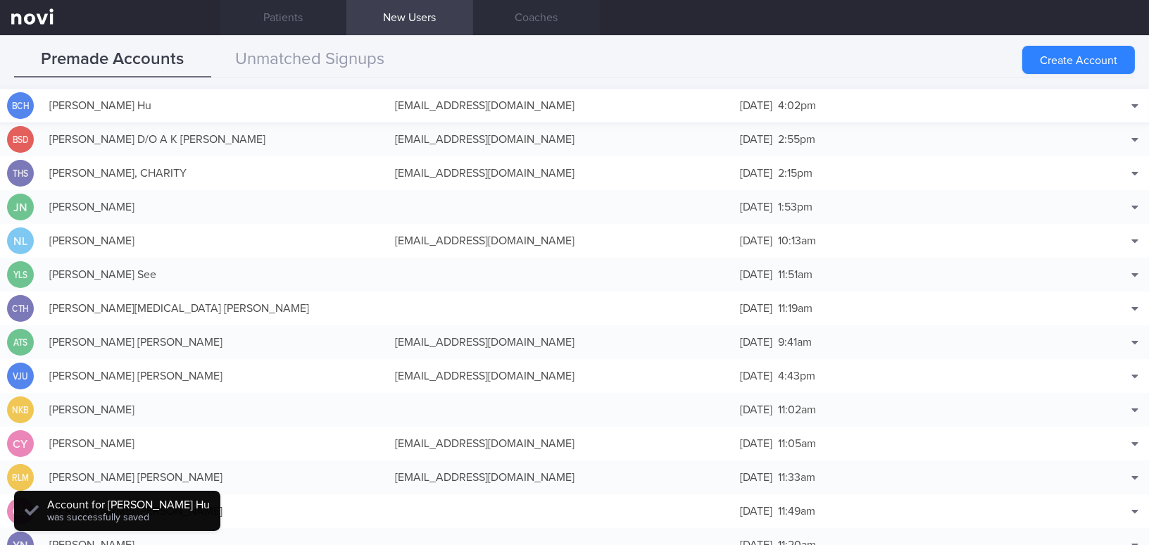
click at [481, 107] on div "hu.chong.en1@gmail.com" at bounding box center [561, 106] width 346 height 28
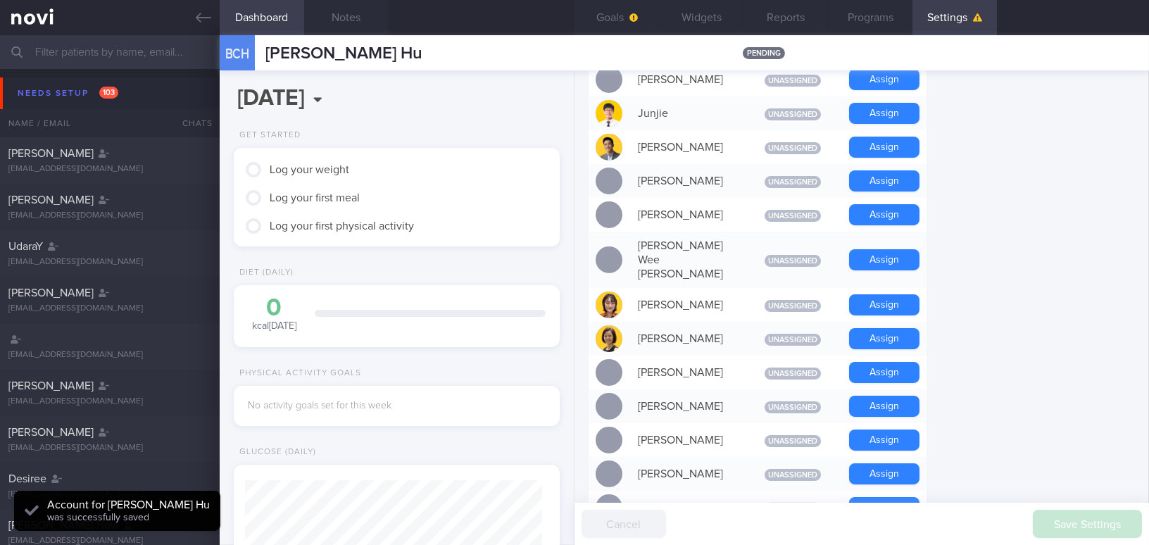
scroll to position [832, 0]
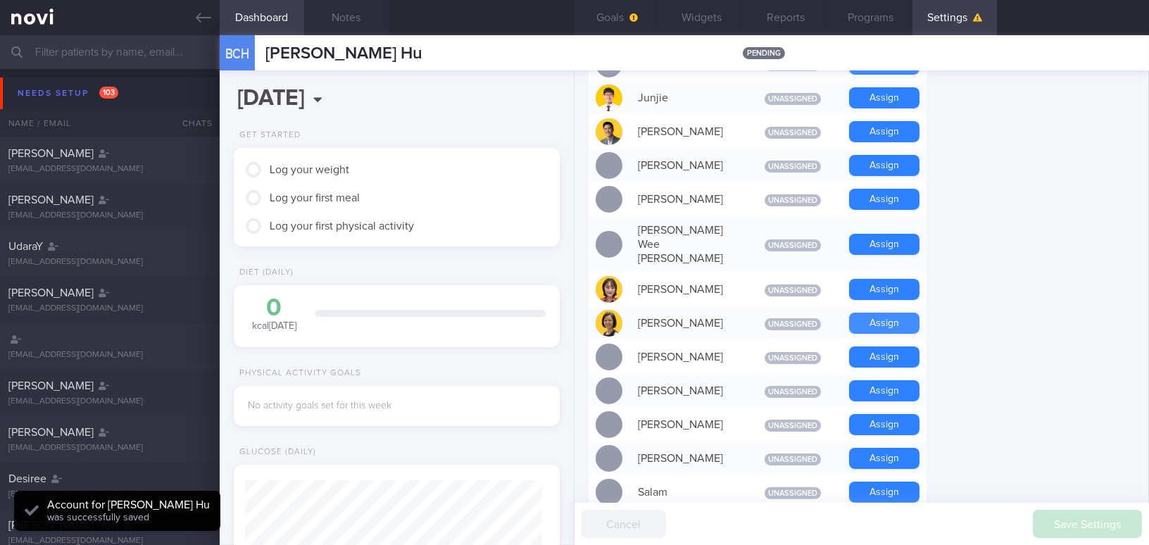
click at [899, 313] on button "Assign" at bounding box center [884, 323] width 70 height 21
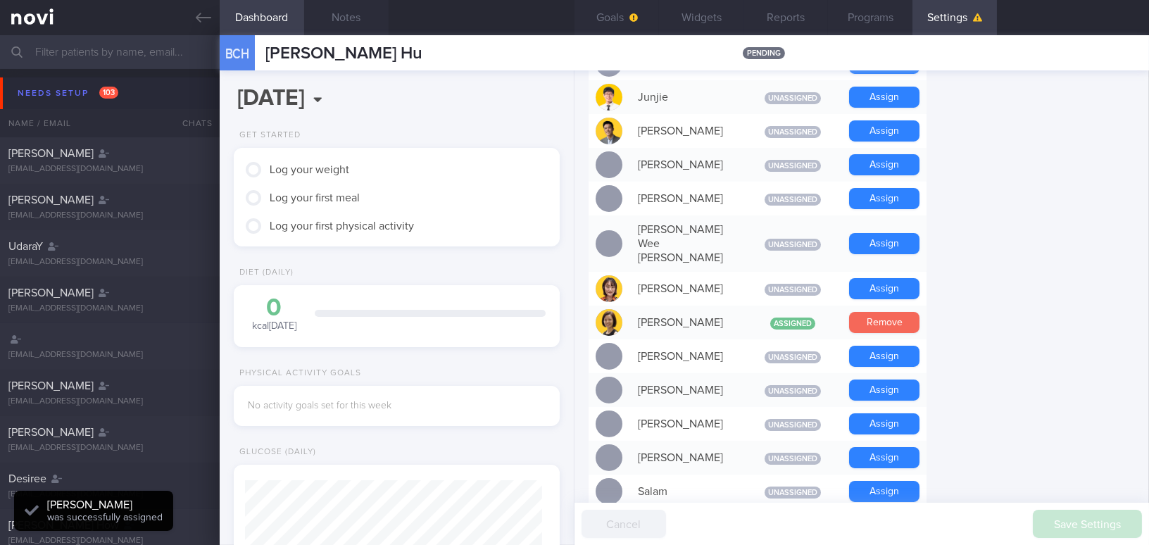
scroll to position [149, 297]
click at [886, 125] on button "Assign" at bounding box center [884, 130] width 70 height 21
click at [624, 20] on button "Goals" at bounding box center [617, 17] width 85 height 35
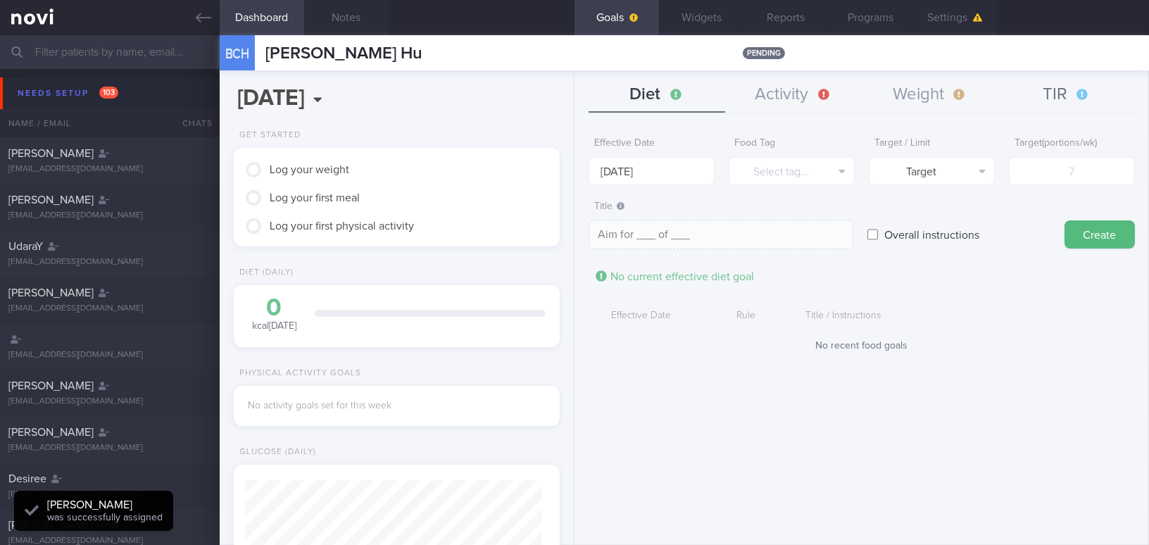
click at [899, 93] on button "TIR" at bounding box center [1067, 94] width 137 height 35
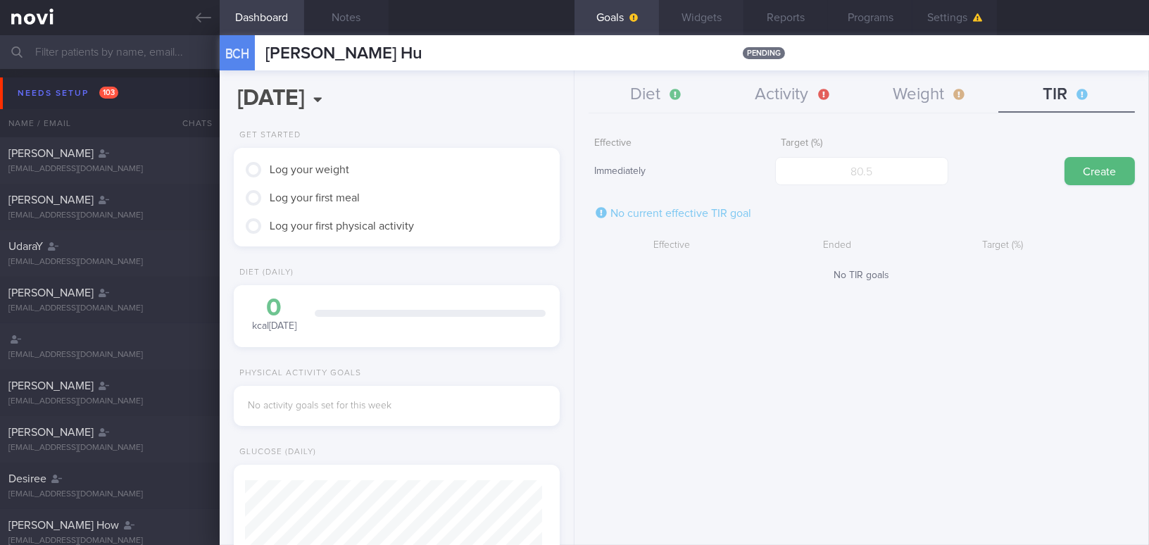
click at [692, 18] on button "Widgets" at bounding box center [701, 17] width 85 height 35
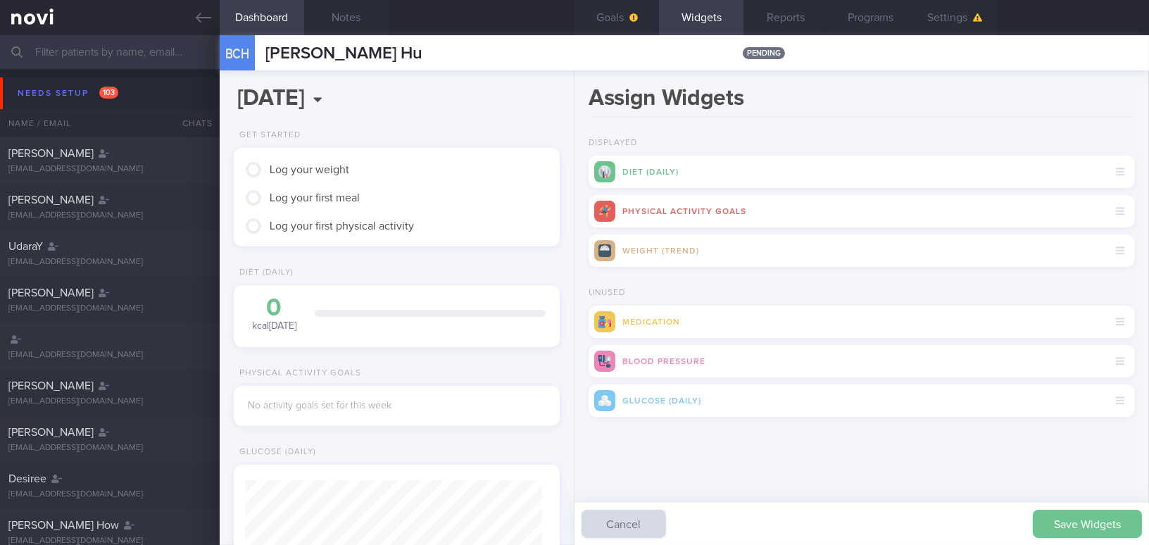
click at [899, 498] on button "Save Widgets" at bounding box center [1087, 524] width 109 height 28
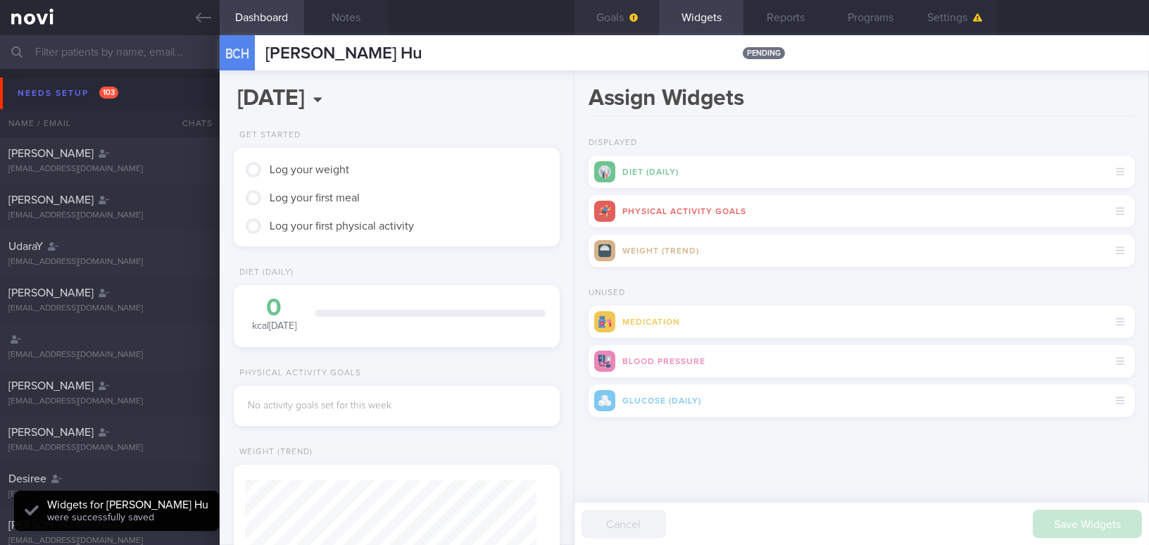
click at [613, 22] on button "Goals" at bounding box center [617, 17] width 85 height 35
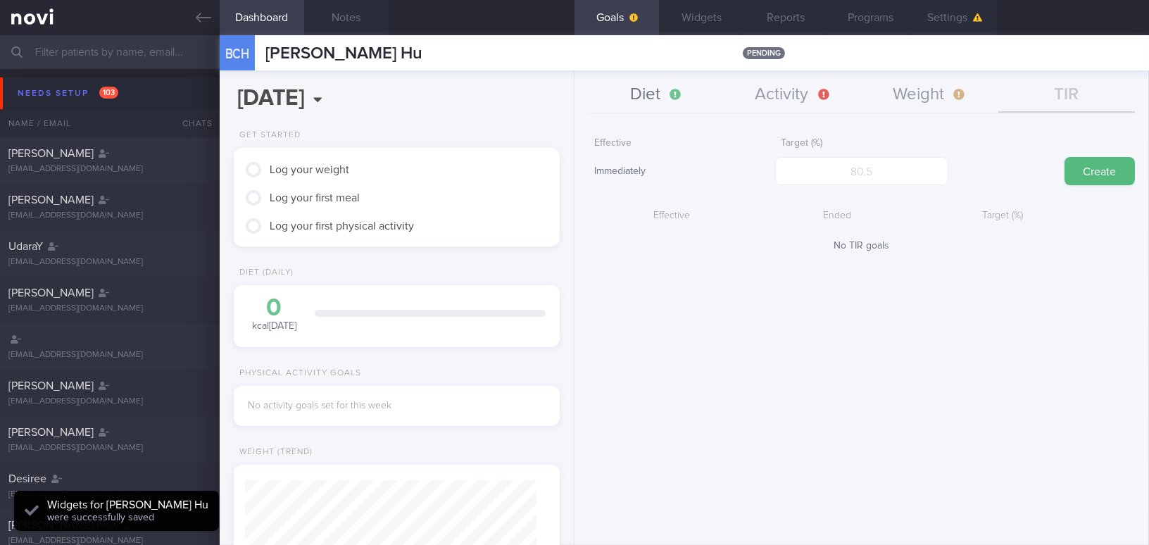
click at [656, 99] on button "Diet" at bounding box center [657, 94] width 137 height 35
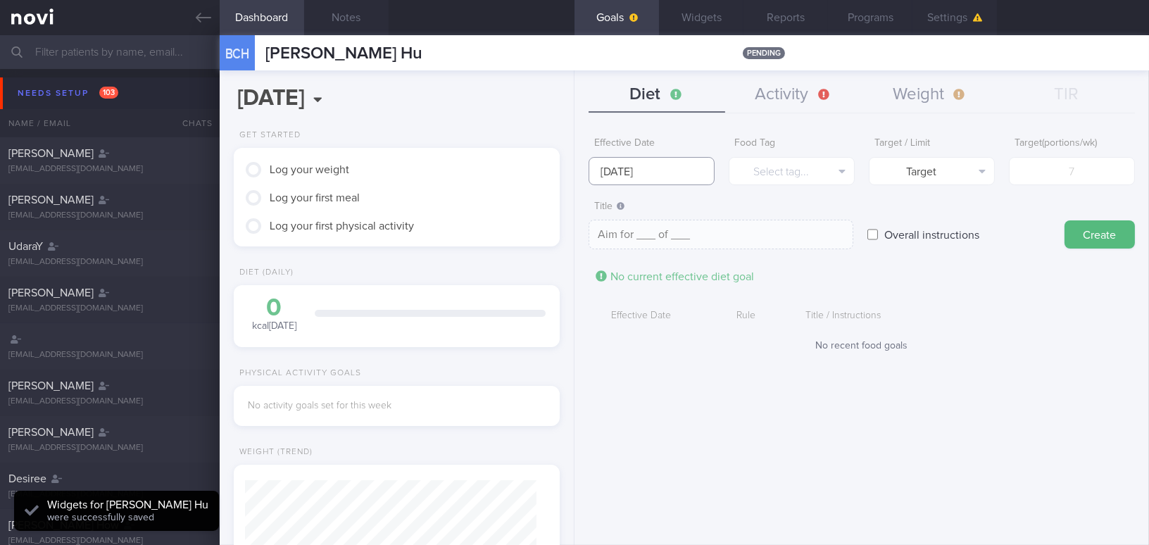
click at [635, 173] on input "6 Oct 2025" at bounding box center [652, 171] width 126 height 28
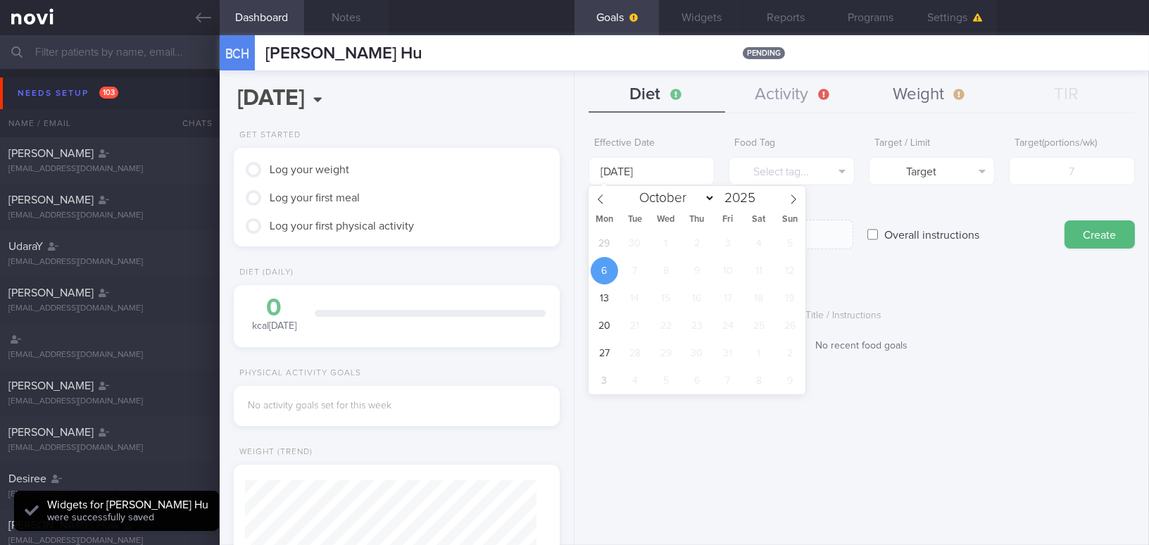
click at [899, 91] on button "Weight" at bounding box center [930, 94] width 137 height 35
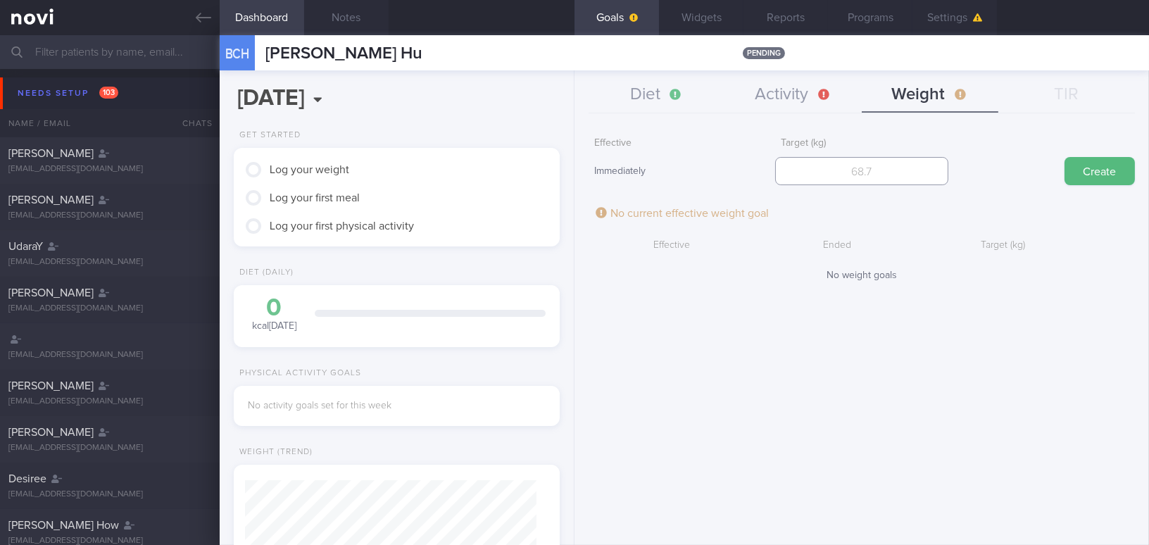
click at [864, 161] on input "number" at bounding box center [861, 171] width 173 height 28
type input "90"
click at [899, 173] on button "Create" at bounding box center [1100, 171] width 70 height 28
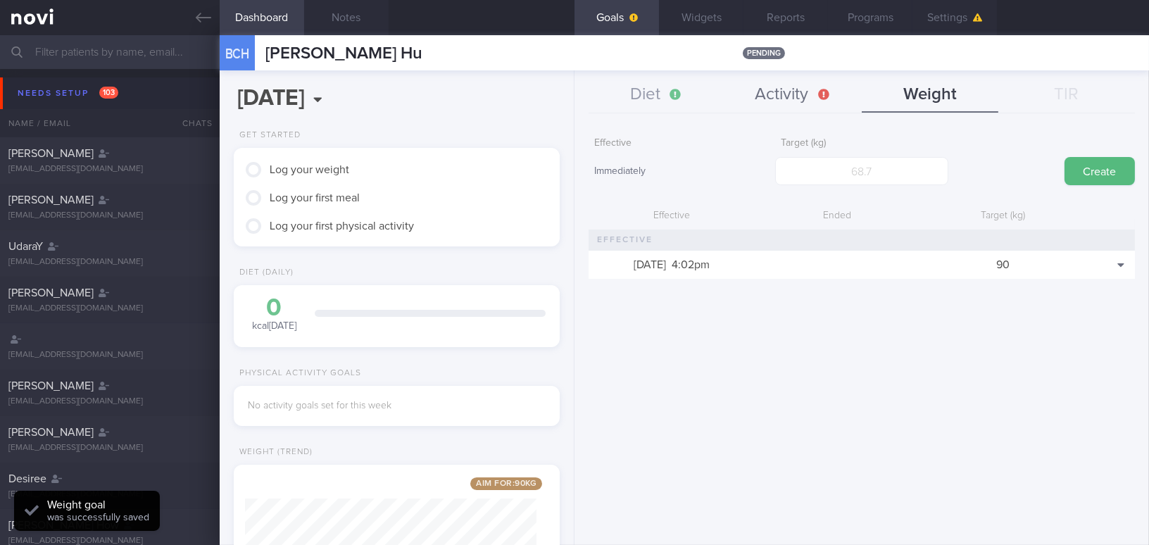
click at [791, 101] on button "Activity" at bounding box center [793, 94] width 137 height 35
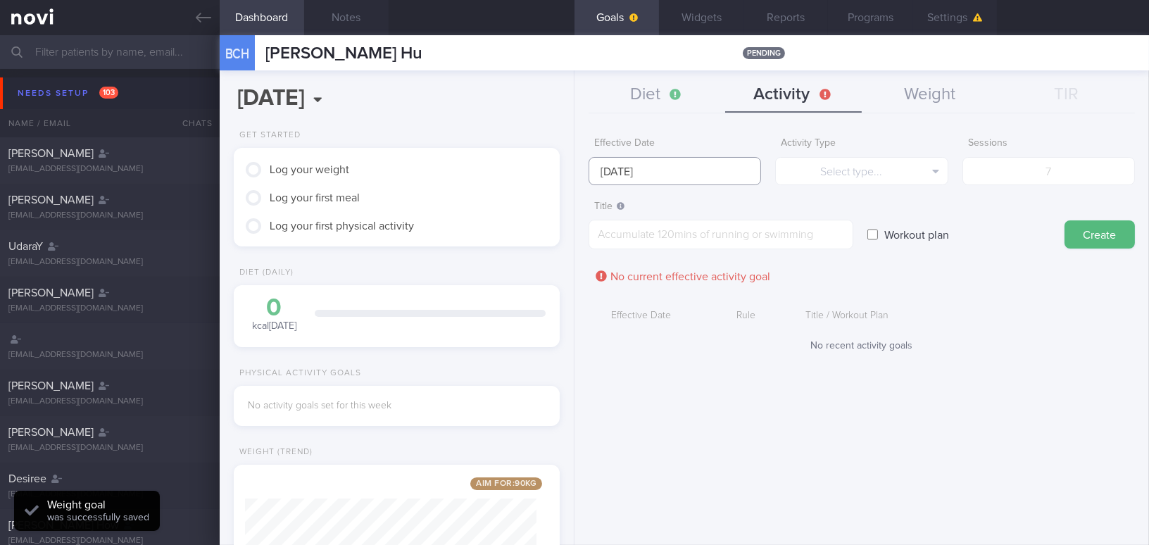
click at [709, 173] on input "6 Oct 2025" at bounding box center [675, 171] width 173 height 28
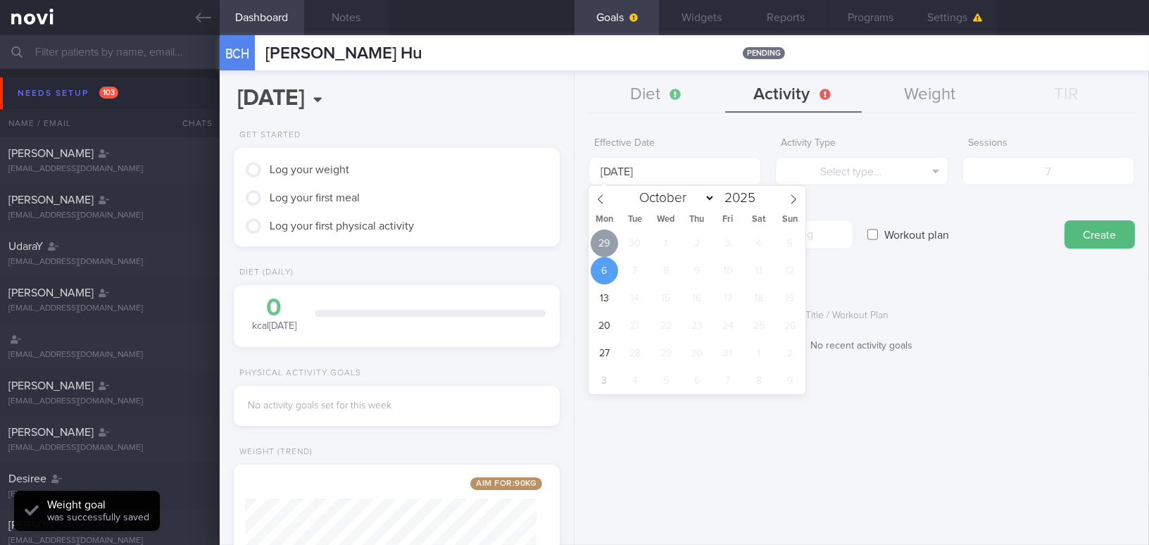
click at [601, 241] on span "29" at bounding box center [604, 243] width 27 height 27
type input "29 Sep 2025"
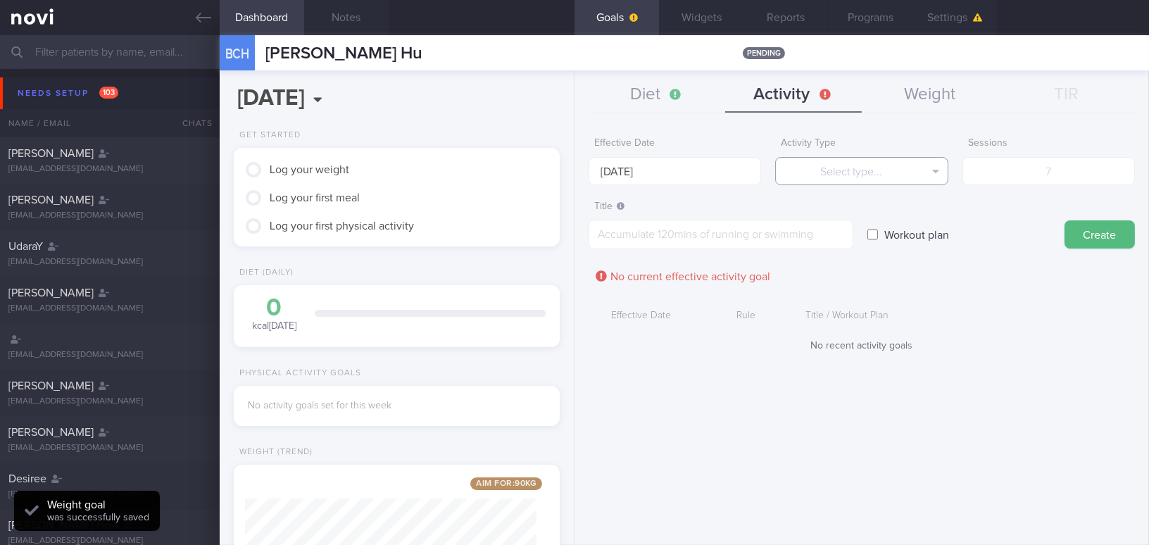
click at [841, 175] on button "Select type..." at bounding box center [861, 171] width 173 height 28
click at [754, 136] on div "Effective Date 29 Sep 2025" at bounding box center [675, 157] width 173 height 55
click at [656, 98] on button "Diet" at bounding box center [657, 94] width 137 height 35
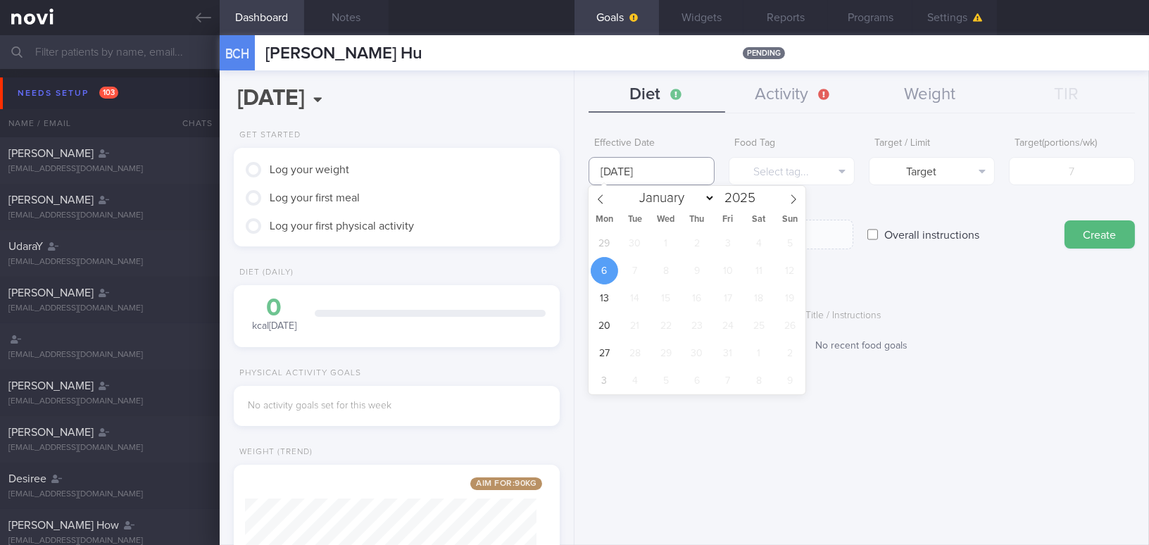
click at [654, 166] on input "6 Oct 2025" at bounding box center [652, 171] width 126 height 28
click at [604, 246] on span "29" at bounding box center [604, 243] width 27 height 27
type input "29 Sep 2025"
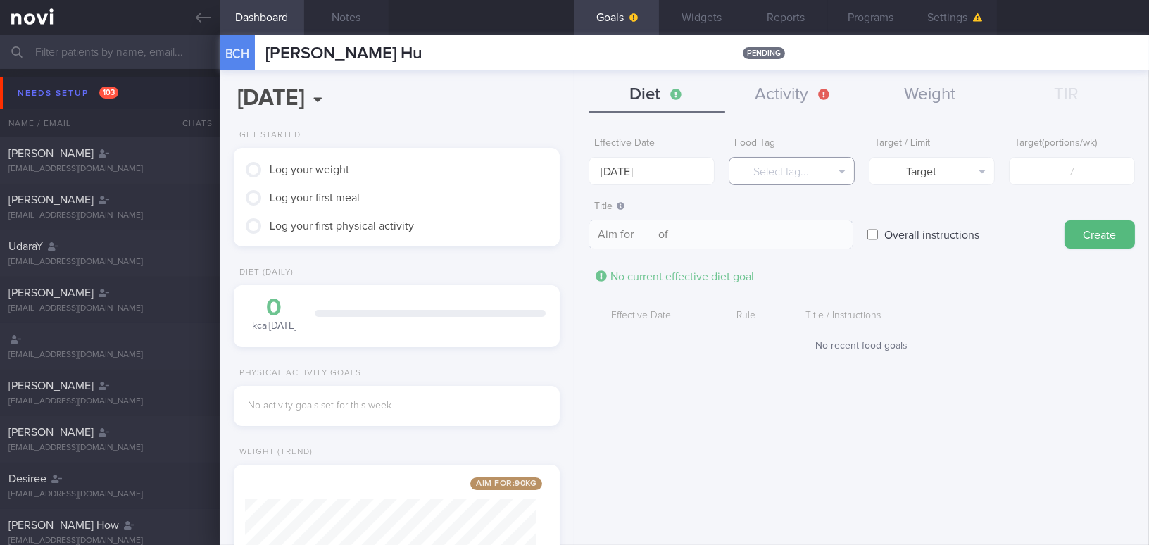
click at [795, 171] on button "Select tag..." at bounding box center [792, 171] width 126 height 28
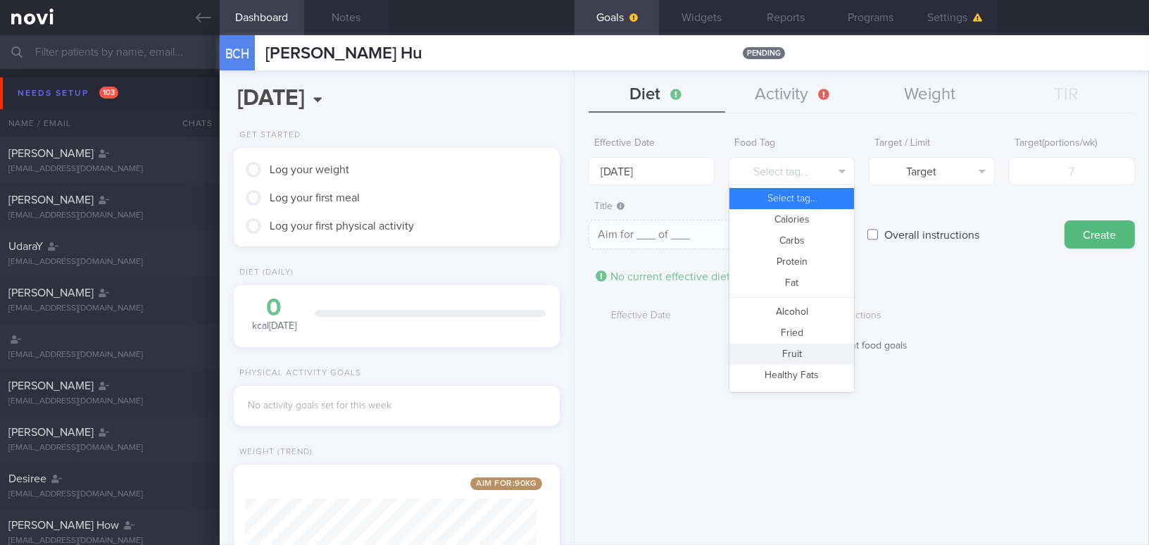
click at [807, 349] on button "Fruit" at bounding box center [792, 354] width 125 height 21
type textarea "Aim for __ portions of fruits per week"
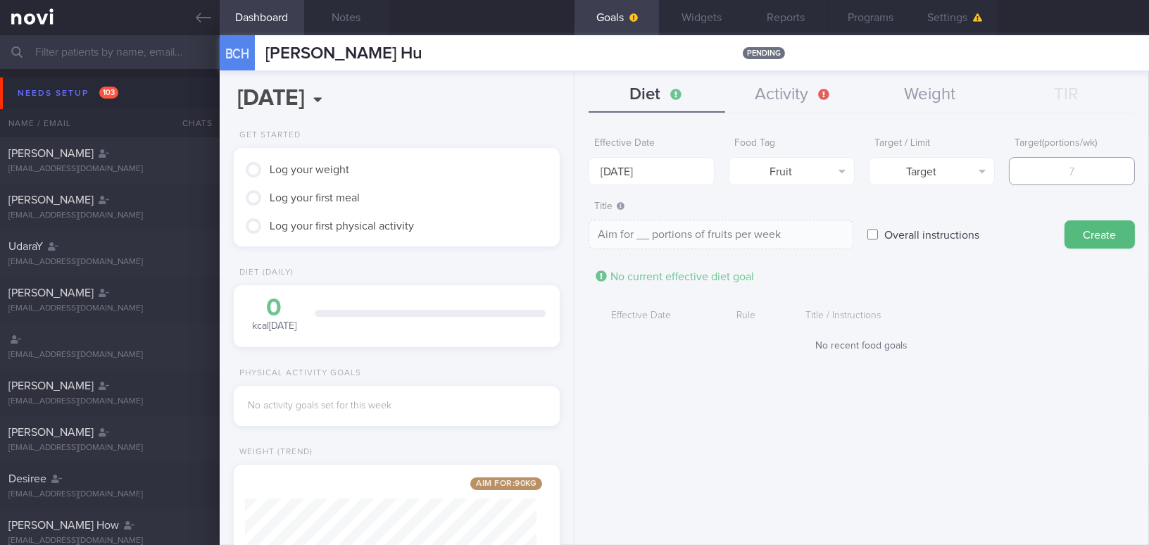
click at [899, 175] on input "number" at bounding box center [1072, 171] width 126 height 28
type input "1"
type textarea "Aim for 1 portions of fruits per week"
type input "14"
type textarea "Aim for 14 portions of fruits per week"
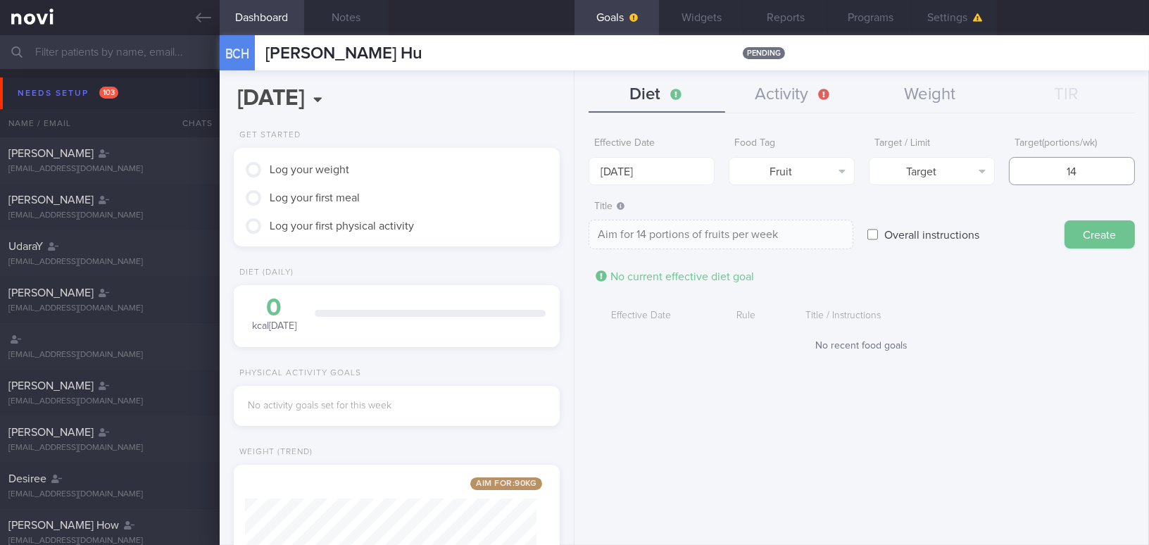
type input "14"
click at [899, 237] on button "Create" at bounding box center [1100, 234] width 70 height 28
type input "6 Oct 2025"
type textarea "Aim for ___ of ___"
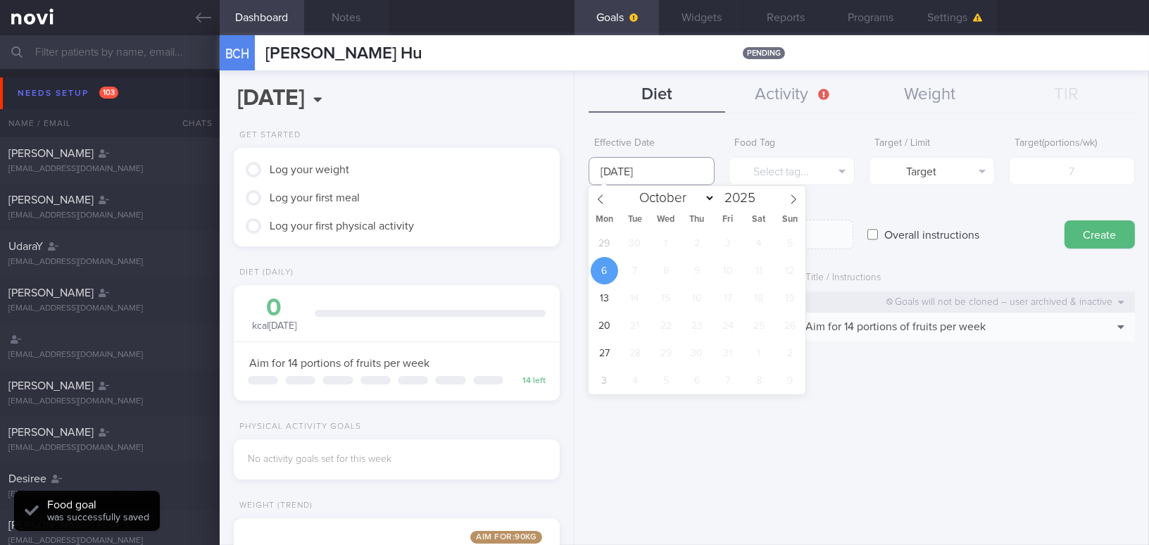
click at [645, 166] on input "6 Oct 2025" at bounding box center [652, 171] width 126 height 28
click at [601, 237] on span "29" at bounding box center [604, 243] width 27 height 27
type input "29 Sep 2025"
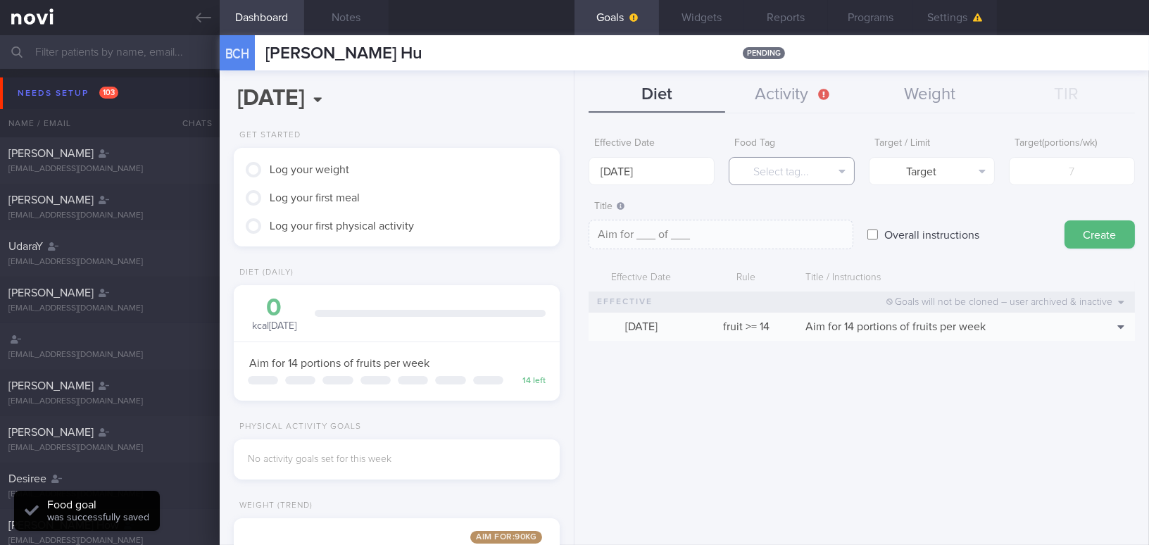
click at [791, 170] on button "Select tag..." at bounding box center [792, 171] width 126 height 28
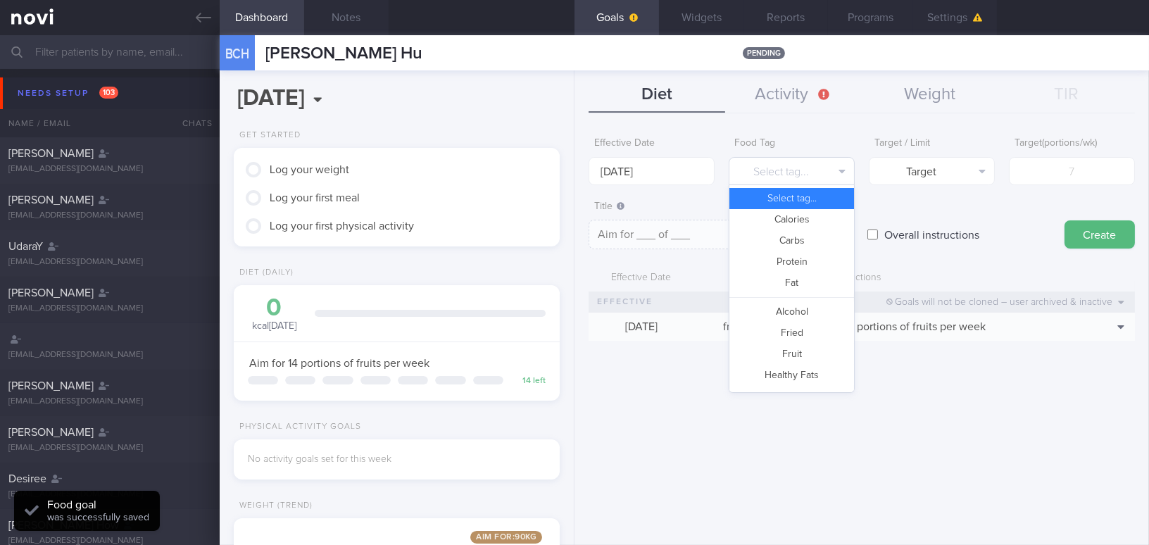
scroll to position [373, 0]
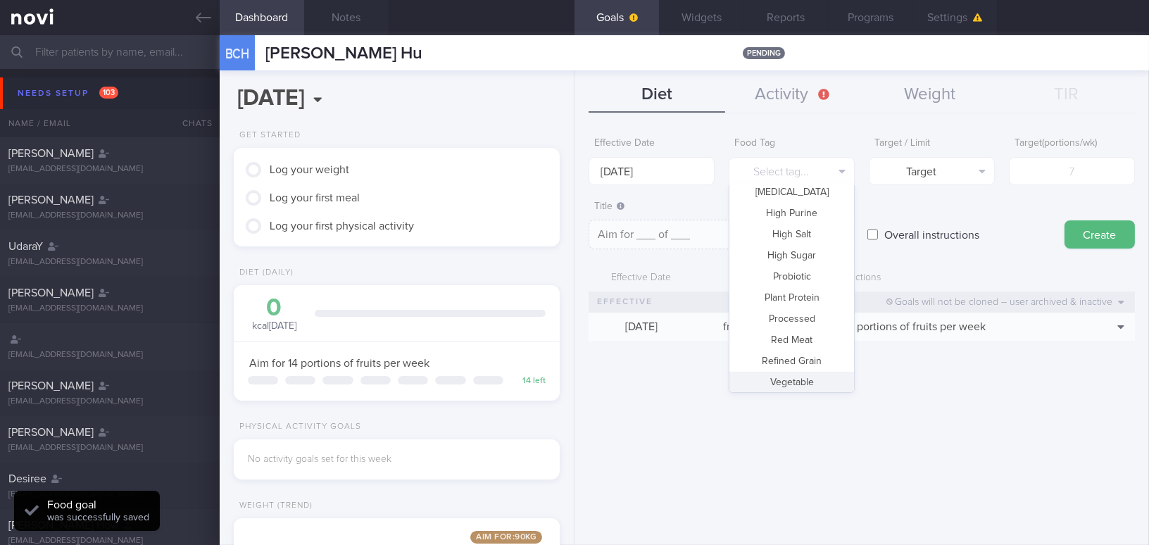
click at [799, 378] on button "Vegetable" at bounding box center [792, 382] width 125 height 21
type textarea "Aim for __ portions of vegetables per week"
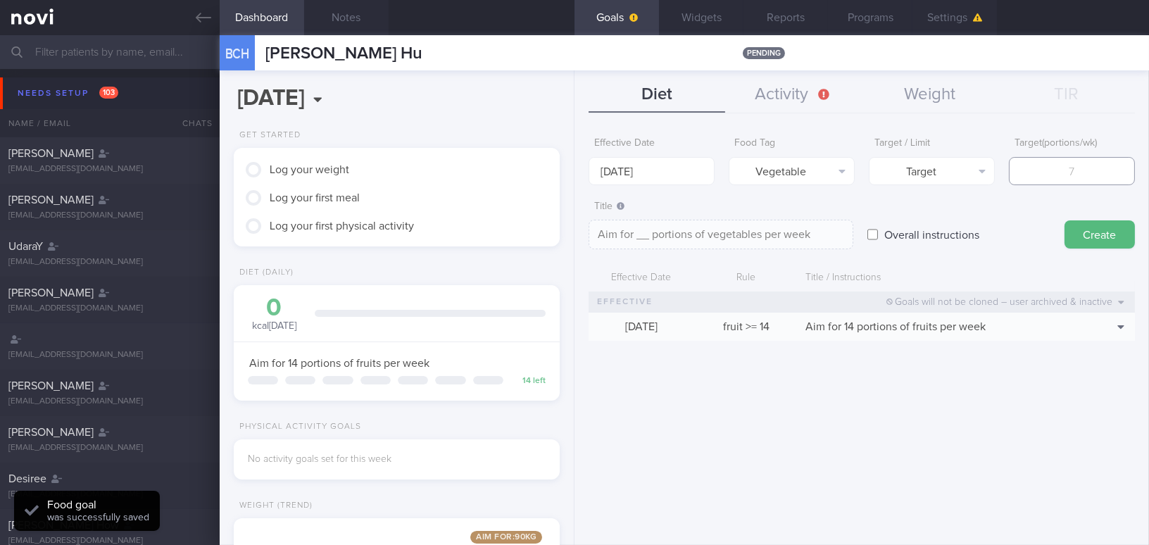
click at [899, 166] on input "number" at bounding box center [1072, 171] width 126 height 28
type input "1"
type textarea "Aim for 1 portions of vegetables per week"
type input "14"
type textarea "Aim for 14 portions of vegetables per week"
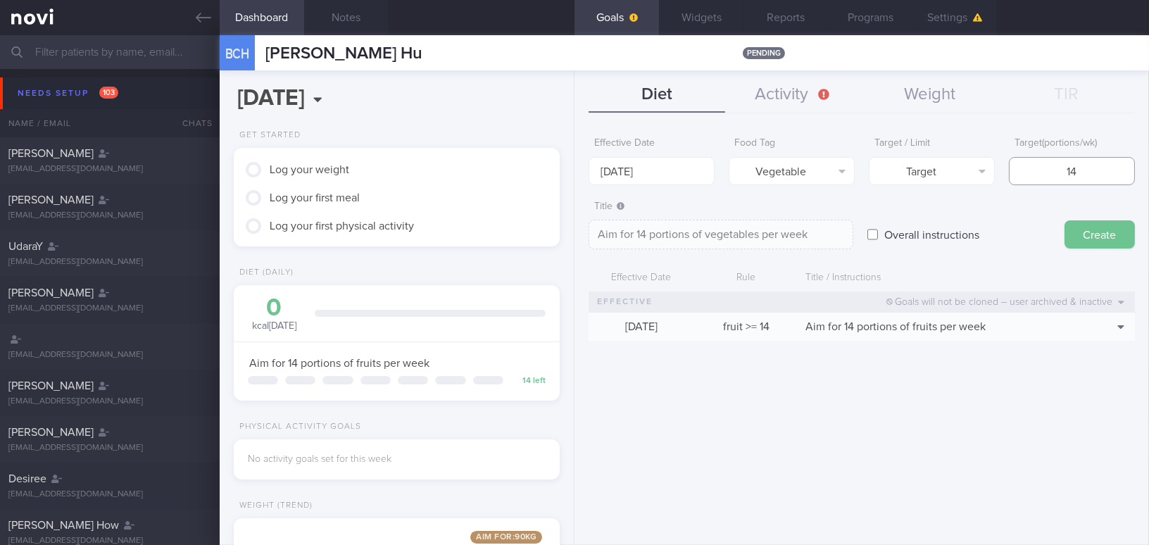
type input "14"
click at [899, 235] on button "Create" at bounding box center [1100, 234] width 70 height 28
type input "6 Oct 2025"
type textarea "Aim for ___ of ___"
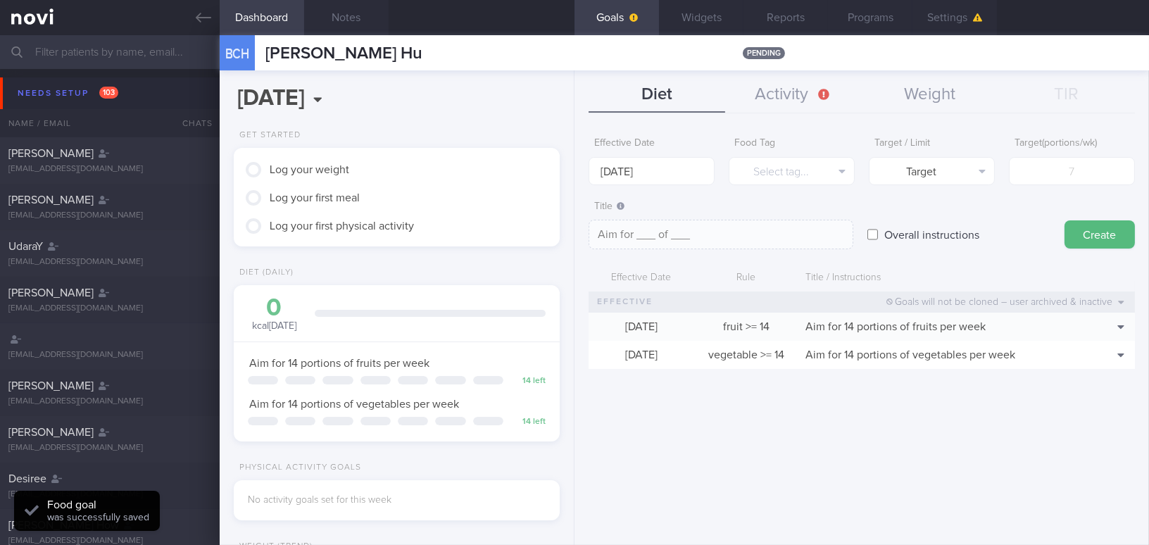
click at [621, 19] on button "Goals" at bounding box center [617, 17] width 85 height 35
click at [688, 12] on button "Widgets" at bounding box center [701, 17] width 85 height 35
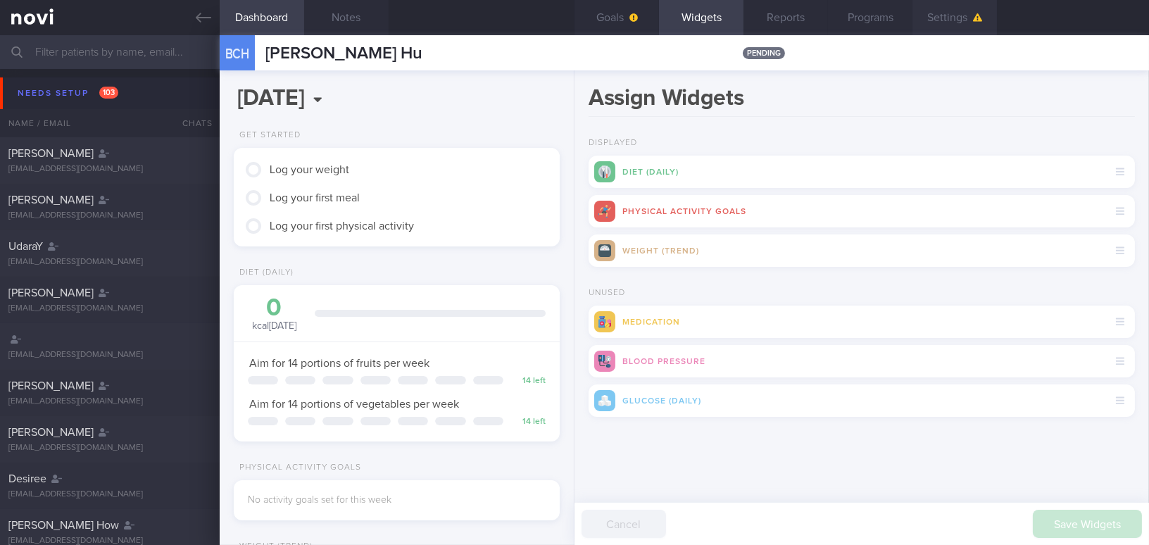
click at [899, 18] on button "Settings" at bounding box center [955, 17] width 85 height 35
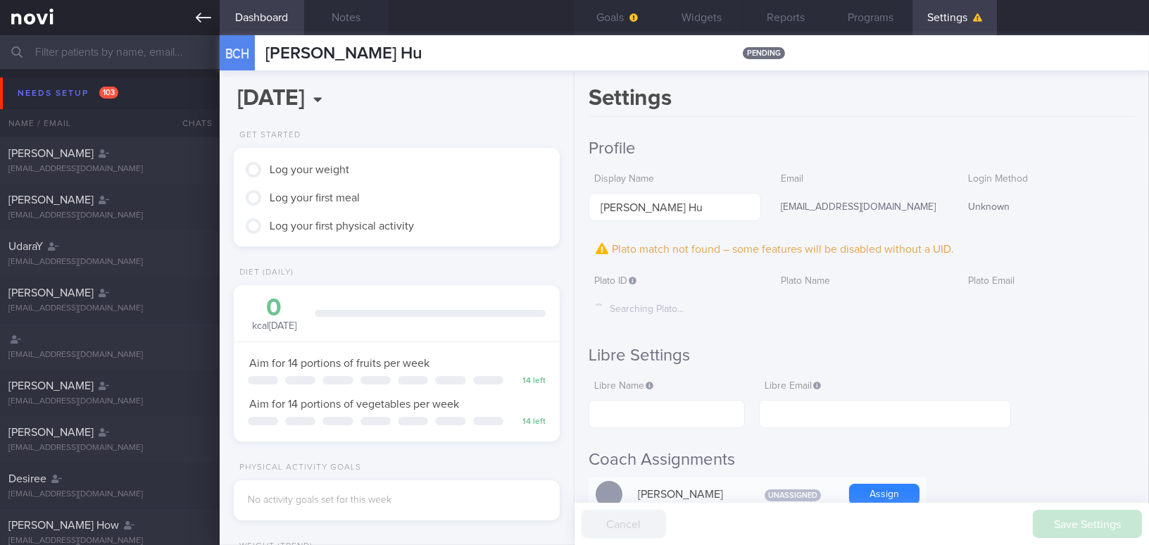
click at [198, 13] on icon at bounding box center [203, 17] width 15 height 15
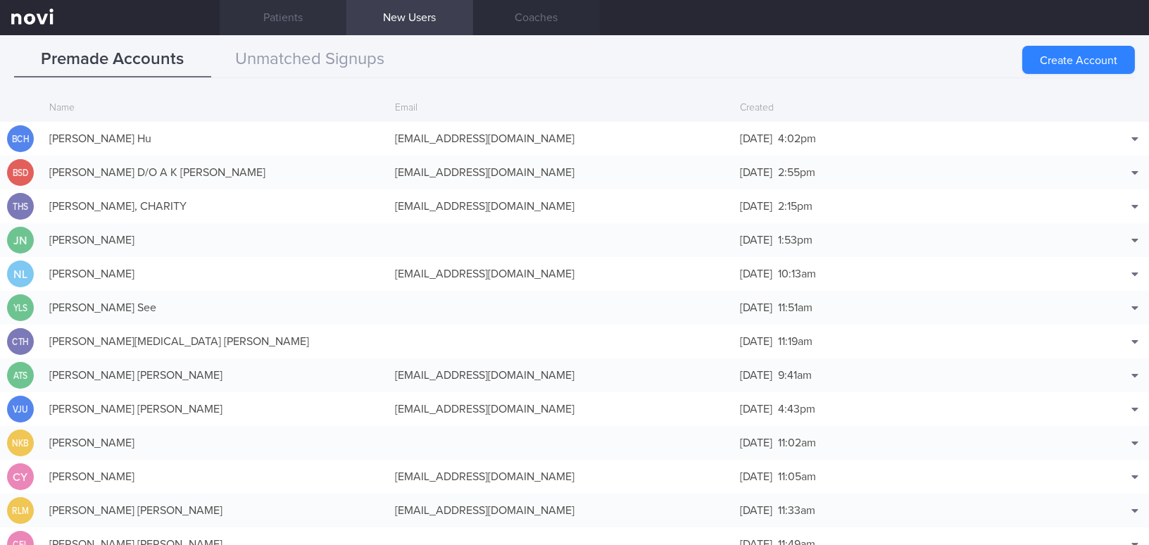
click at [303, 13] on link "Patients" at bounding box center [283, 17] width 127 height 35
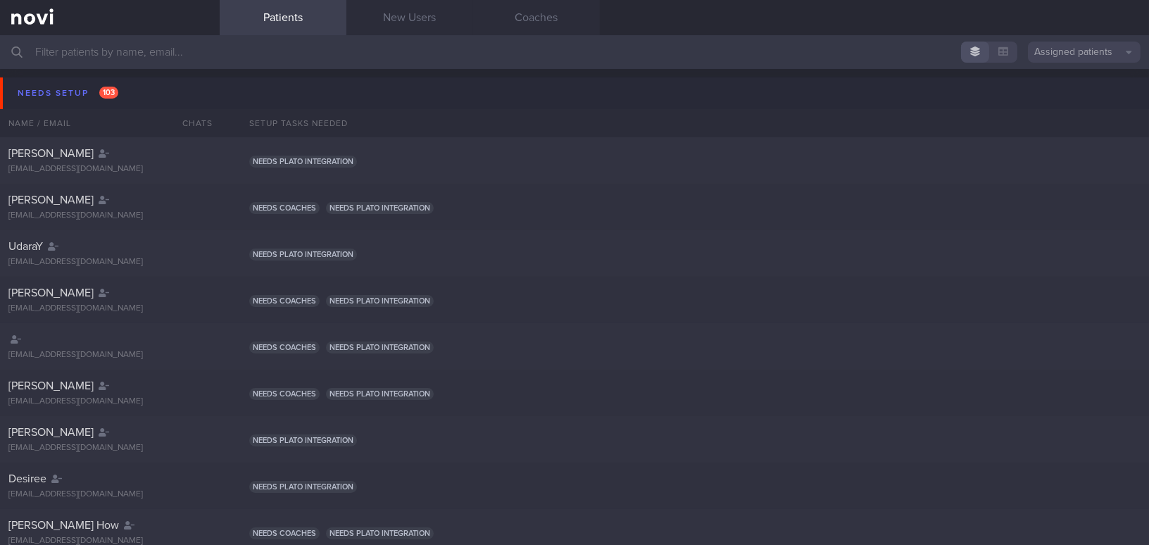
click at [194, 51] on input "text" at bounding box center [574, 52] width 1149 height 34
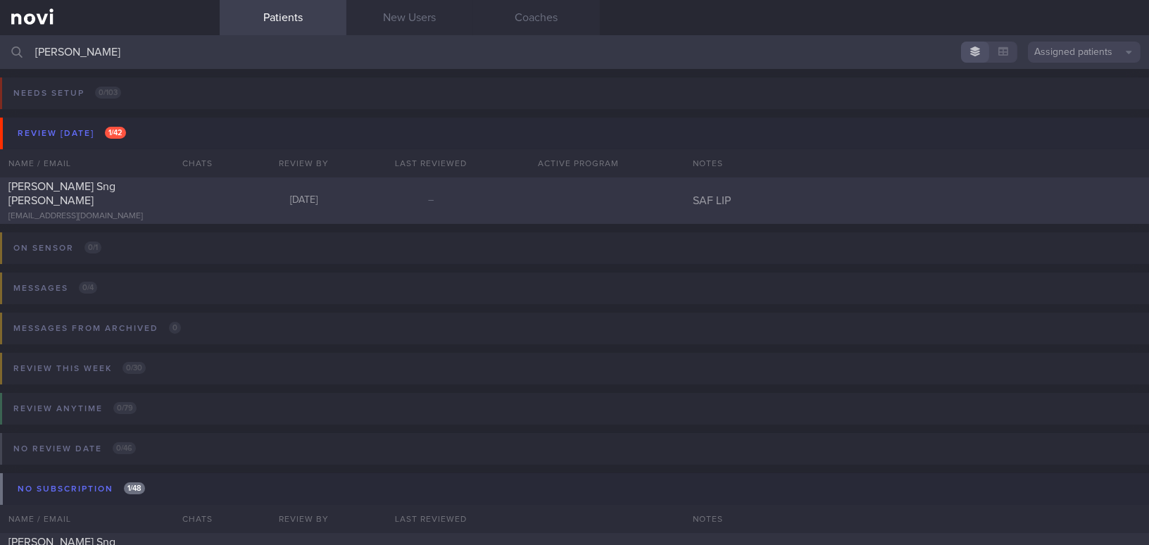
type input "eric sng"
click at [135, 197] on div "Eric Sng Yi Feng" at bounding box center [107, 194] width 199 height 28
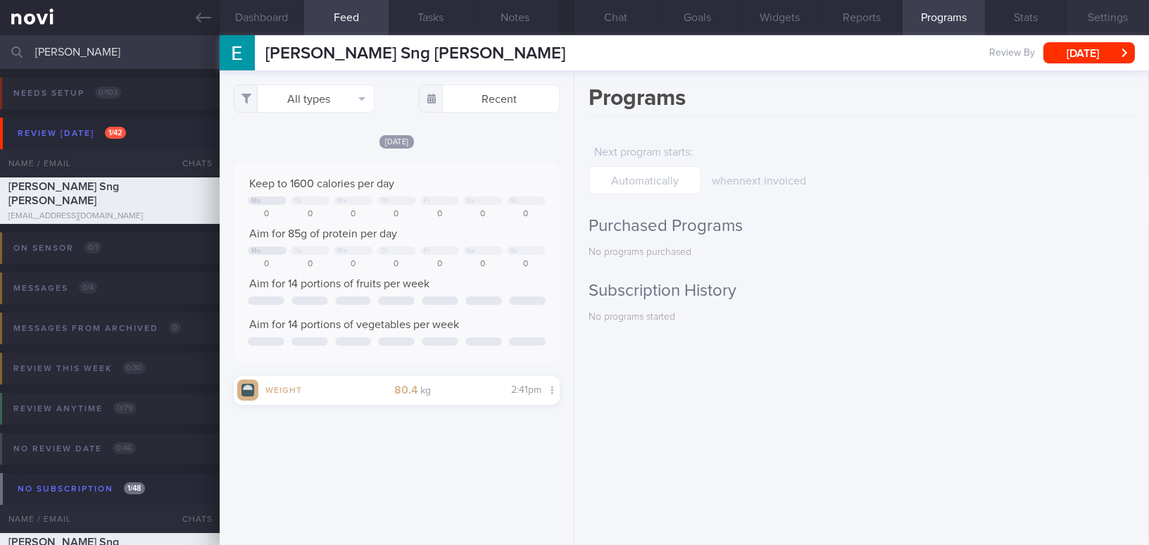
click at [899, 12] on button "Settings" at bounding box center [1108, 17] width 82 height 35
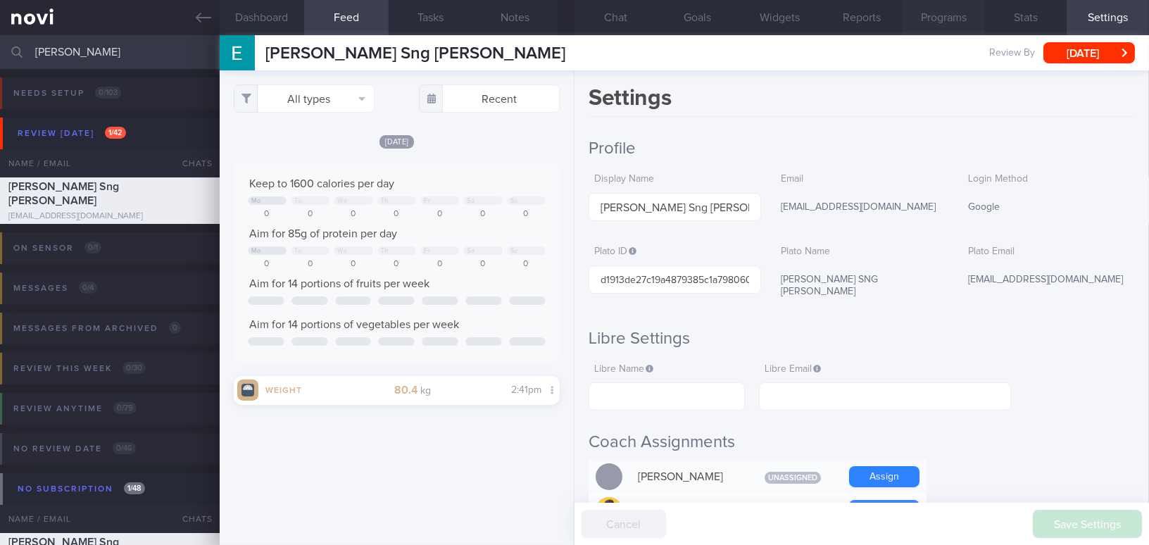
click at [899, 24] on button "Programs" at bounding box center [944, 17] width 82 height 35
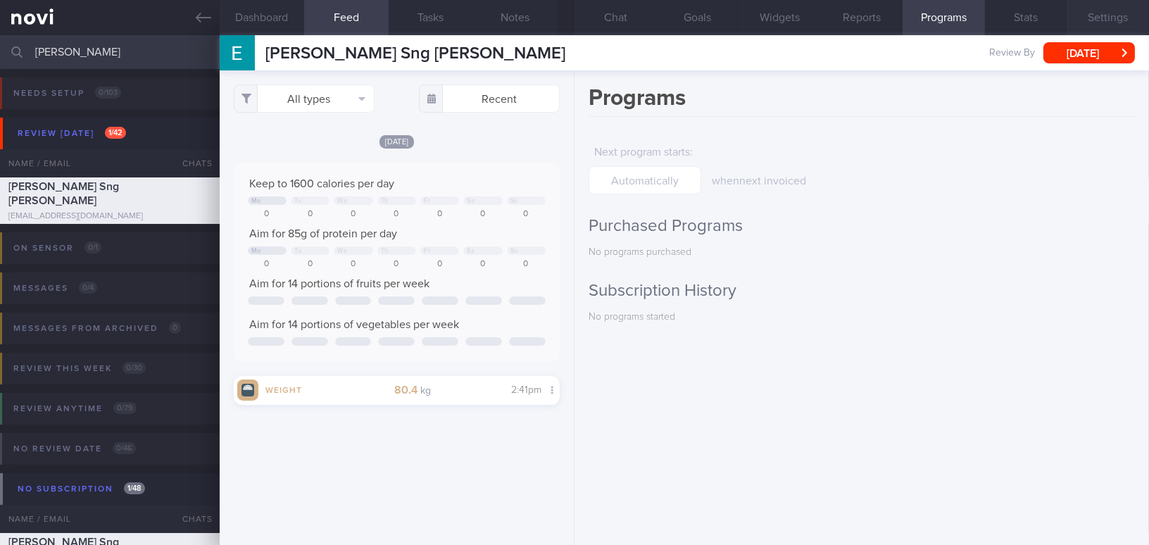
click at [899, 13] on button "Settings" at bounding box center [1108, 17] width 82 height 35
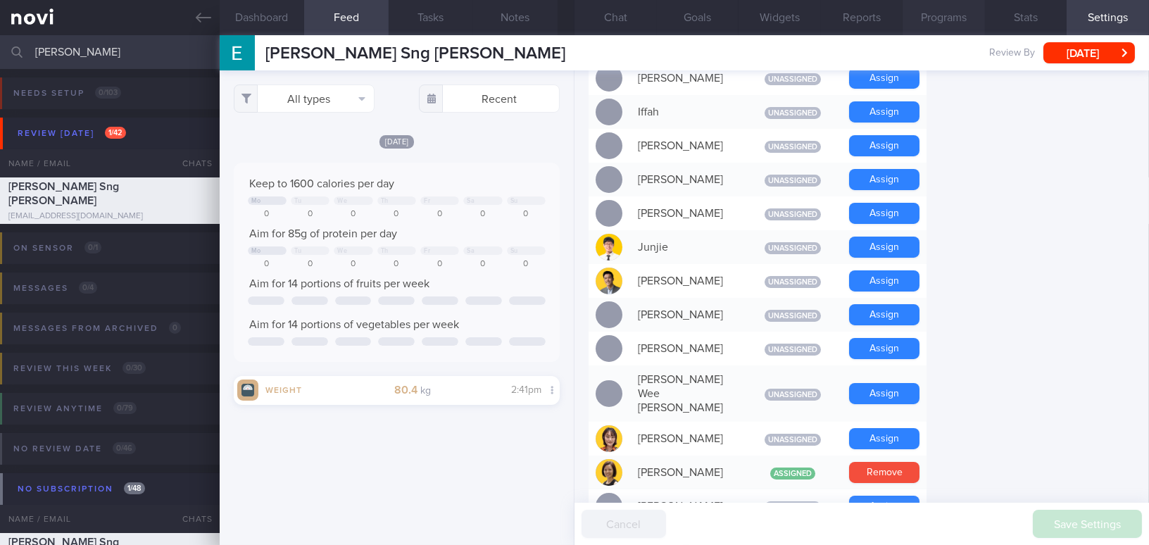
scroll to position [1307, 0]
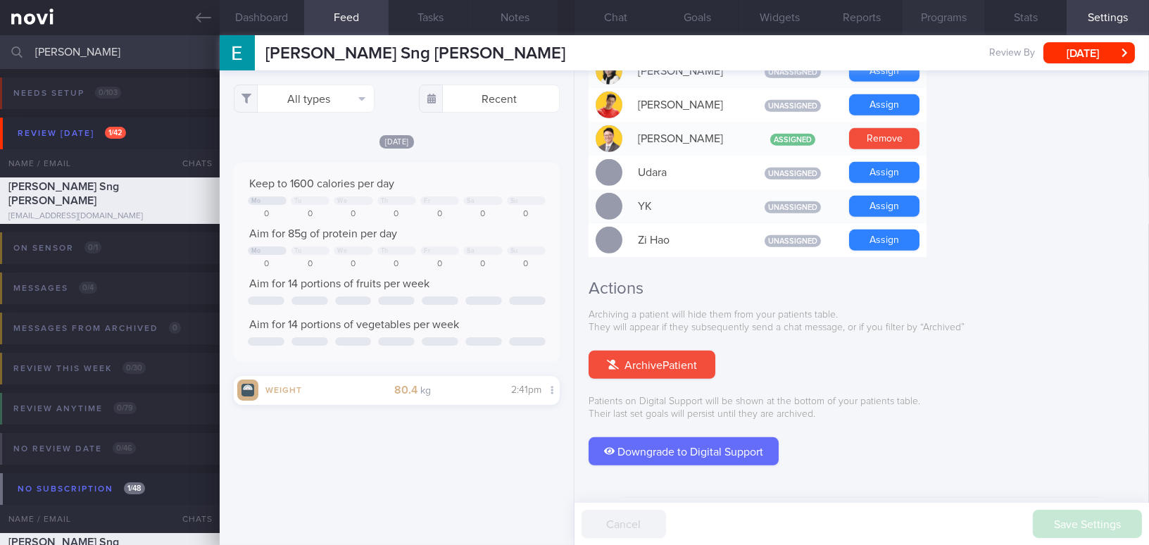
click at [899, 15] on button "Programs" at bounding box center [944, 17] width 82 height 35
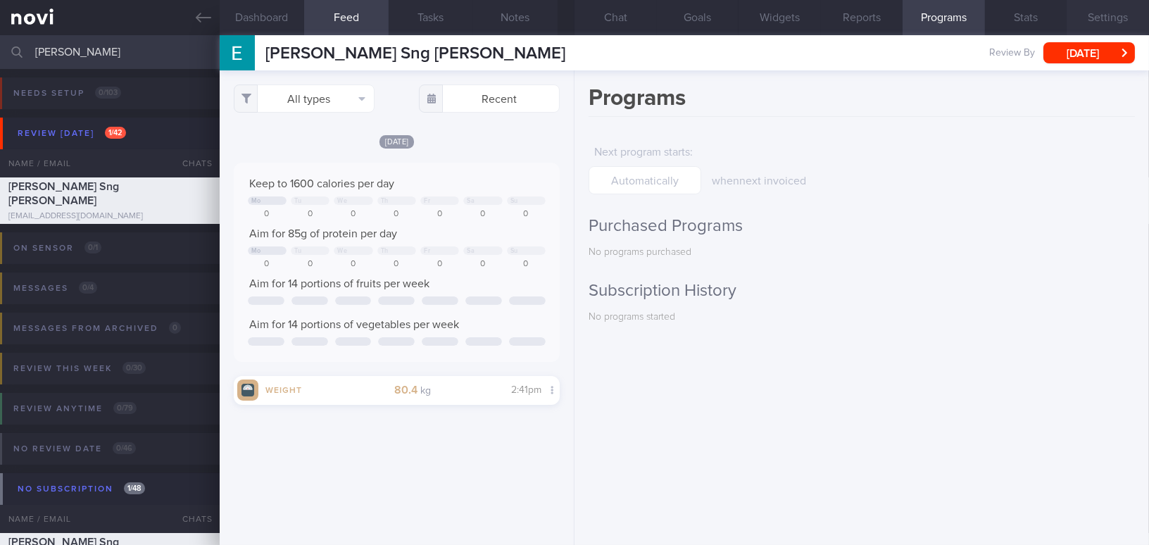
click at [899, 22] on button "Settings" at bounding box center [1108, 17] width 82 height 35
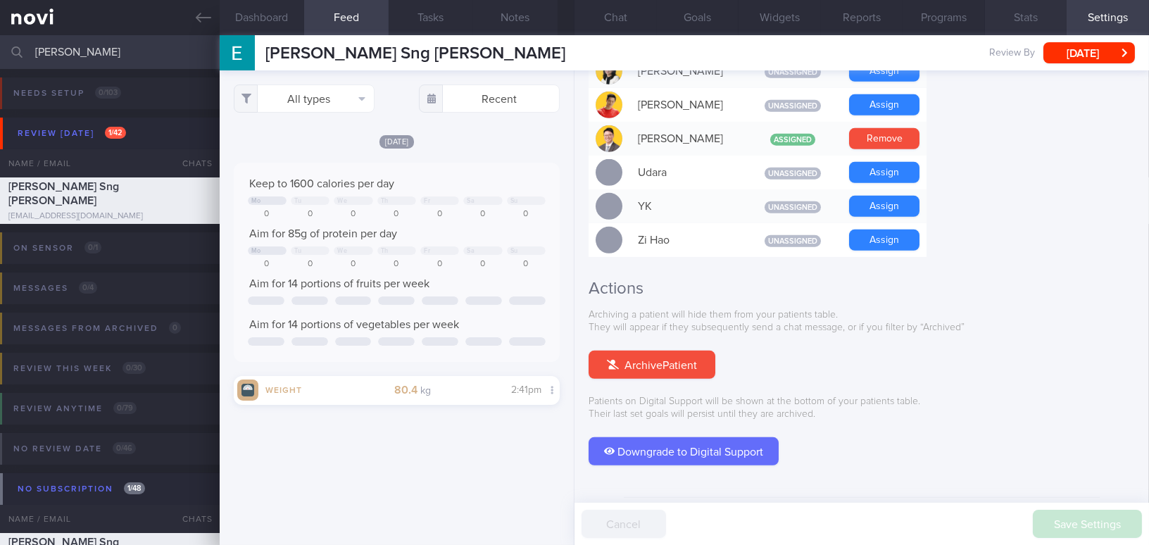
click at [899, 16] on button "Stats" at bounding box center [1026, 17] width 82 height 35
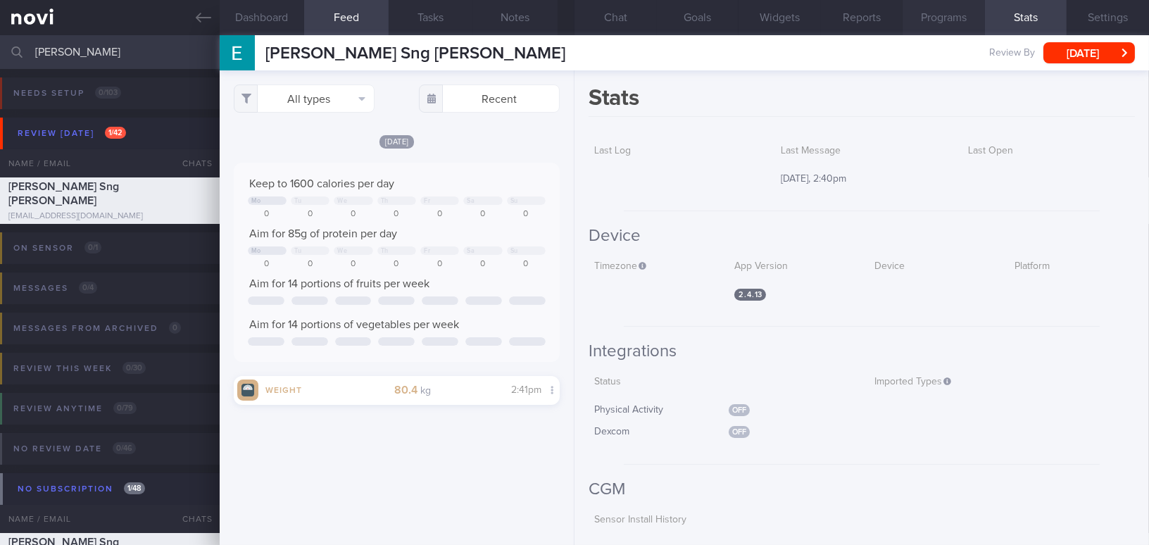
click at [899, 18] on button "Programs" at bounding box center [944, 17] width 82 height 35
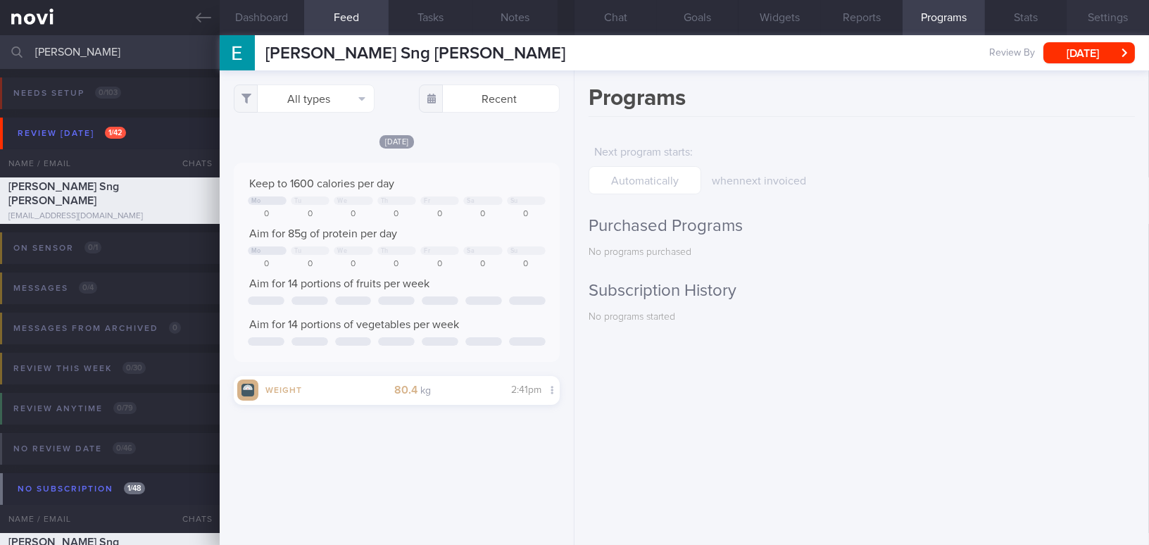
click at [899, 19] on button "Settings" at bounding box center [1108, 17] width 82 height 35
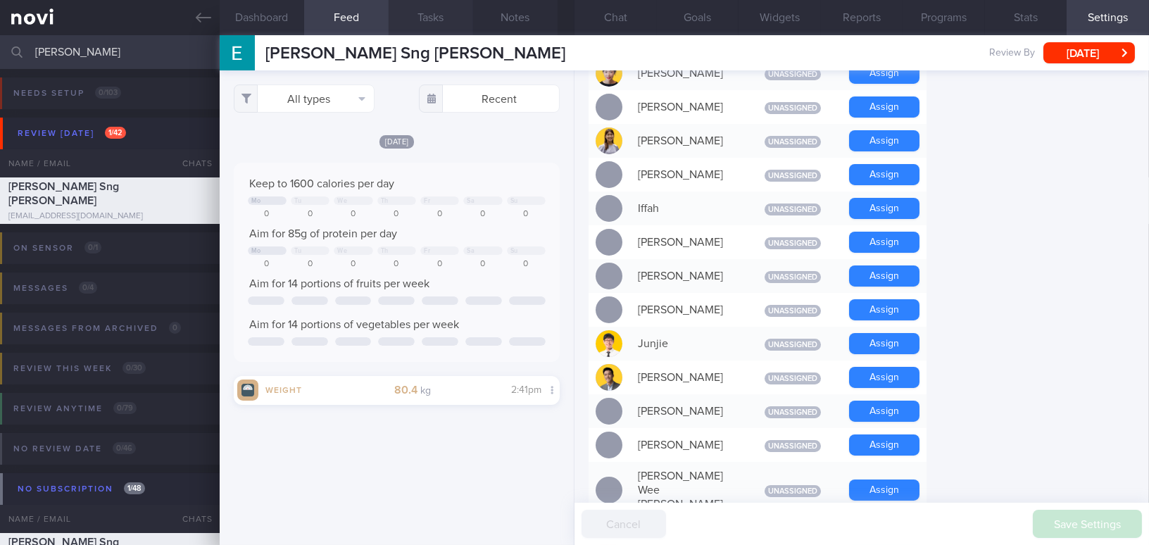
scroll to position [218, 0]
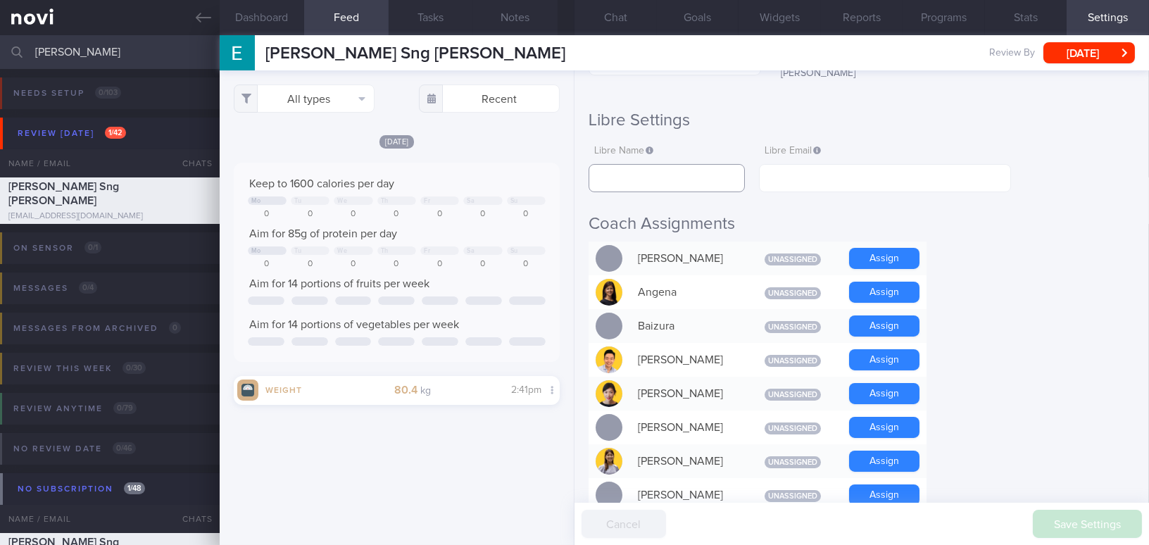
click at [668, 164] on input "text" at bounding box center [667, 178] width 156 height 28
paste input "Eric Sng"
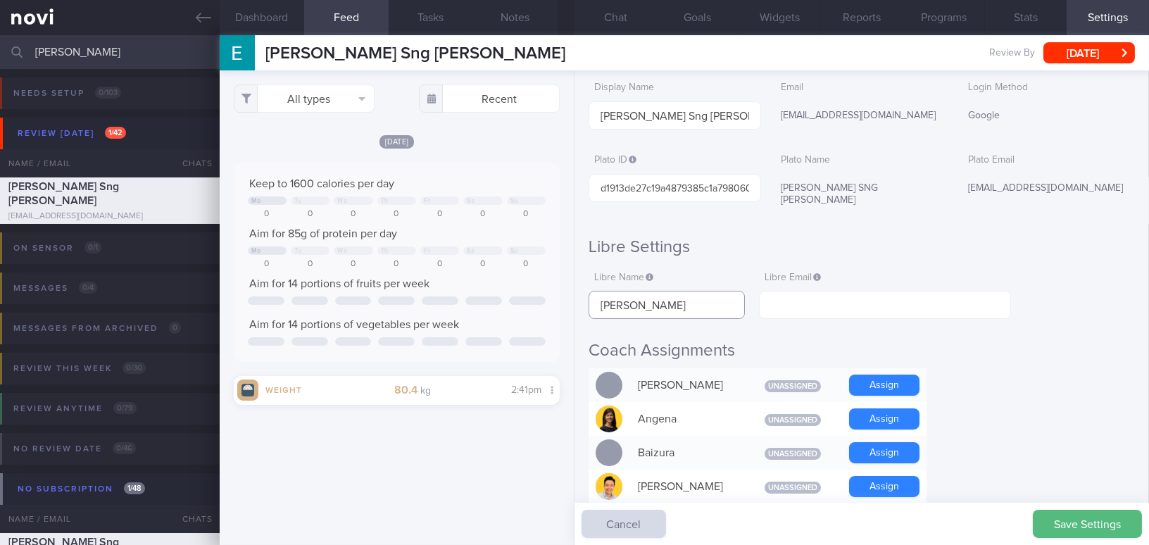
scroll to position [91, 0]
type input "Eric Sng"
click at [810, 295] on input "text" at bounding box center [885, 306] width 252 height 28
paste input "ericsng21@gmail.com"
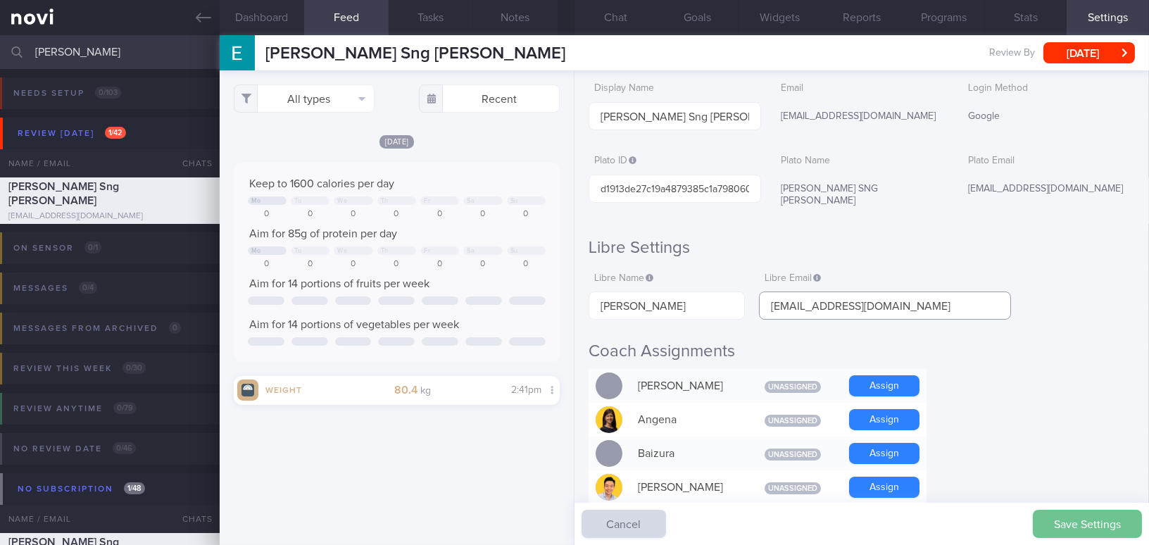
type input "ericsng21@gmail.com"
click at [899, 498] on button "Save Settings" at bounding box center [1087, 524] width 109 height 28
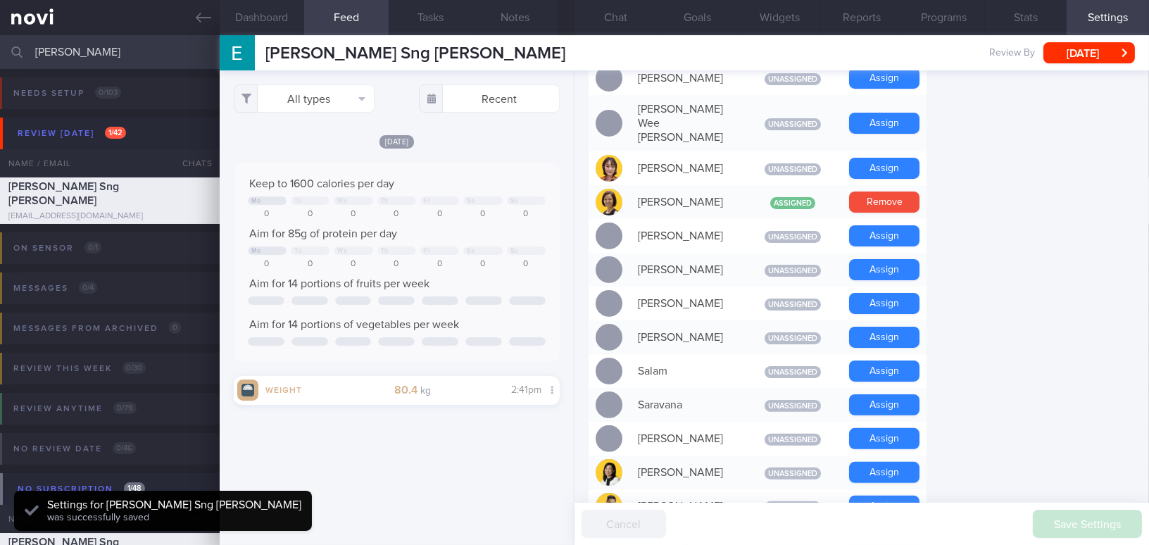
scroll to position [1115, 0]
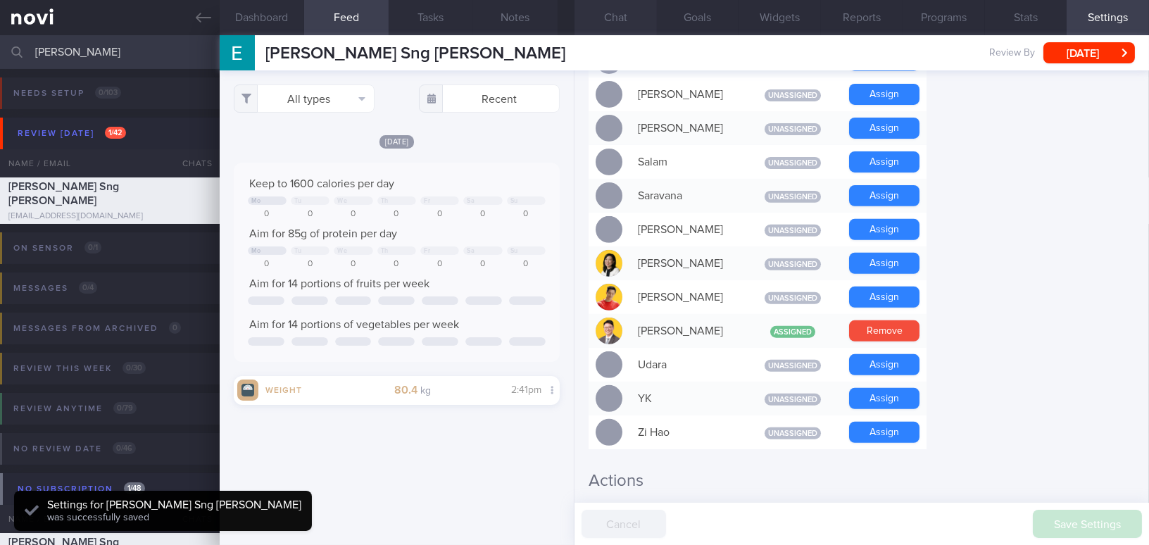
drag, startPoint x: 624, startPoint y: 7, endPoint x: 580, endPoint y: 1, distance: 44.8
click at [623, 7] on button "Chat" at bounding box center [616, 17] width 82 height 35
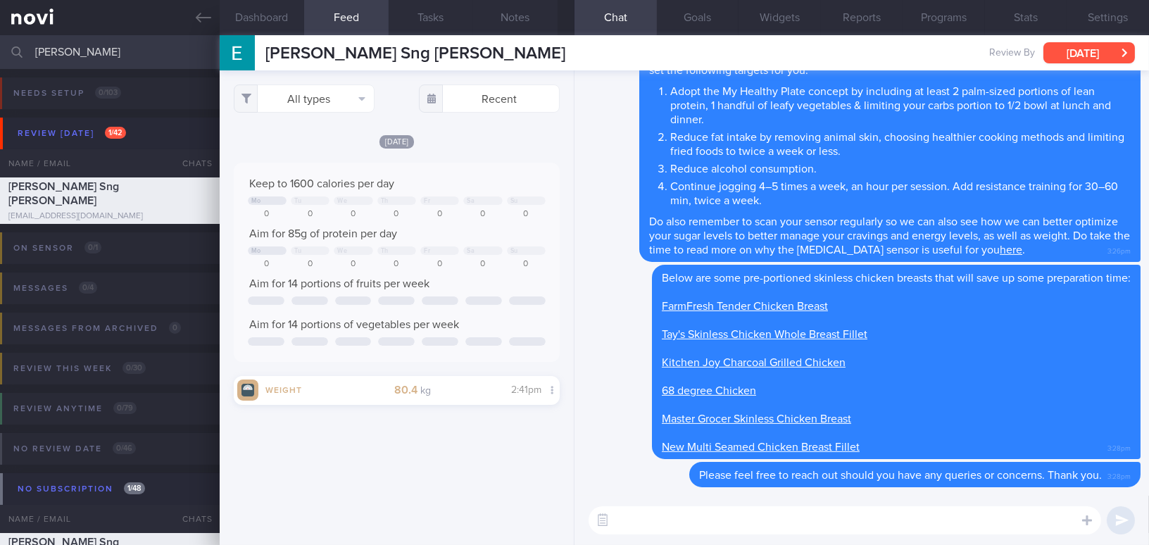
click at [899, 53] on button "Mon, 29 Sep" at bounding box center [1090, 52] width 92 height 21
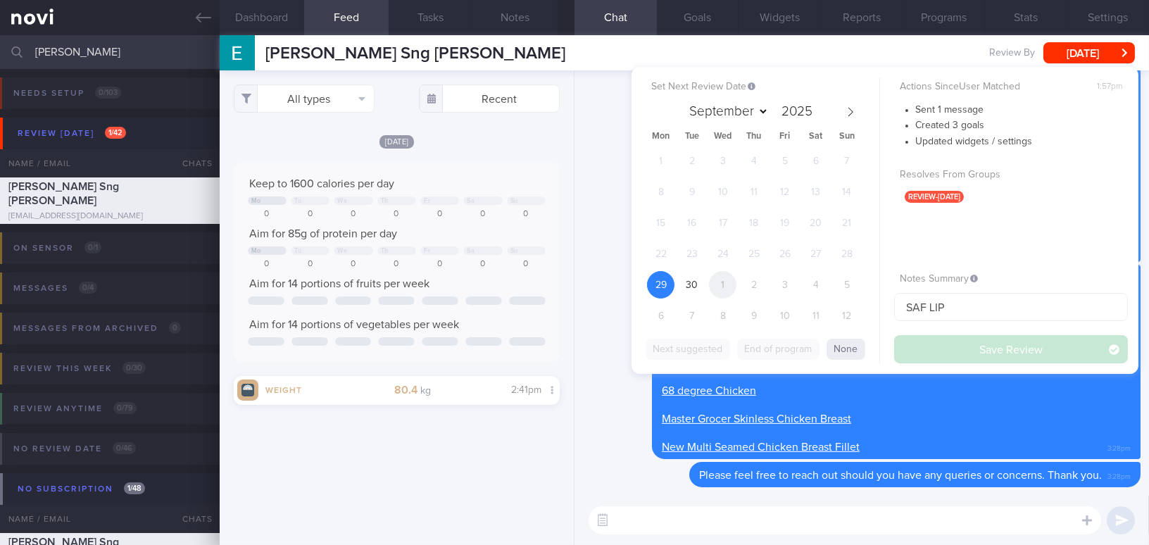
click at [719, 282] on span "1" at bounding box center [722, 284] width 27 height 27
select select "9"
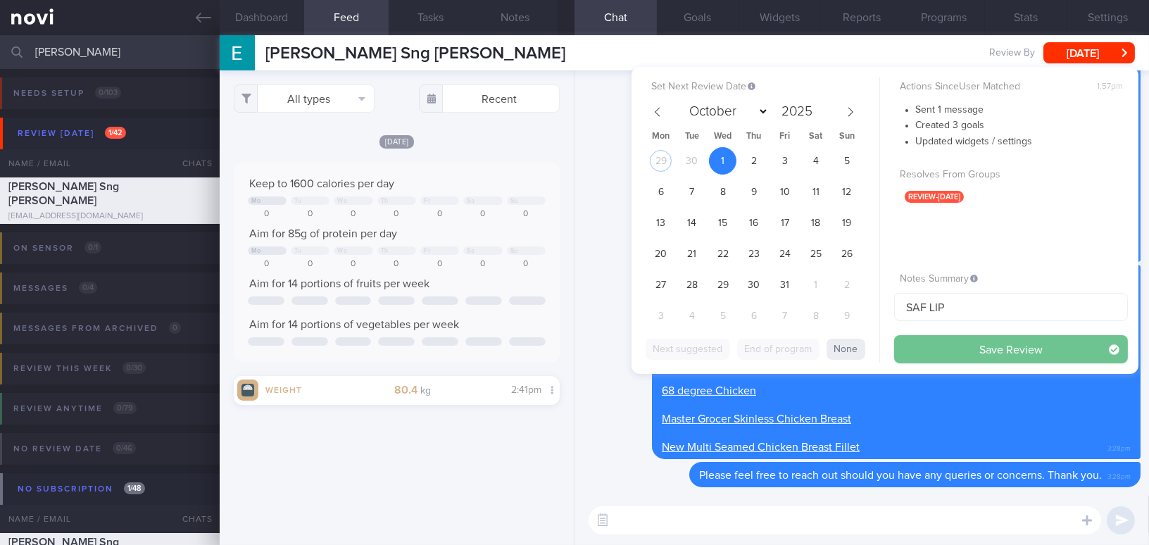
click at [899, 347] on button "Save Review" at bounding box center [1012, 349] width 234 height 28
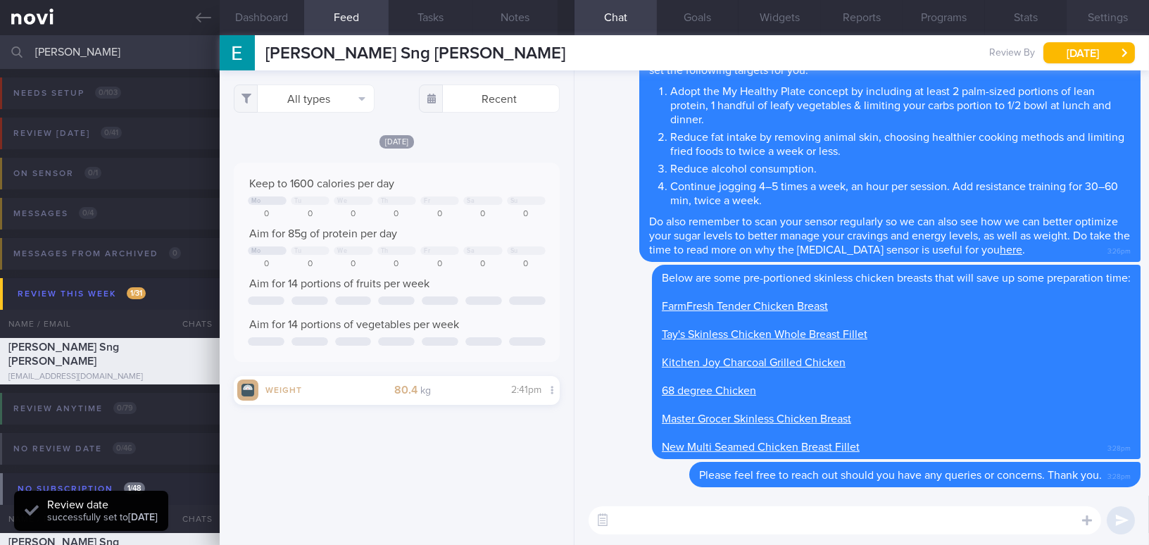
click at [899, 18] on button "Settings" at bounding box center [1108, 17] width 82 height 35
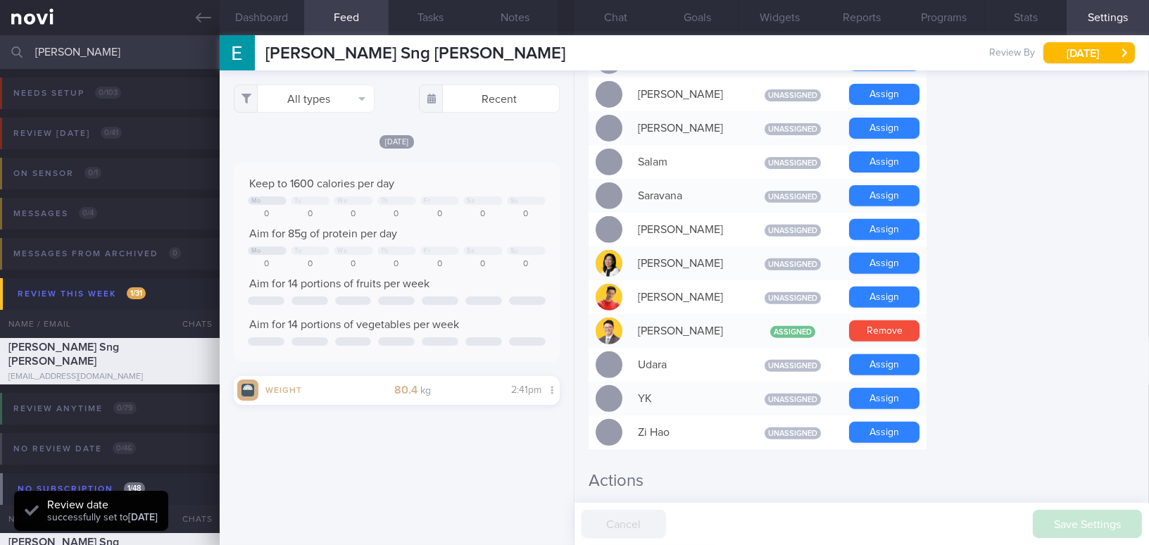
scroll to position [823, 0]
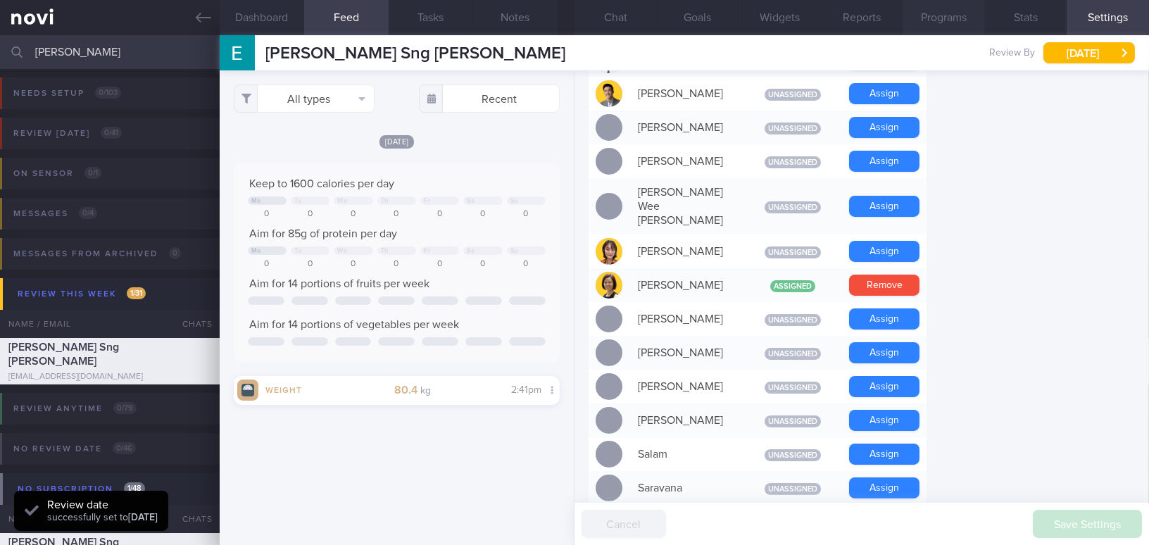
click at [899, 13] on button "Programs" at bounding box center [944, 17] width 82 height 35
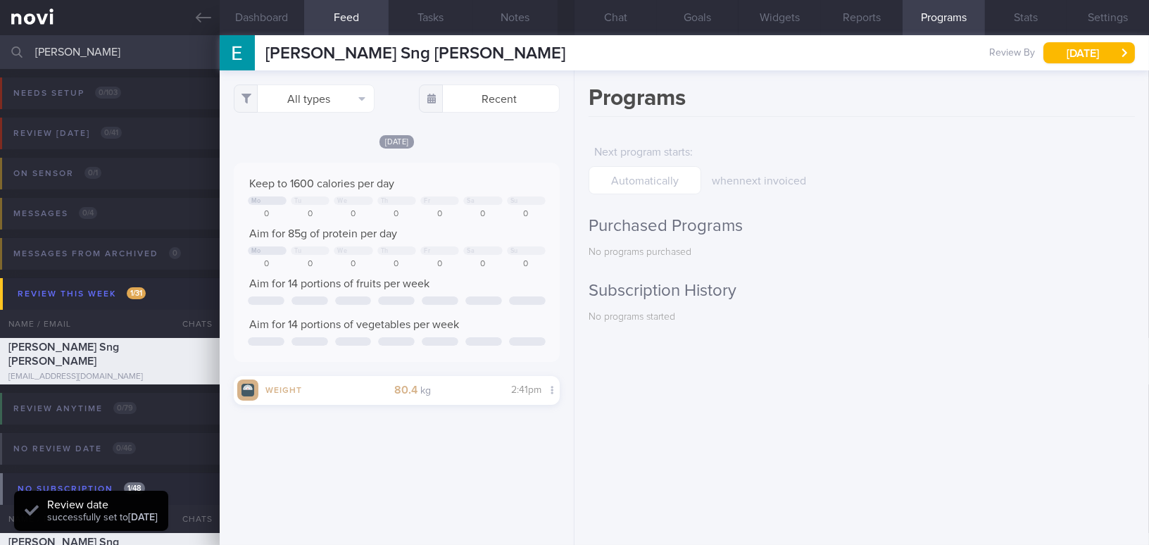
scroll to position [603, 0]
click at [899, 23] on button "Stats" at bounding box center [1026, 17] width 82 height 35
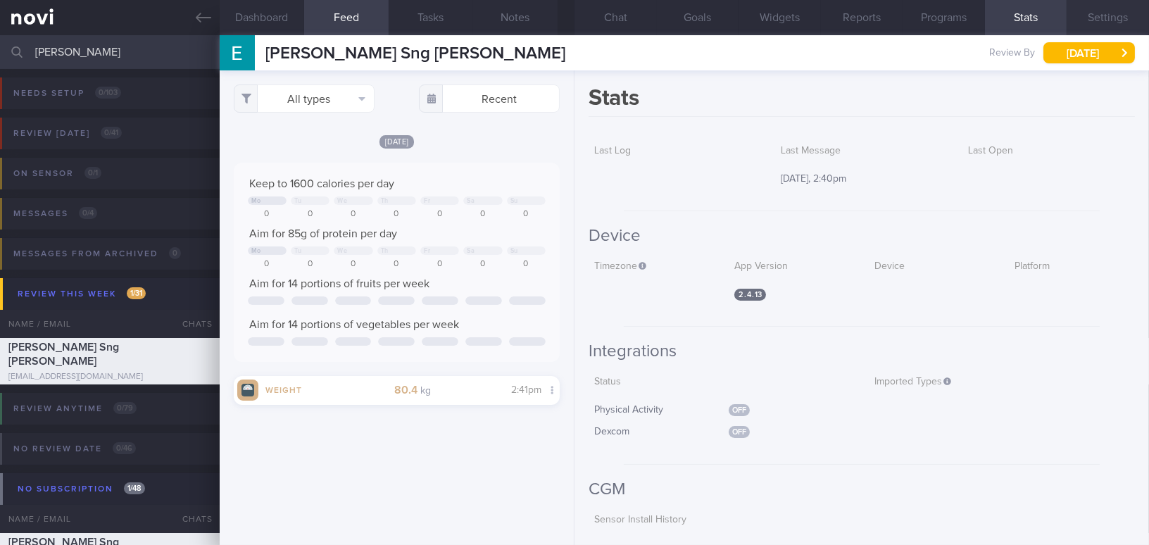
click at [899, 16] on button "Settings" at bounding box center [1108, 17] width 82 height 35
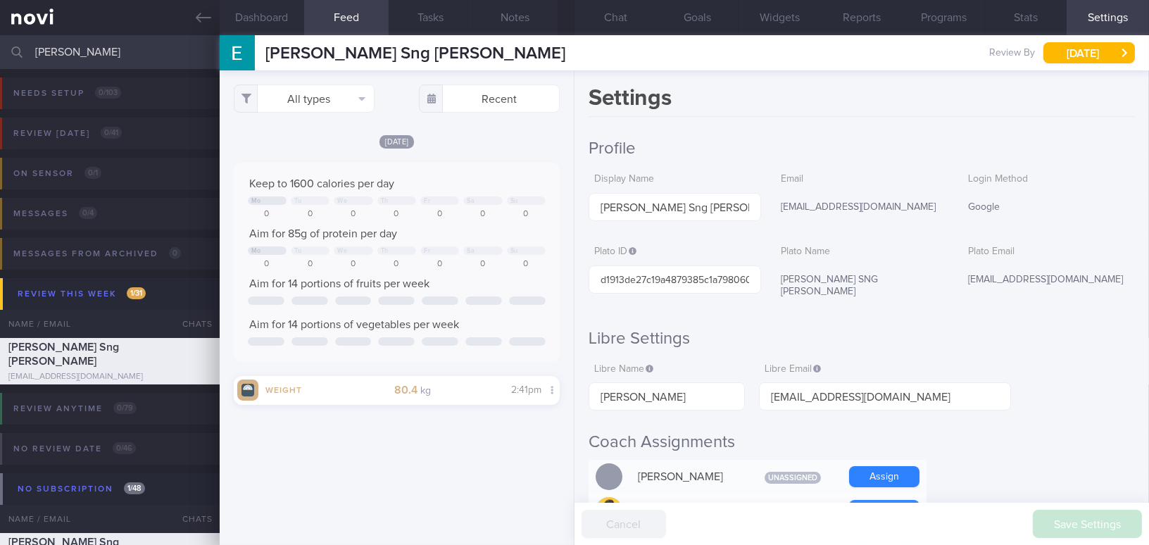
drag, startPoint x: 80, startPoint y: 49, endPoint x: -18, endPoint y: 50, distance: 97.9
click at [0, 50] on html "You are offline! Some functionality will be unavailable Patients New Users Coac…" at bounding box center [574, 272] width 1149 height 545
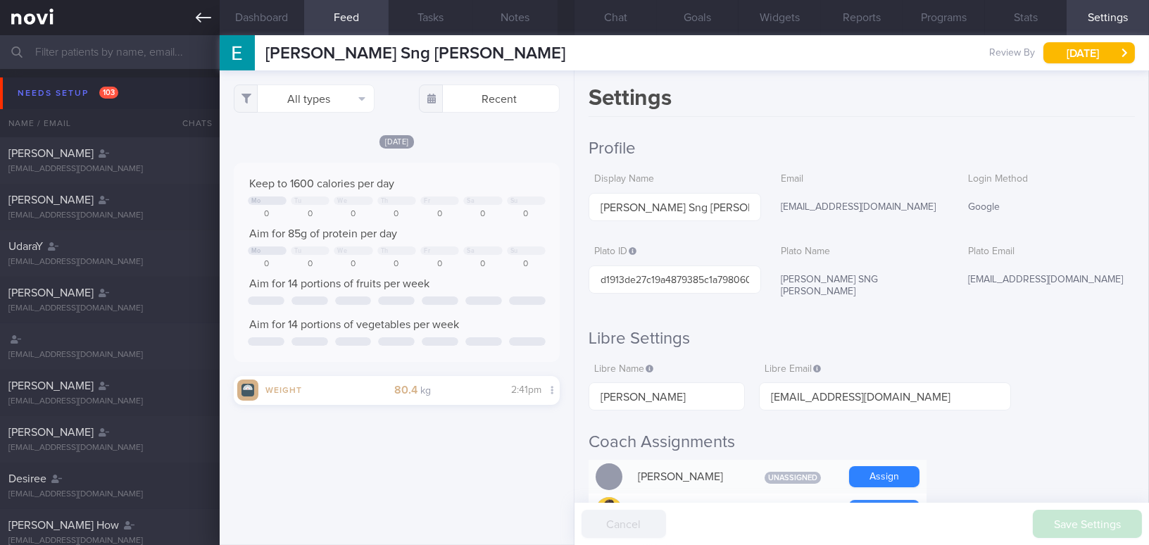
click at [205, 17] on icon at bounding box center [203, 18] width 15 height 10
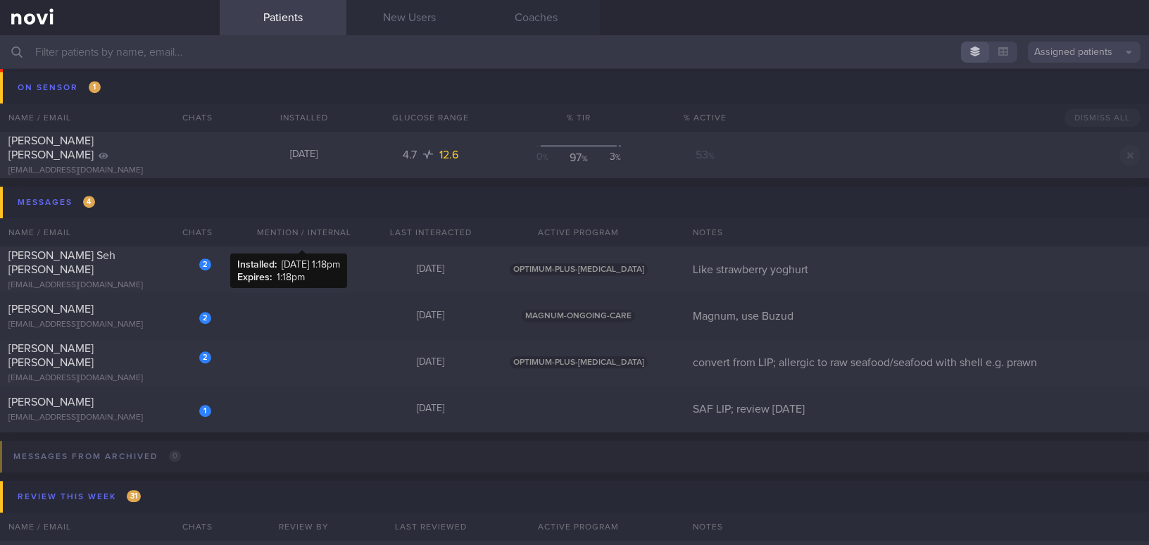
scroll to position [6851, 0]
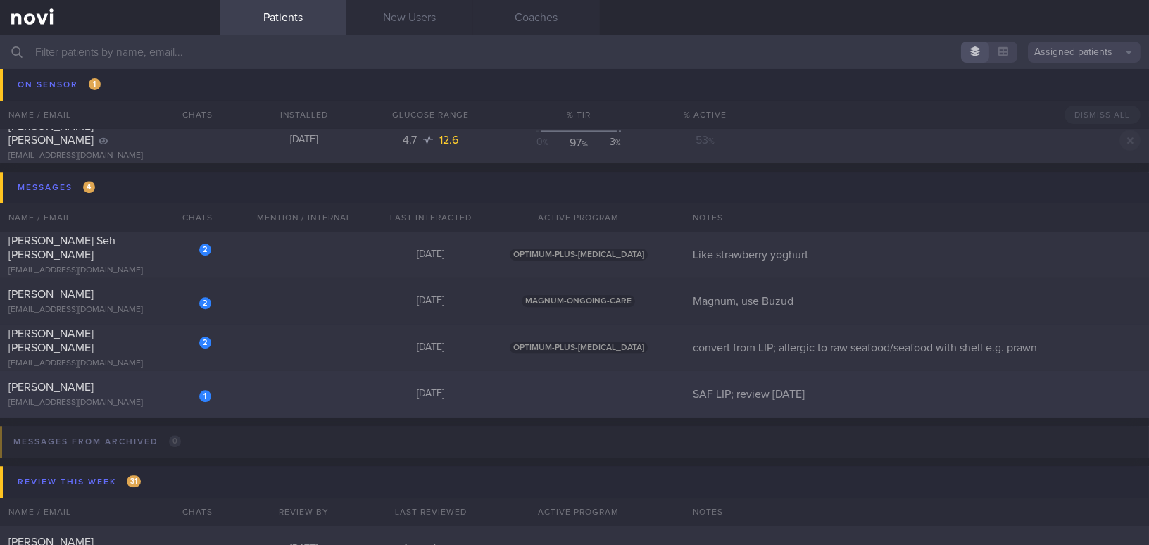
click at [153, 390] on div "[PERSON_NAME]" at bounding box center [107, 387] width 199 height 14
select select "8"
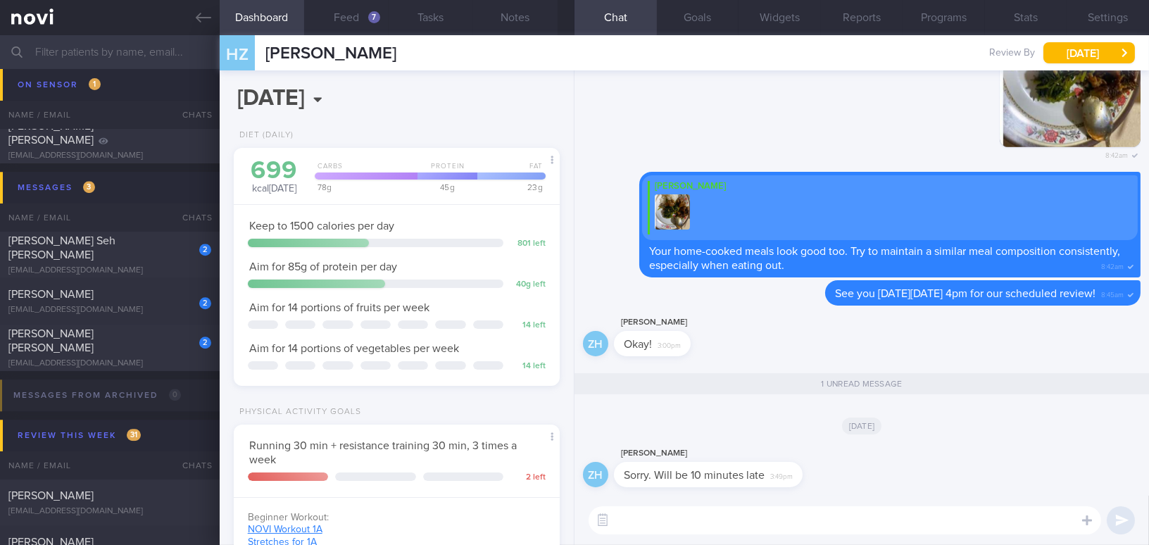
click at [708, 498] on textarea at bounding box center [845, 520] width 513 height 28
drag, startPoint x: 661, startPoint y: 519, endPoint x: 574, endPoint y: 516, distance: 86.7
click at [575, 498] on div "Ok sure, see you later, Mr Huang! Ok sure, see you later, Mr Huang! ​ Ok sure, …" at bounding box center [862, 520] width 575 height 49
drag, startPoint x: 744, startPoint y: 521, endPoint x: 936, endPoint y: 513, distance: 192.4
click at [899, 498] on textarea "Thank you for your update, see you later, Mr Huang!" at bounding box center [845, 520] width 513 height 28
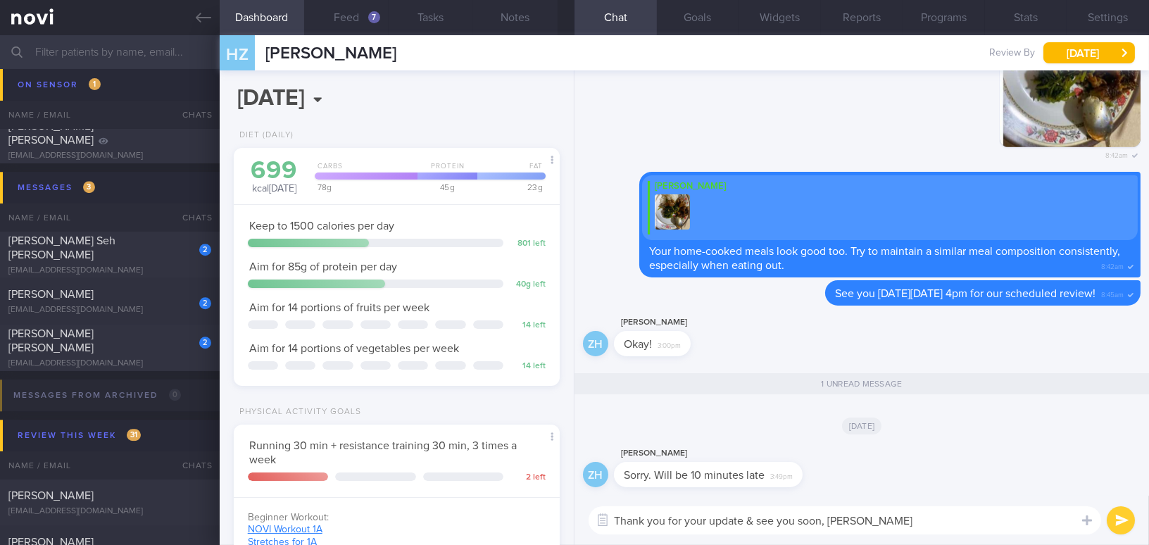
type textarea "Thank you for your update & see you soon, Mr Huang!"
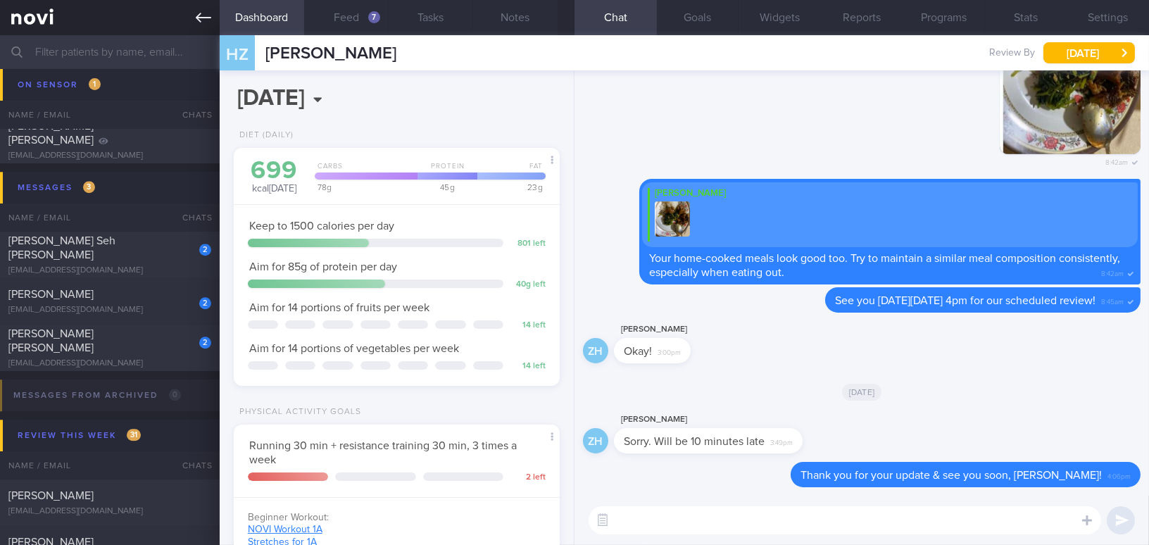
click at [196, 17] on icon at bounding box center [203, 17] width 15 height 15
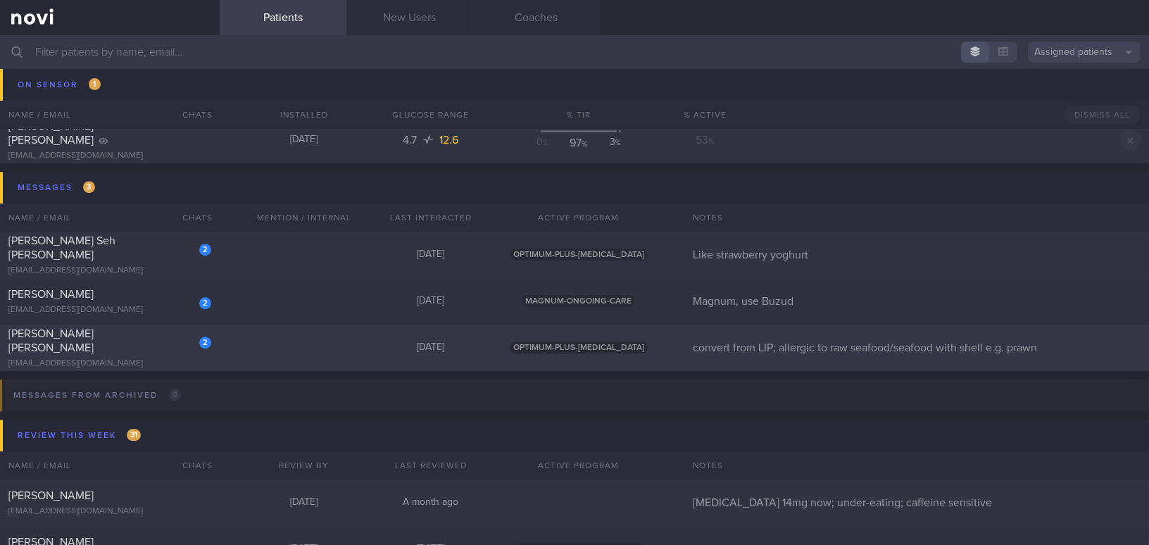
click at [127, 337] on div "Ivan Koh Kah Wei" at bounding box center [107, 341] width 199 height 28
select select "9"
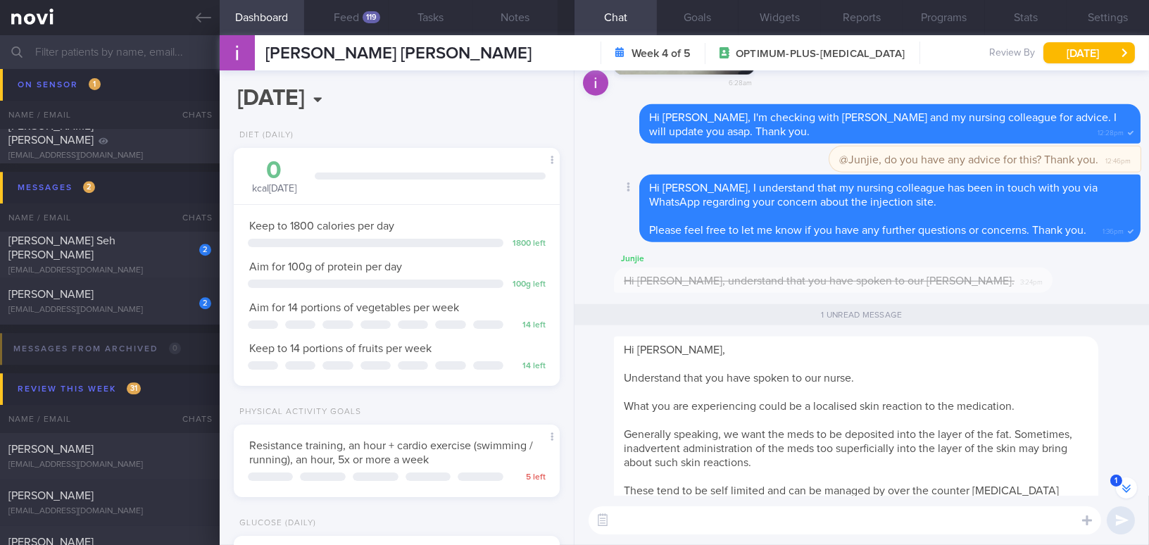
scroll to position [-192, 0]
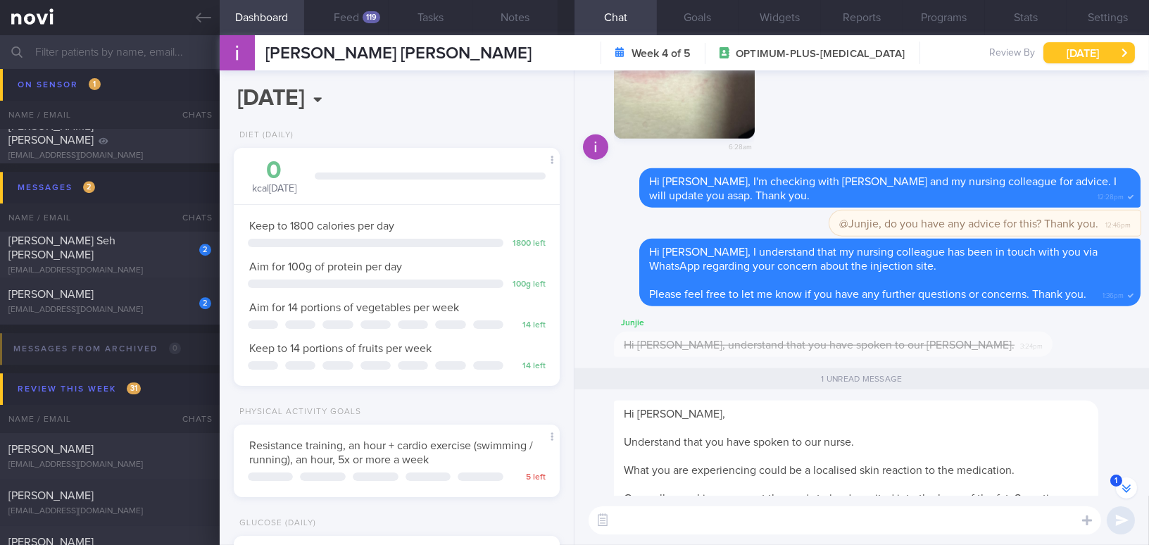
click at [899, 51] on button "Thu, 2 Oct" at bounding box center [1090, 52] width 92 height 21
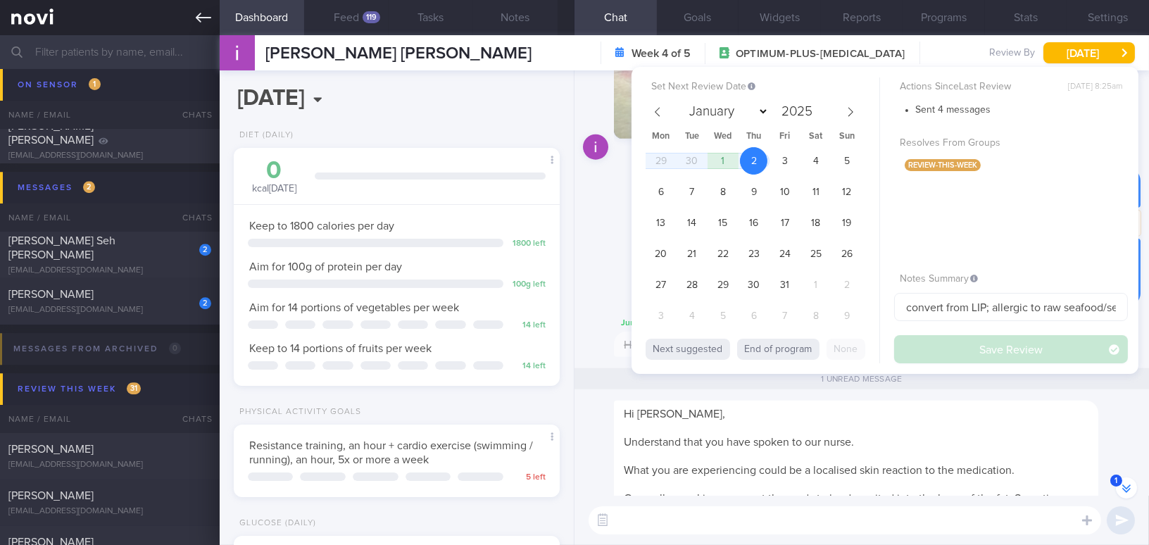
click at [197, 18] on icon at bounding box center [203, 18] width 15 height 10
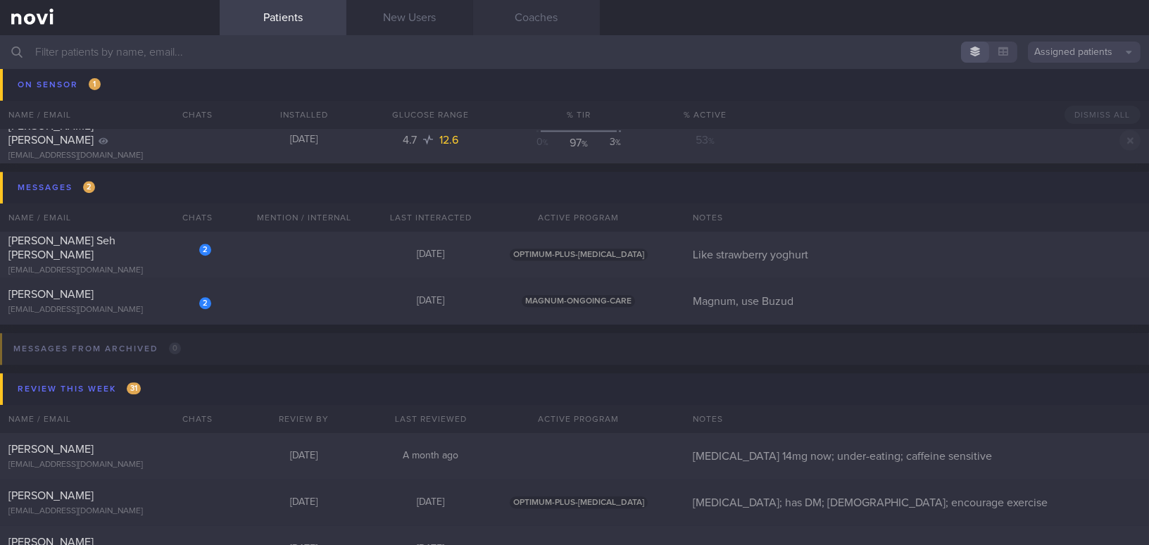
click at [531, 19] on link "Coaches" at bounding box center [536, 17] width 127 height 35
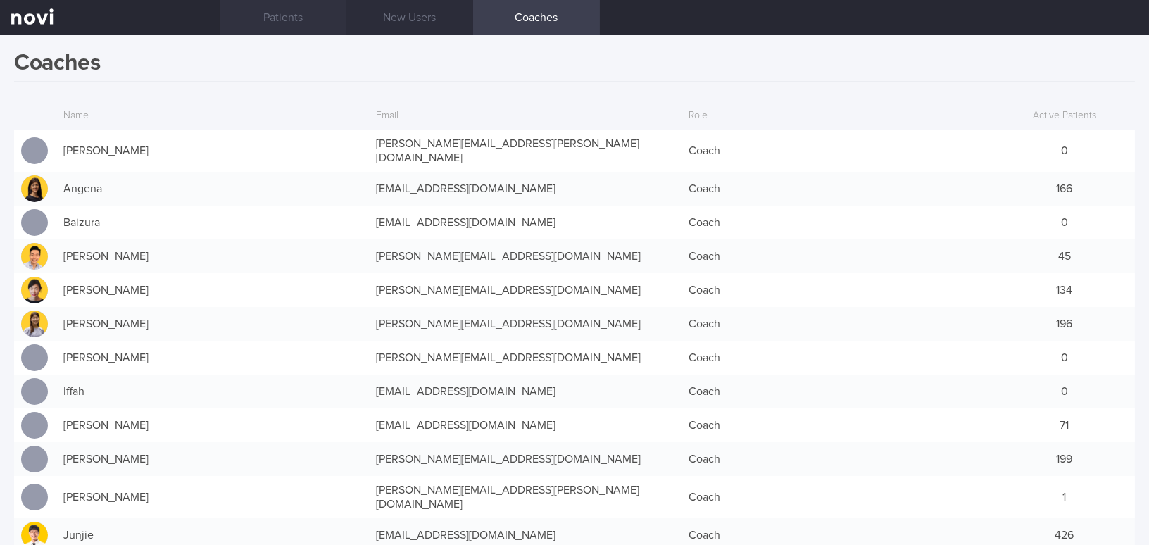
click at [288, 14] on link "Patients" at bounding box center [283, 17] width 127 height 35
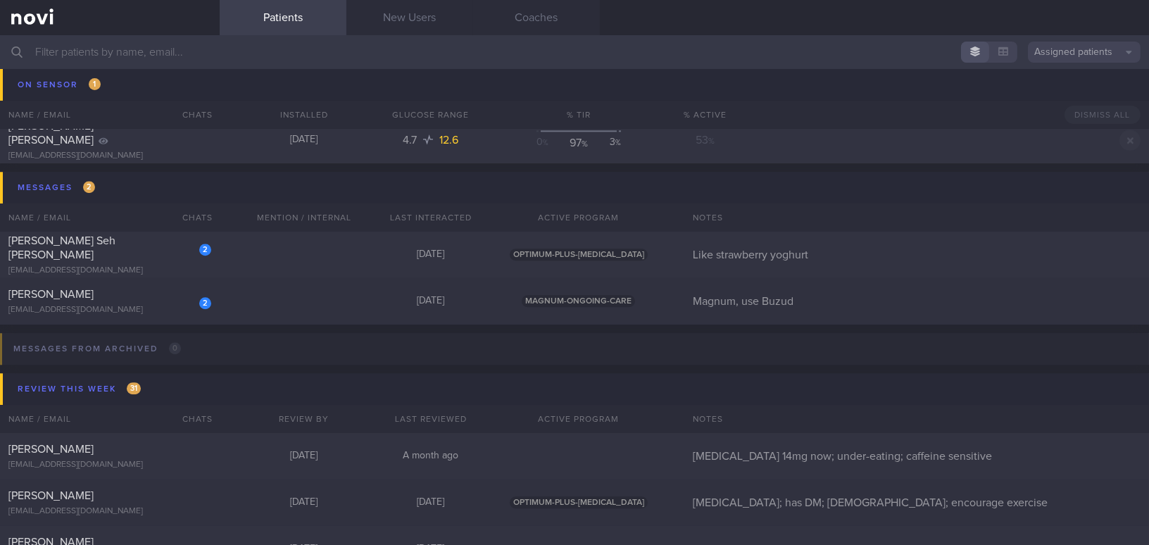
click at [204, 54] on input "text" at bounding box center [574, 52] width 1149 height 34
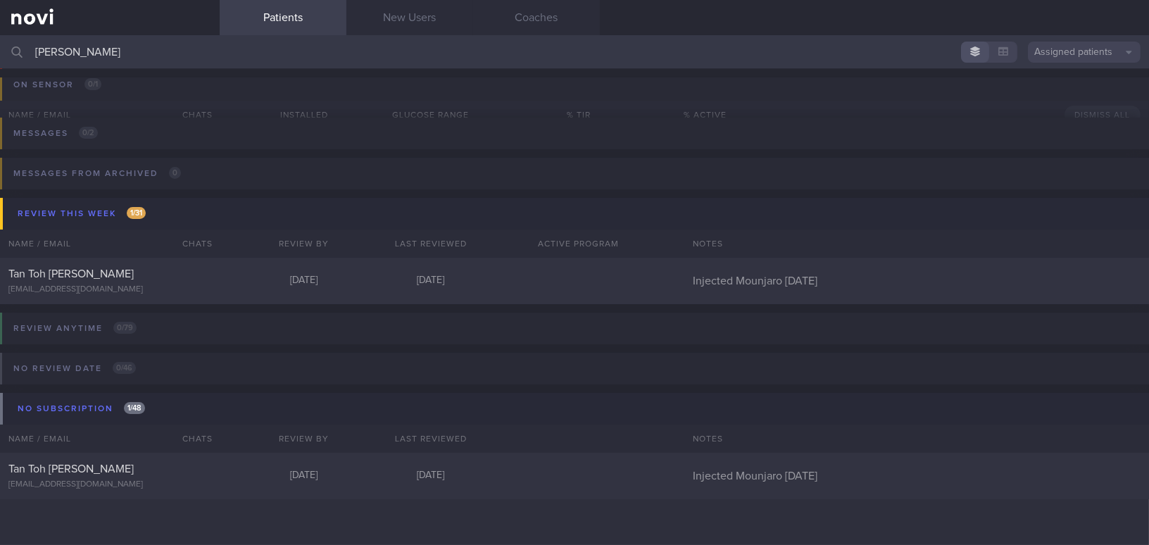
scroll to position [80, 0]
type input "martin"
click at [180, 267] on div at bounding box center [195, 271] width 31 height 8
select select "8"
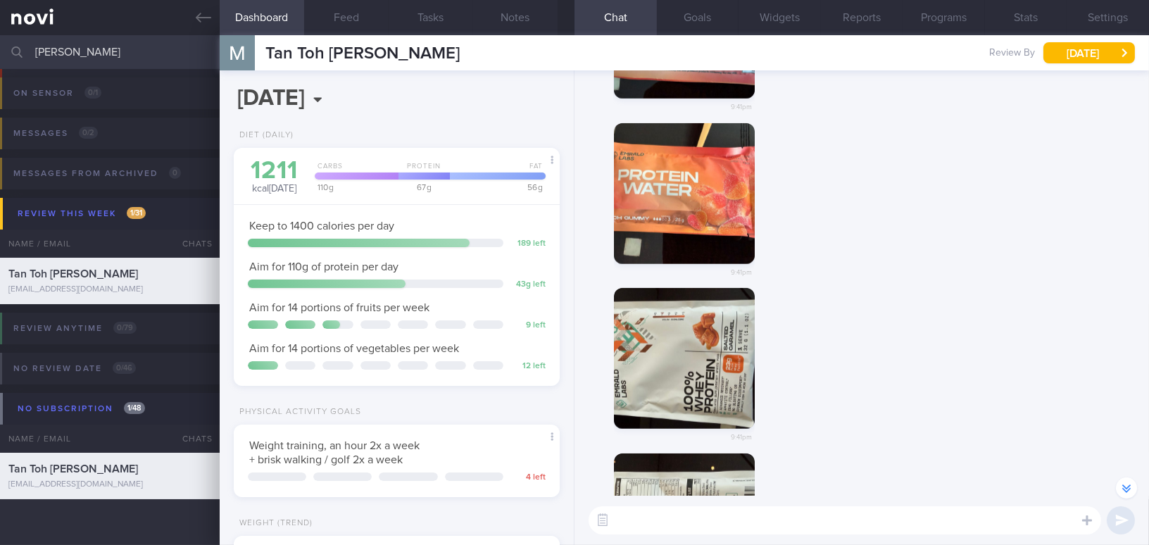
scroll to position [-448, 0]
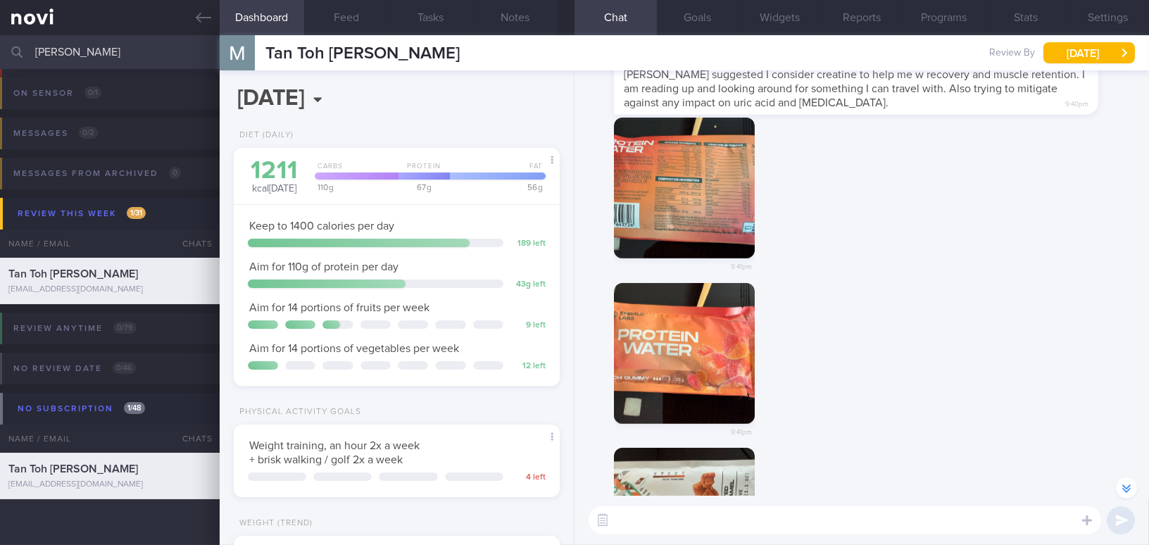
click at [675, 359] on button "button" at bounding box center [684, 353] width 141 height 141
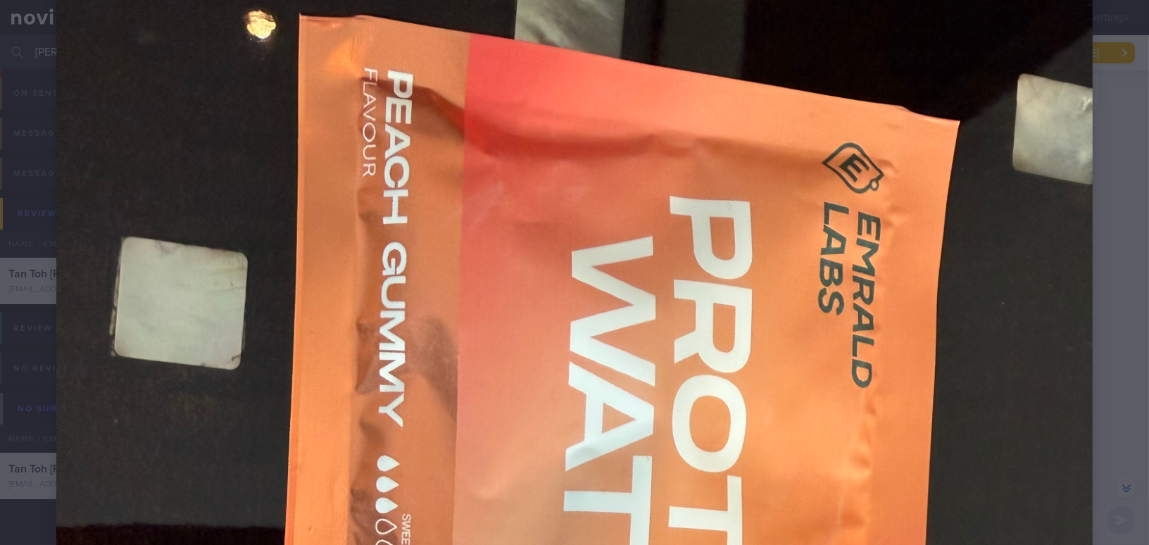
scroll to position [256, 0]
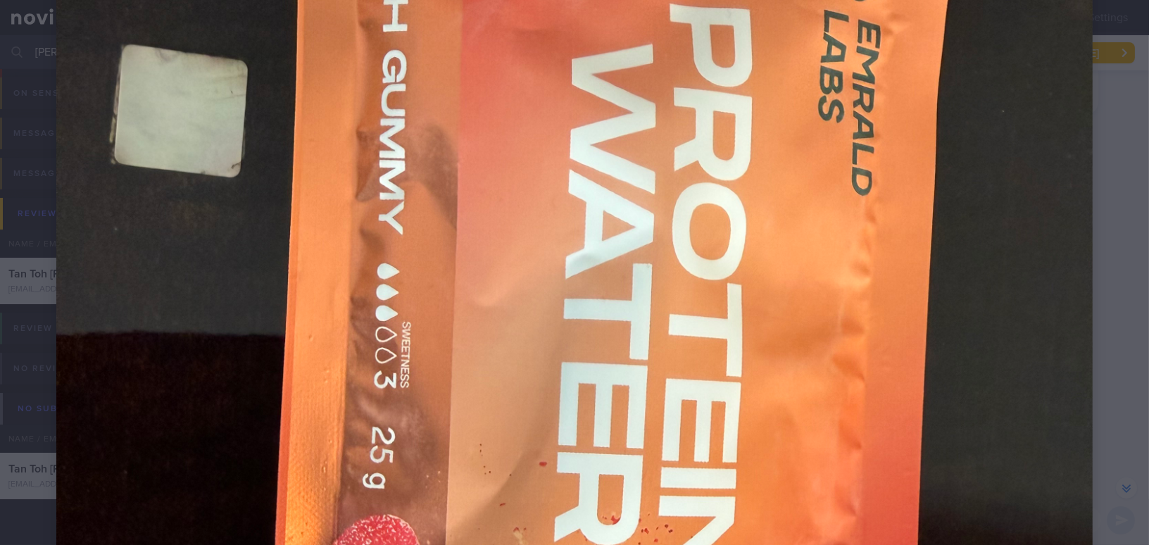
click at [899, 163] on img at bounding box center [574, 492] width 1037 height 1383
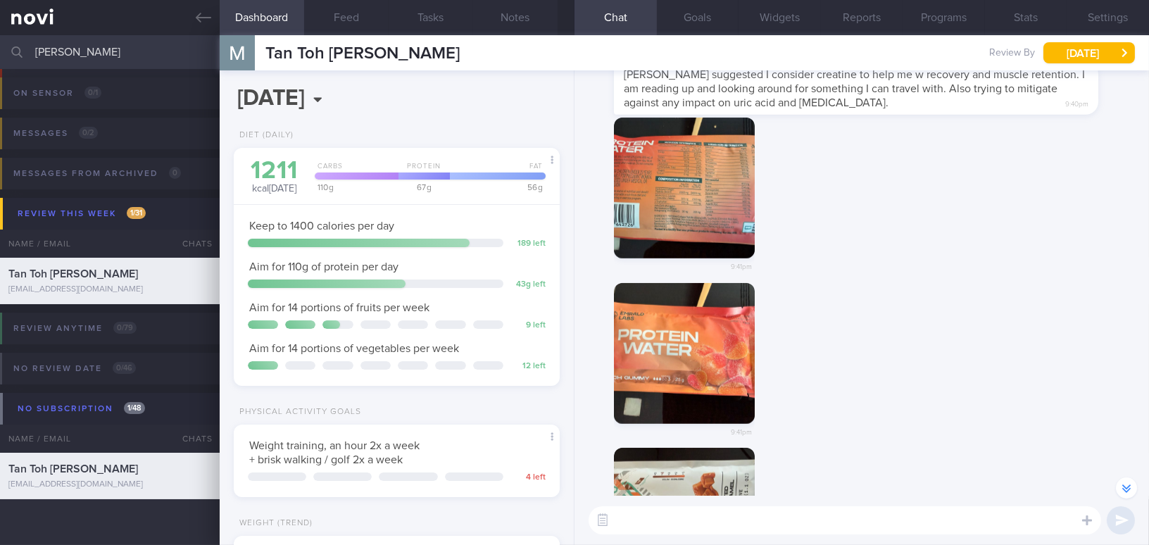
drag, startPoint x: 82, startPoint y: 49, endPoint x: -63, endPoint y: 49, distance: 144.4
click at [0, 49] on html "You are offline! Some functionality will be unavailable Patients New Users Coac…" at bounding box center [574, 272] width 1149 height 545
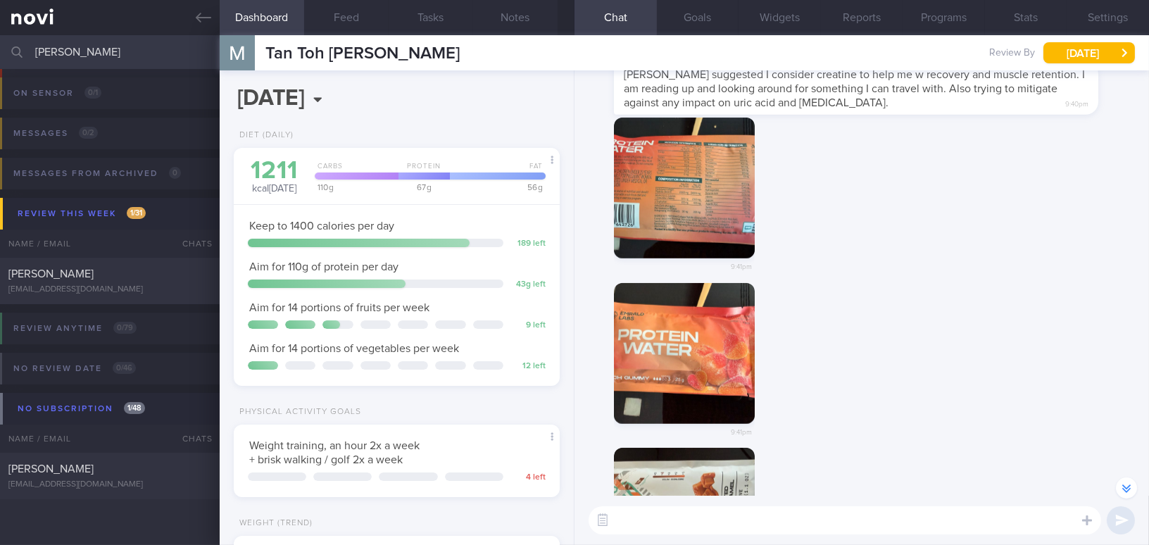
scroll to position [80, 0]
type input "huang zong"
click at [111, 274] on div "[PERSON_NAME]" at bounding box center [107, 275] width 199 height 14
type input "SAF LIP; review [DATE]"
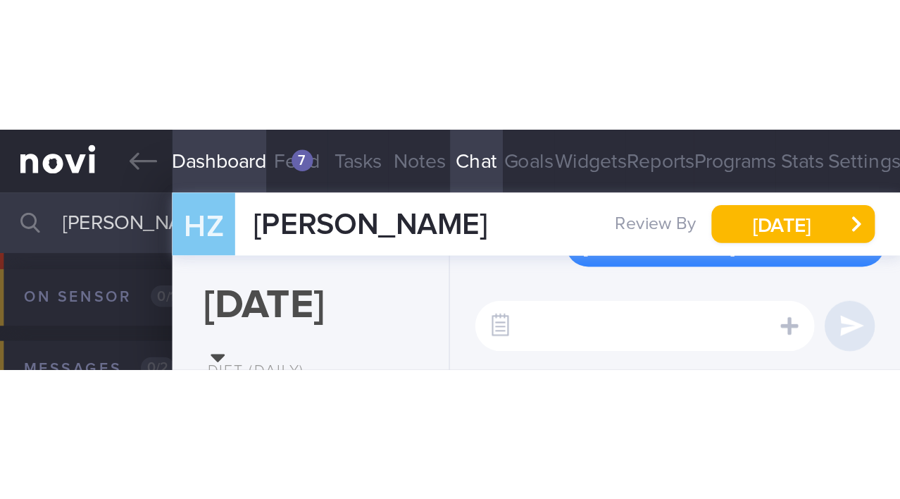
scroll to position [110, 220]
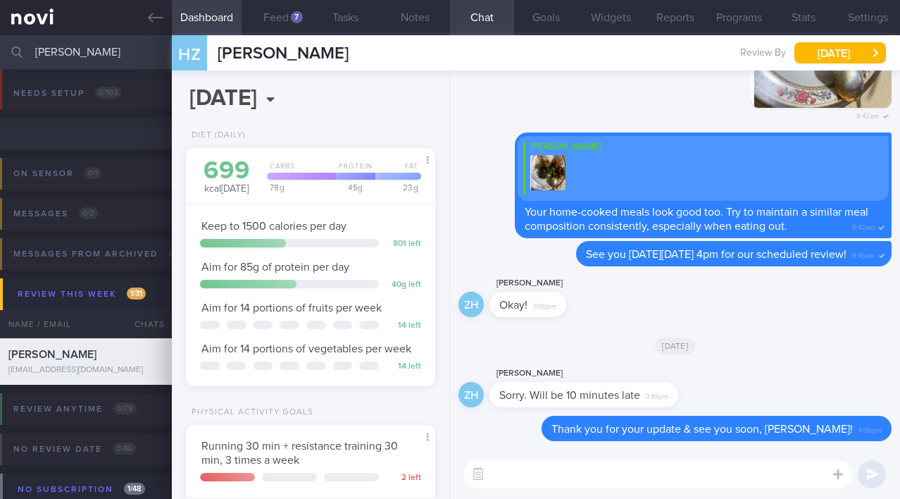
select select "8"
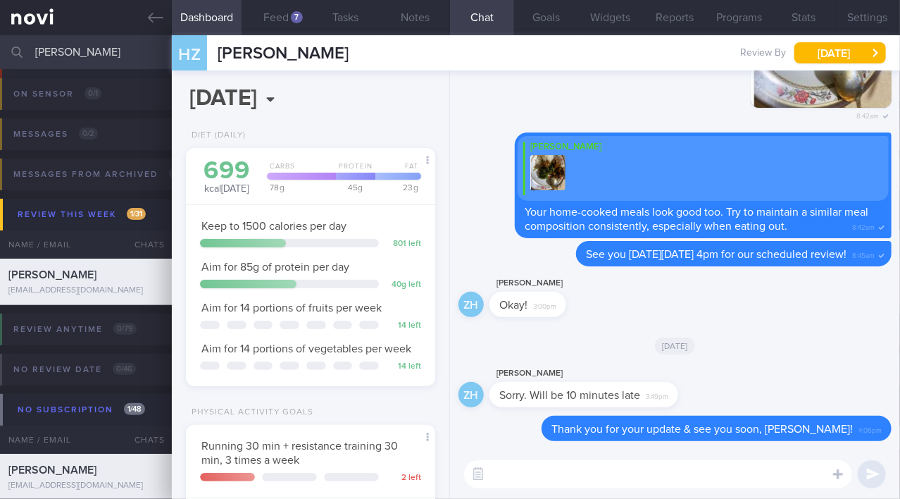
scroll to position [127, 215]
click at [401, 19] on button "Notes" at bounding box center [415, 17] width 70 height 35
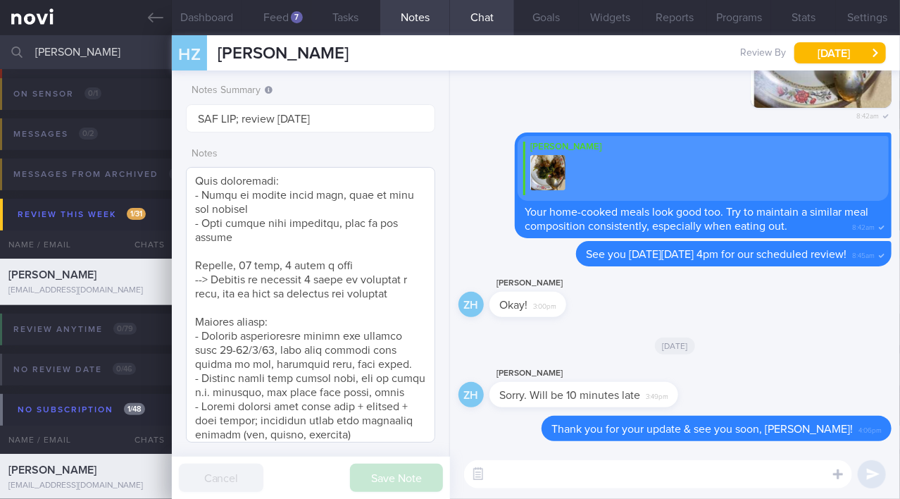
scroll to position [556, 0]
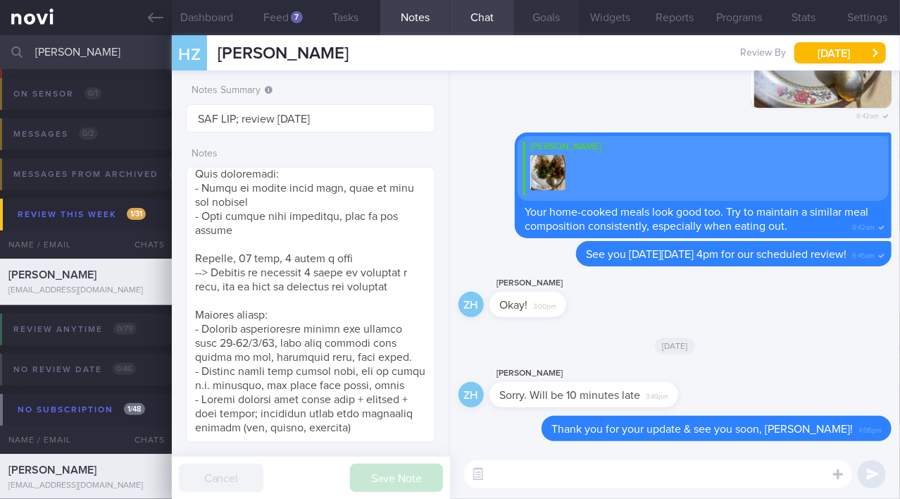
click at [549, 15] on button "Goals" at bounding box center [546, 17] width 64 height 35
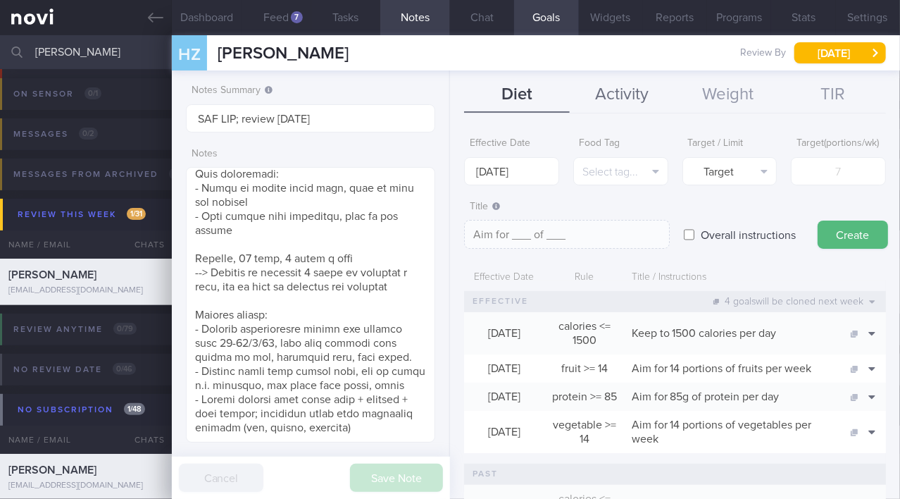
click at [615, 86] on button "Activity" at bounding box center [623, 94] width 106 height 35
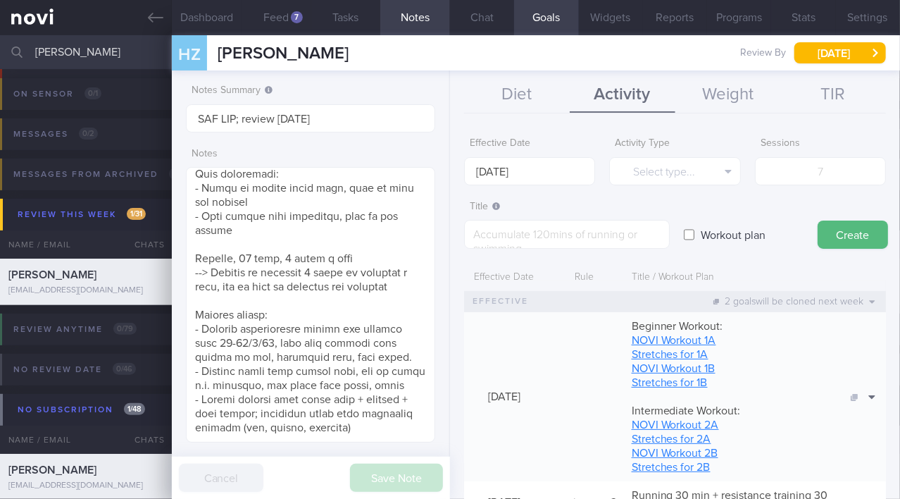
scroll to position [135, 0]
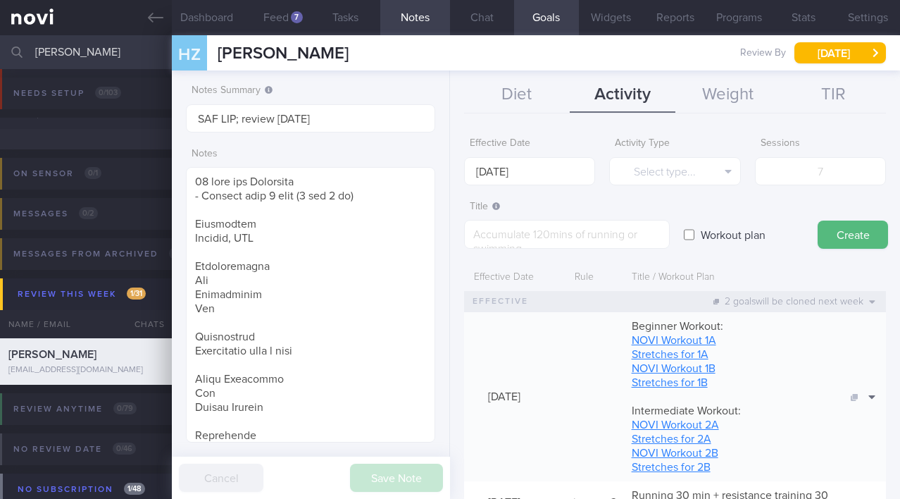
select select "8"
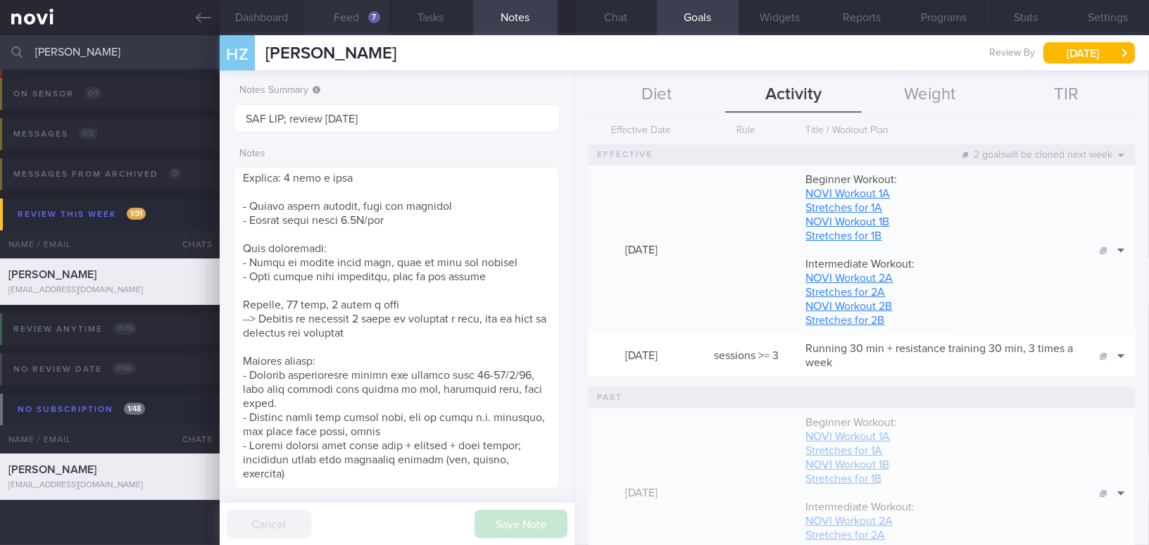
scroll to position [149, 297]
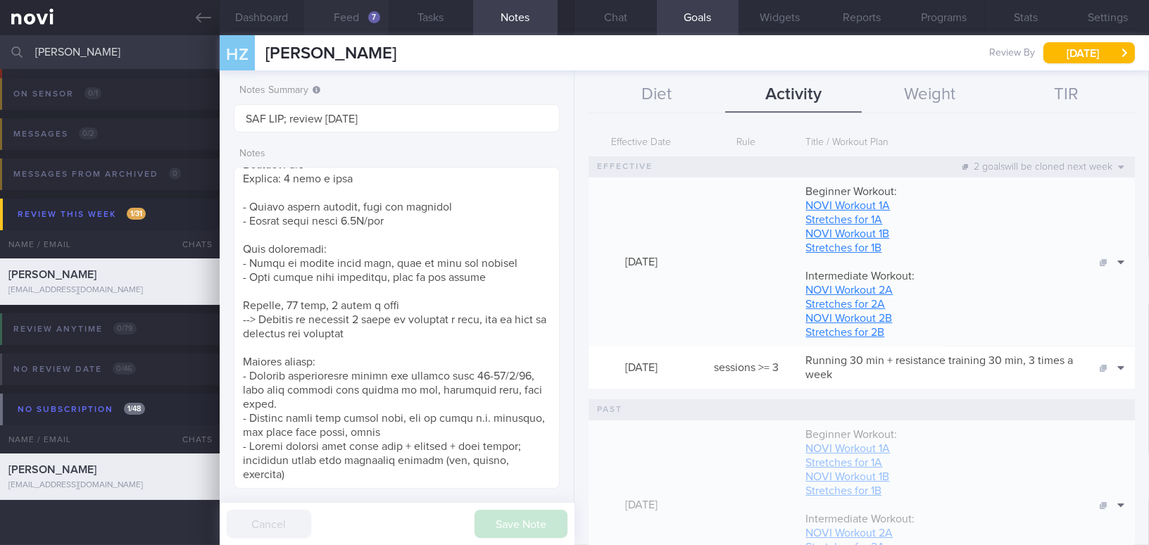
click at [354, 13] on button "Feed 7" at bounding box center [346, 17] width 85 height 35
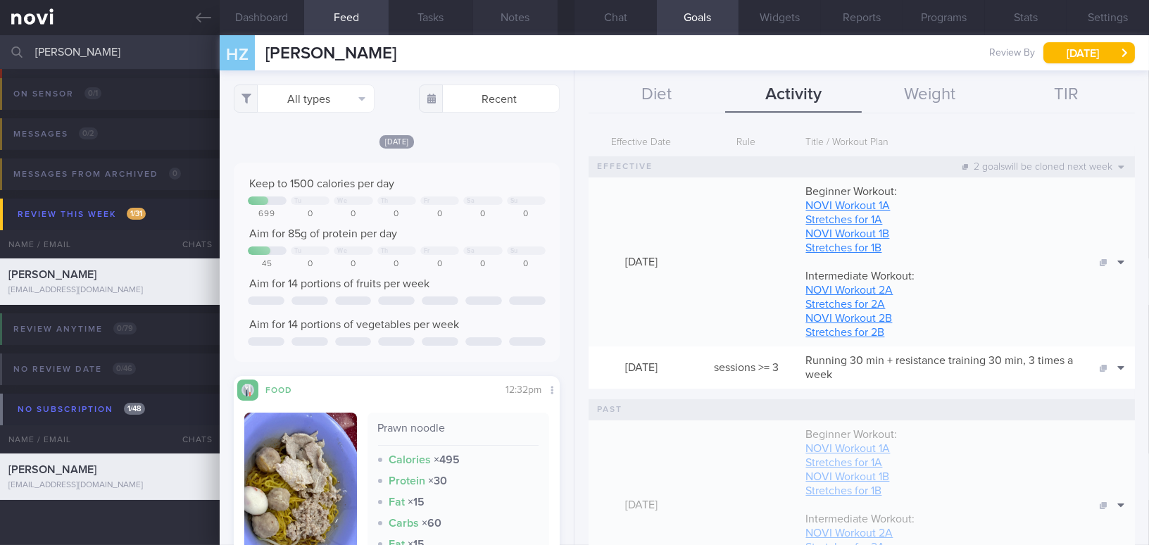
click at [513, 11] on button "Notes" at bounding box center [515, 17] width 85 height 35
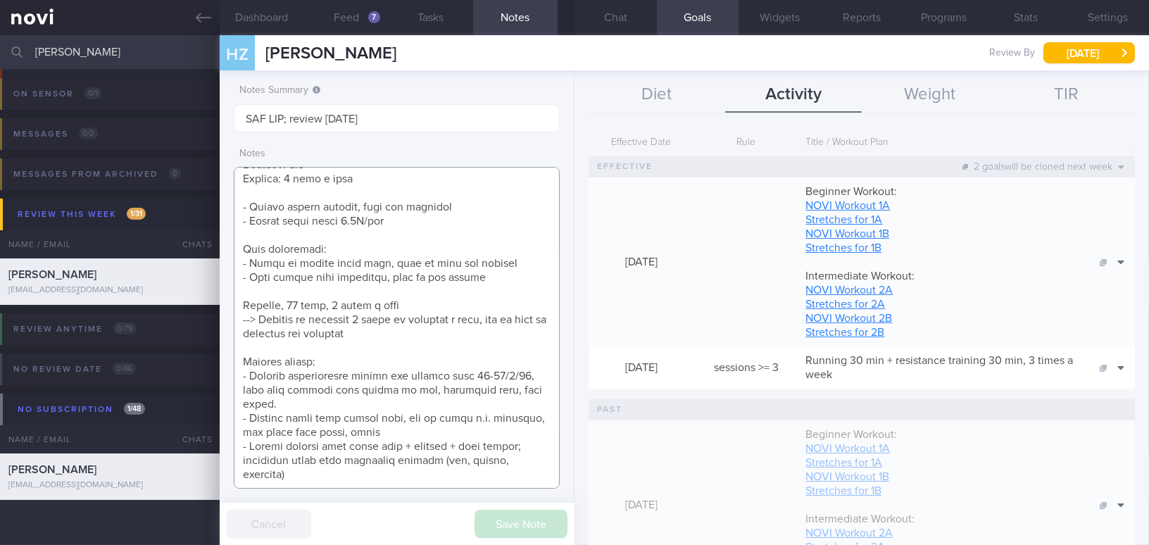
drag, startPoint x: 413, startPoint y: 416, endPoint x: 473, endPoint y: 438, distance: 63.3
click at [473, 438] on textarea at bounding box center [397, 328] width 326 height 322
click at [366, 13] on button "Feed 7" at bounding box center [346, 17] width 85 height 35
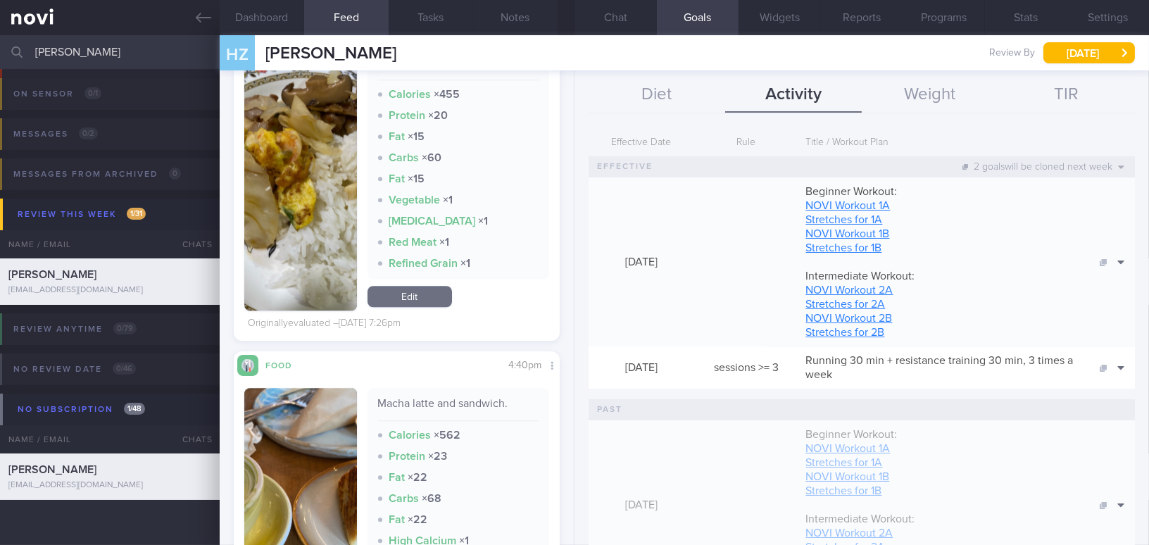
scroll to position [17864, 0]
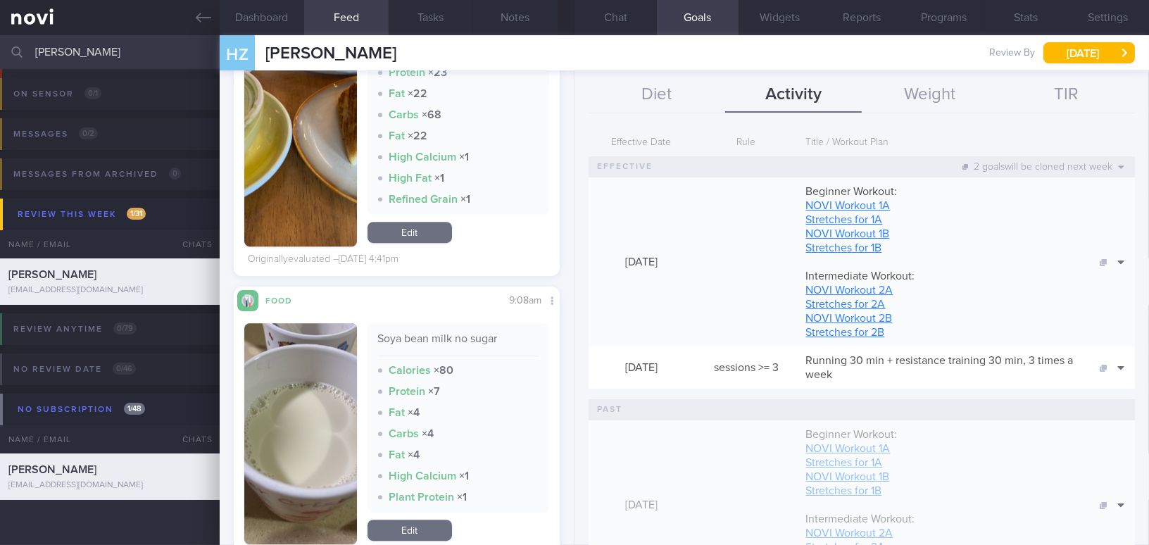
drag, startPoint x: 103, startPoint y: 51, endPoint x: -40, endPoint y: 42, distance: 143.3
click at [0, 42] on html "You are offline! Some functionality will be unavailable Patients New Users Coac…" at bounding box center [574, 272] width 1149 height 545
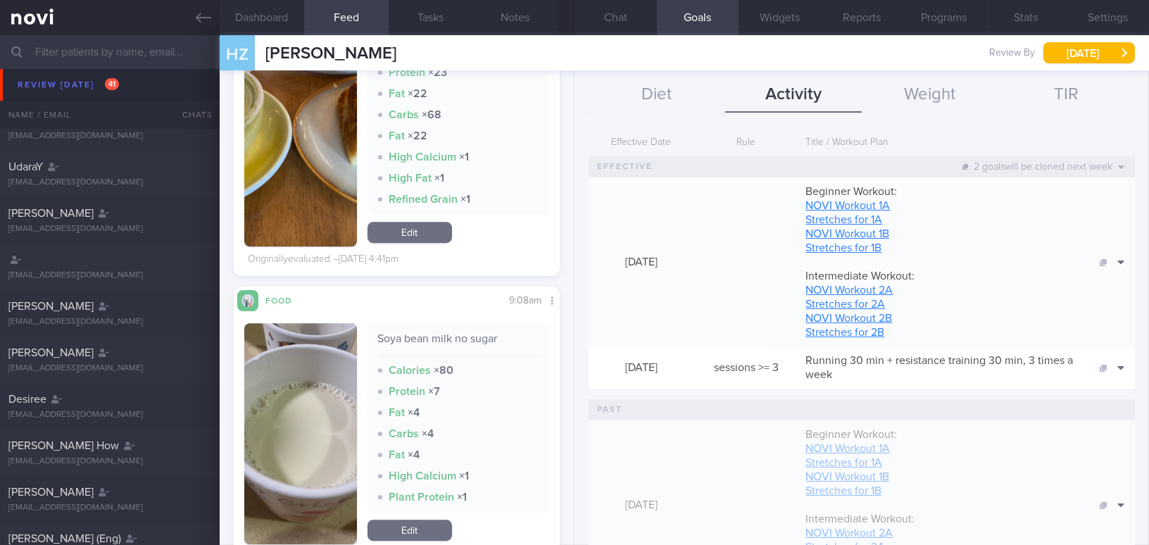
scroll to position [4124, 0]
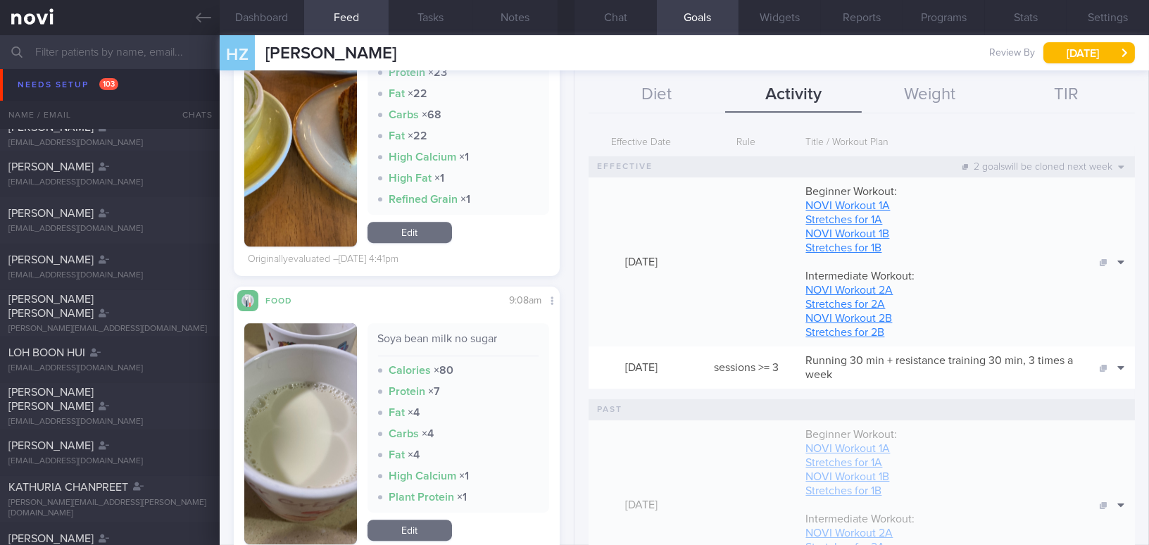
click at [201, 22] on icon at bounding box center [203, 18] width 15 height 10
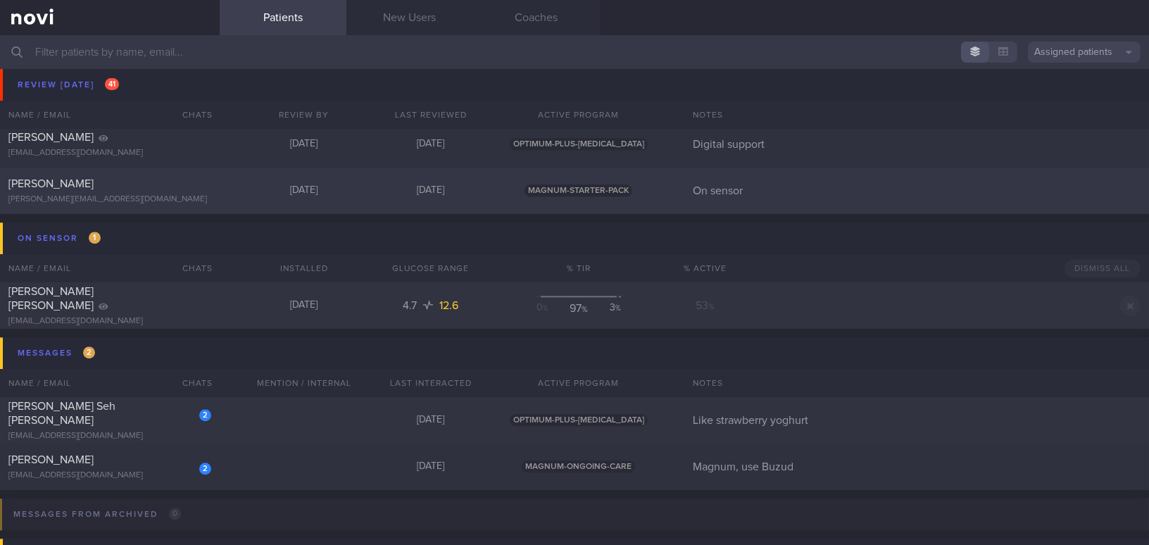
scroll to position [6814, 0]
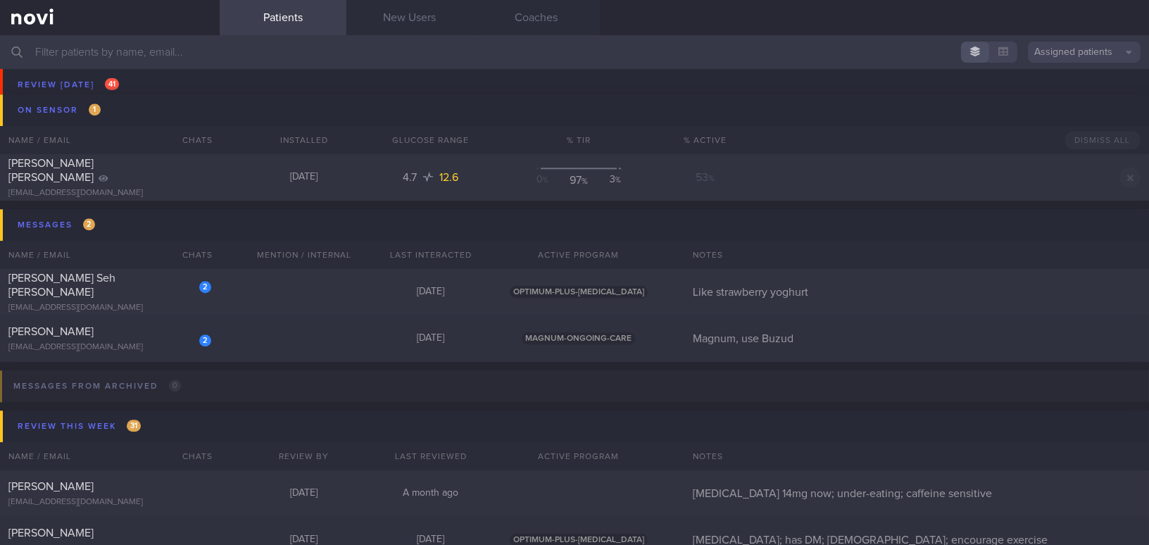
click at [169, 53] on input "text" at bounding box center [574, 52] width 1149 height 34
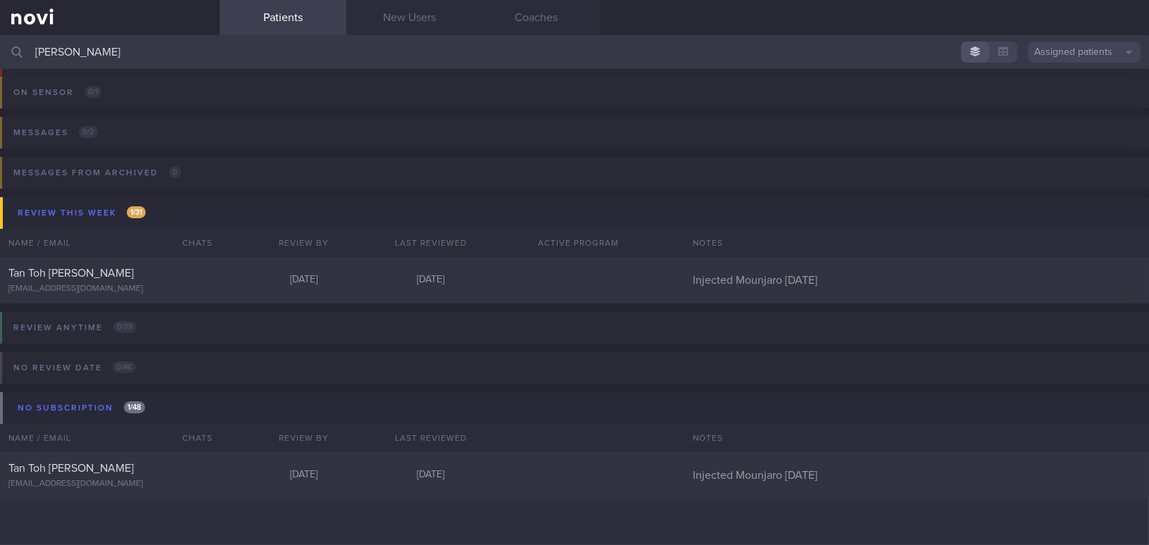
scroll to position [80, 0]
type input "[PERSON_NAME]"
click at [182, 299] on div "Tan Toh [PERSON_NAME] [EMAIL_ADDRESS][DOMAIN_NAME] [DATE] [DATE] Injected Mounj…" at bounding box center [574, 281] width 1149 height 46
select select "8"
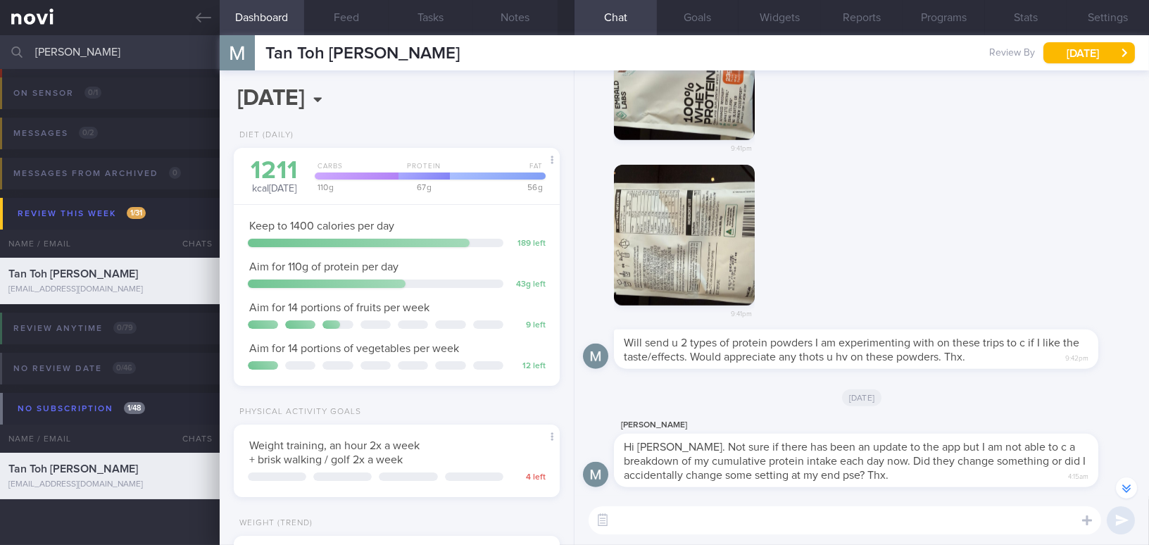
scroll to position [-255, 0]
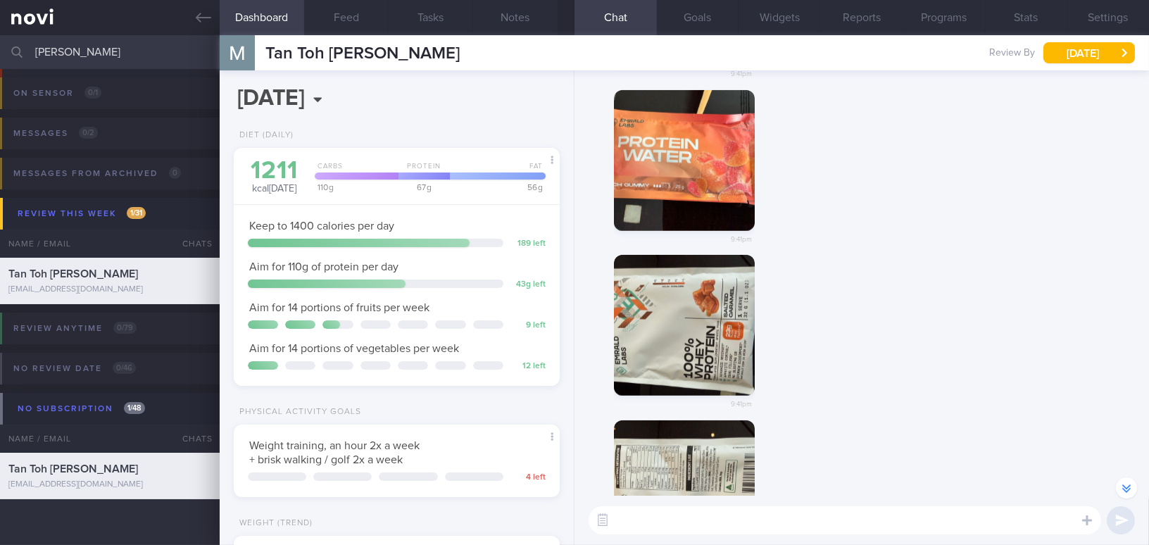
click at [711, 182] on button "button" at bounding box center [684, 160] width 141 height 141
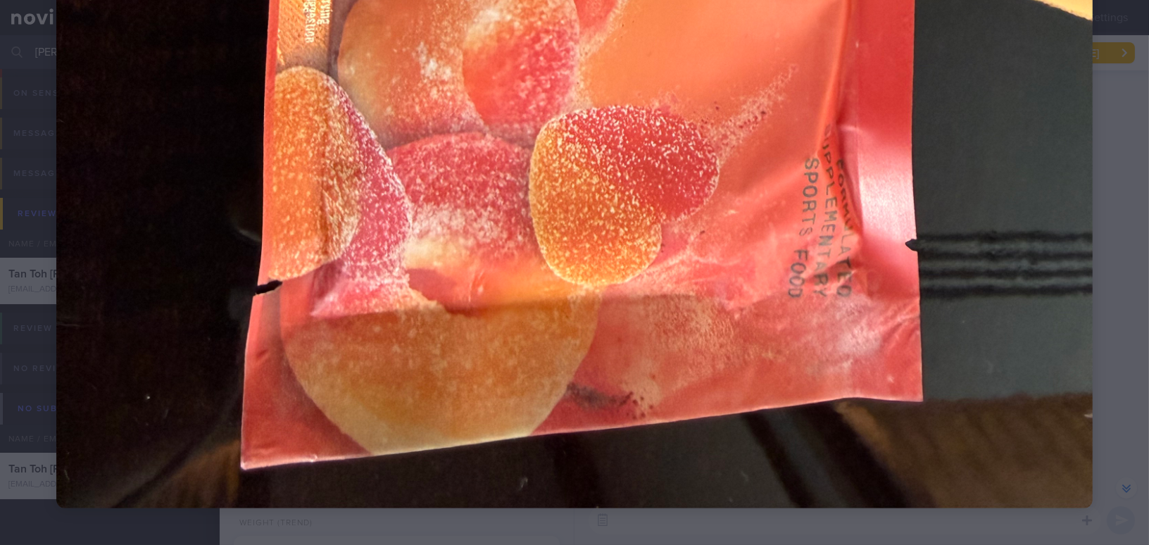
scroll to position [937, 0]
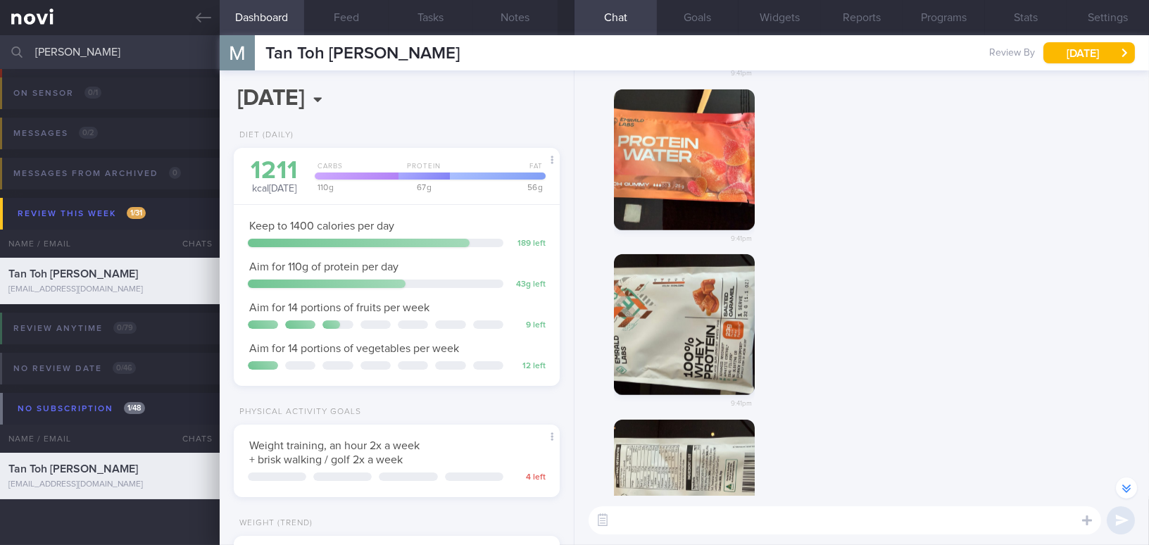
scroll to position [-255, 0]
click at [662, 187] on button "button" at bounding box center [684, 160] width 141 height 141
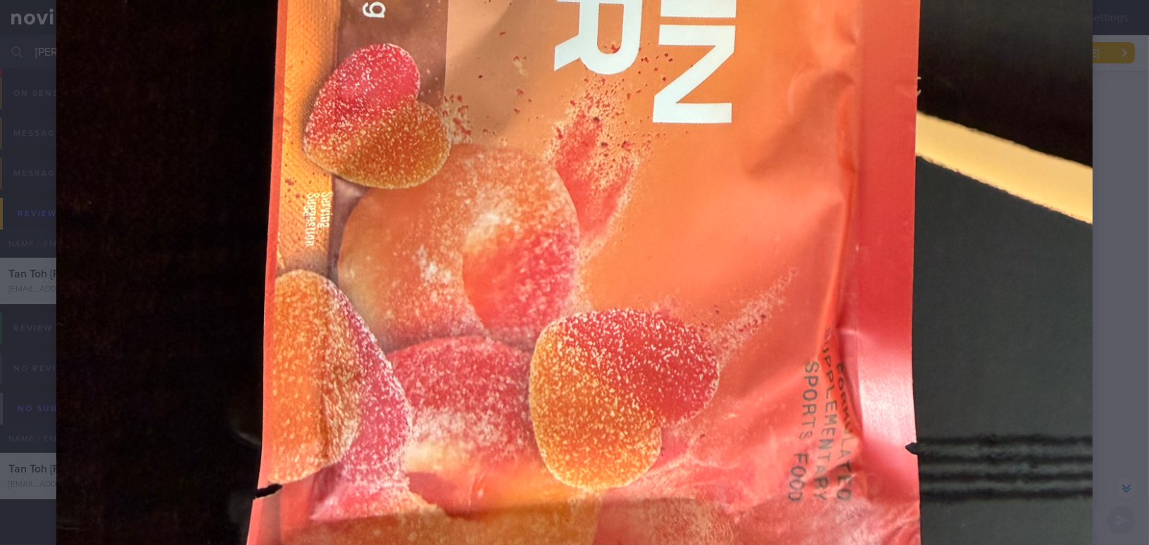
scroll to position [768, 0]
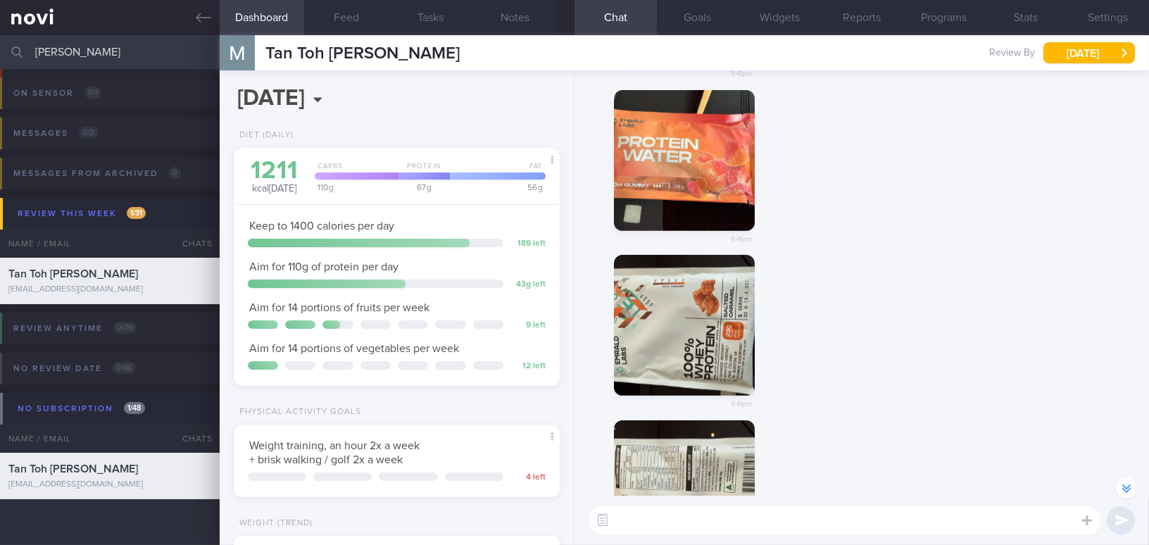
drag, startPoint x: 118, startPoint y: 54, endPoint x: -20, endPoint y: 50, distance: 138.1
click at [0, 50] on html "You are offline! Some functionality will be unavailable Patients New Users Coac…" at bounding box center [574, 272] width 1149 height 545
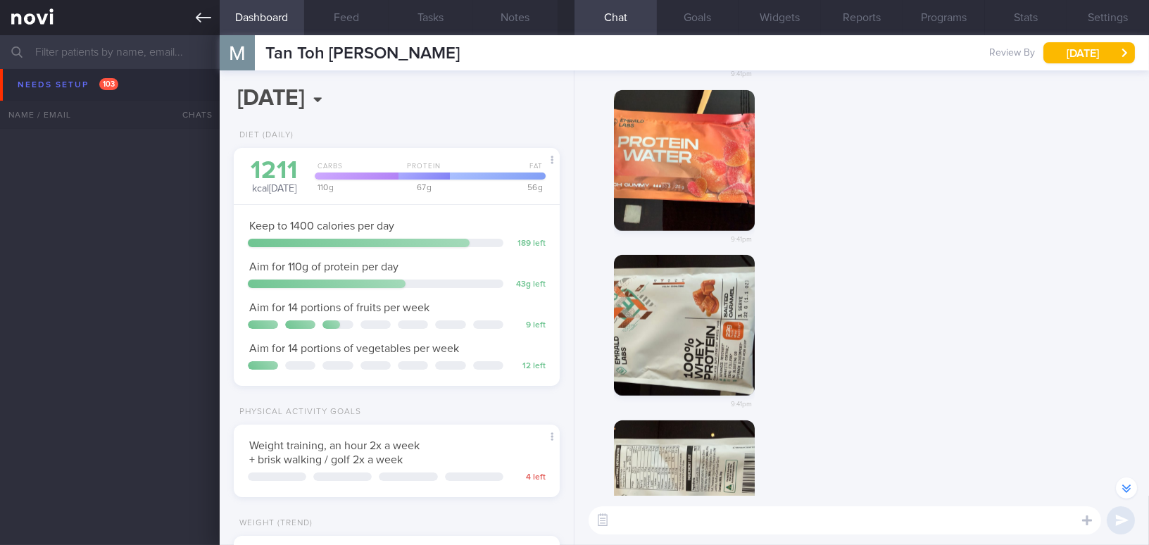
scroll to position [4125, 0]
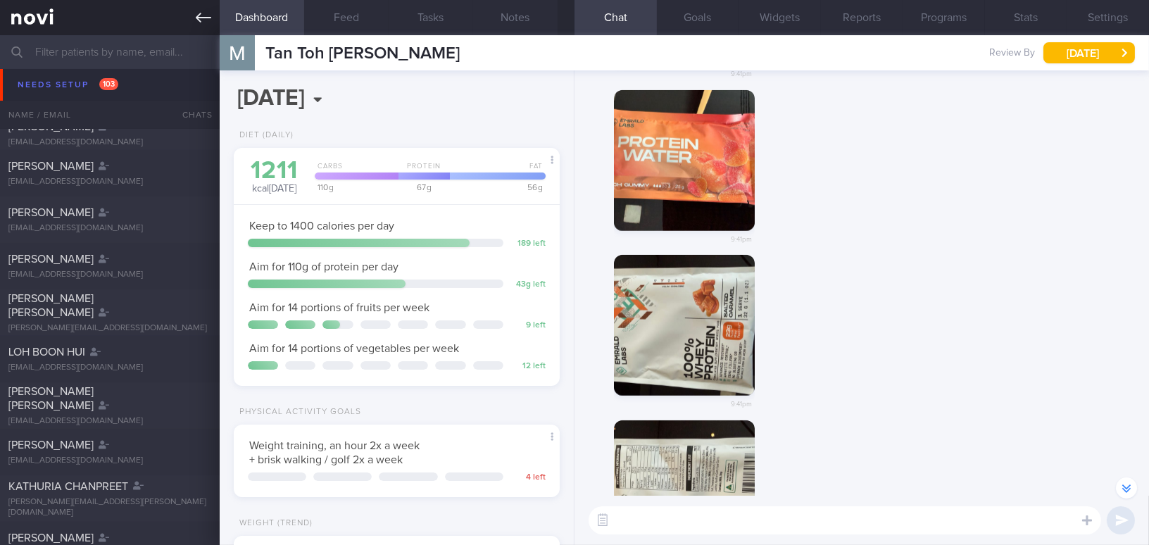
click at [199, 18] on icon at bounding box center [203, 17] width 15 height 15
